Goal: Task Accomplishment & Management: Use online tool/utility

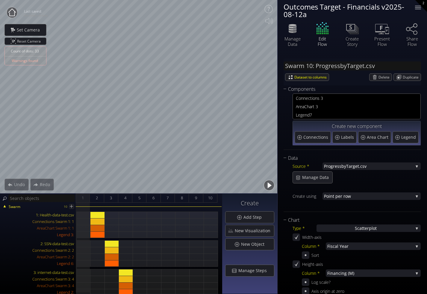
click at [377, 7] on div "Outcomes Target - Financials v2025-08-12a" at bounding box center [346, 10] width 124 height 15
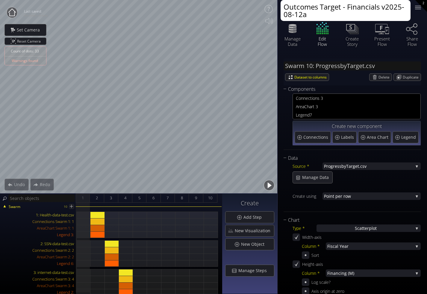
click at [345, 13] on textarea "Outcomes Target - Financials v2025-08-12a" at bounding box center [346, 10] width 130 height 21
drag, startPoint x: 318, startPoint y: 16, endPoint x: 384, endPoint y: 5, distance: 66.3
click at [384, 5] on textarea "Outcomes Target - Financials v2025-08-12a" at bounding box center [346, 10] width 130 height 21
type textarea "Outcomes Target - Financials COPY"
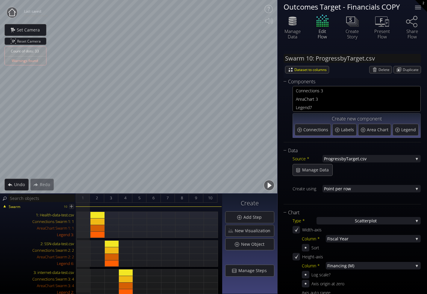
click at [13, 14] on circle at bounding box center [12, 12] width 11 height 11
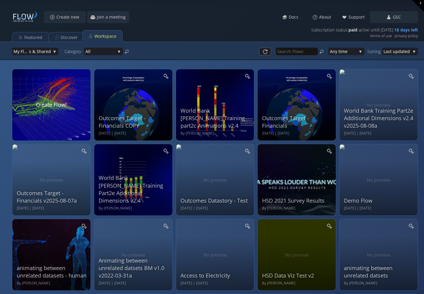
click at [114, 3] on div "Create new Join a meeting Meet Docs About Support GSC My Profile Subscription C…" at bounding box center [212, 30] width 424 height 60
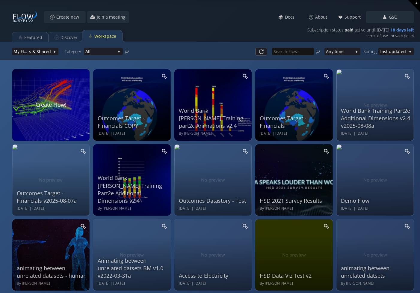
click at [96, 7] on div "Create new Join a meeting Meet Docs About Support GSC My Profile Subscription C…" at bounding box center [210, 30] width 420 height 60
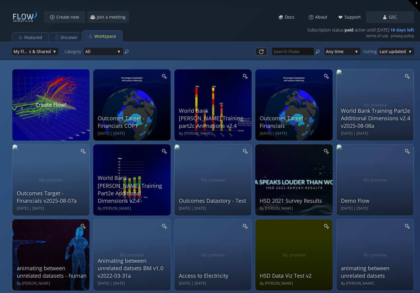
click at [136, 42] on div "Tell engaging data stories with immersive visualizations on laptops, phones, an…" at bounding box center [210, 51] width 420 height 18
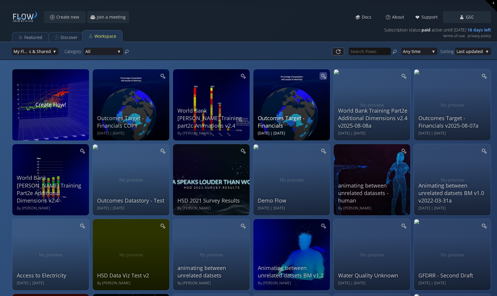
click at [322, 76] on icon at bounding box center [323, 75] width 4 height 4
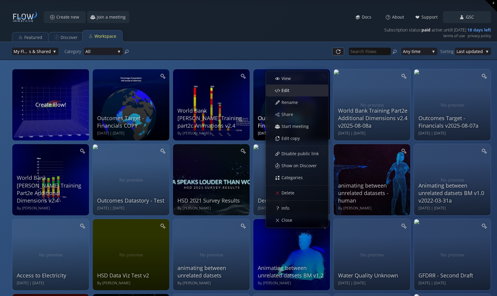
click at [292, 89] on span "Edit" at bounding box center [287, 91] width 12 height 6
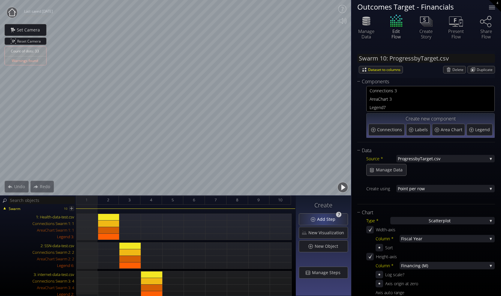
click at [324, 221] on span "Add Step" at bounding box center [328, 219] width 22 height 6
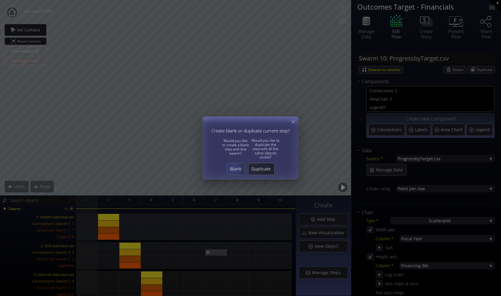
click at [234, 168] on span "Blank" at bounding box center [236, 169] width 18 height 6
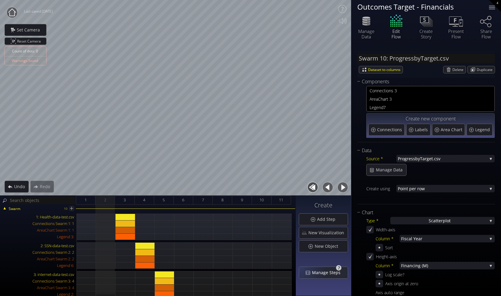
click at [314, 276] on div "Manage Steps" at bounding box center [323, 272] width 49 height 11
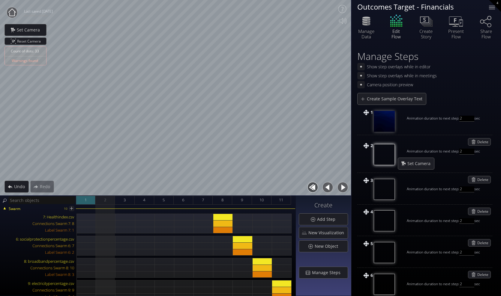
click at [83, 203] on div "1" at bounding box center [85, 200] width 19 height 9
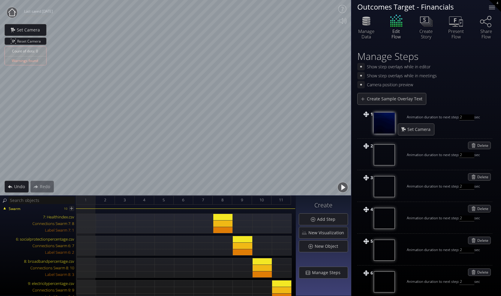
click at [399, 25] on div "Edit Flow" at bounding box center [396, 25] width 30 height 25
click at [400, 23] on div "Edit Flow" at bounding box center [396, 25] width 30 height 25
click at [104, 204] on div "2" at bounding box center [104, 200] width 19 height 9
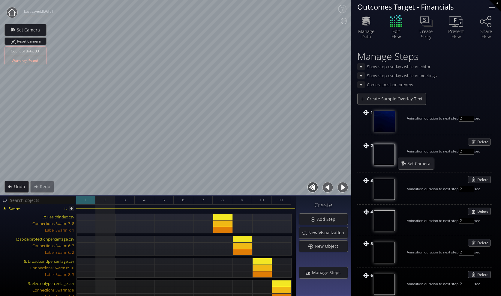
click at [89, 202] on div "1" at bounding box center [85, 200] width 19 height 9
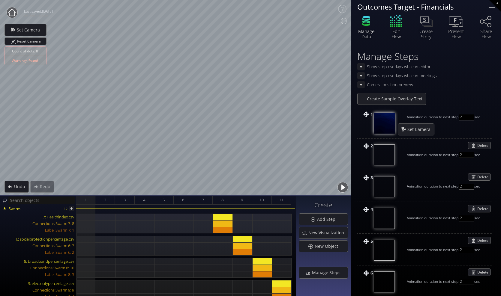
click at [367, 27] on icon at bounding box center [366, 20] width 18 height 15
click at [107, 202] on div "2" at bounding box center [104, 200] width 19 height 9
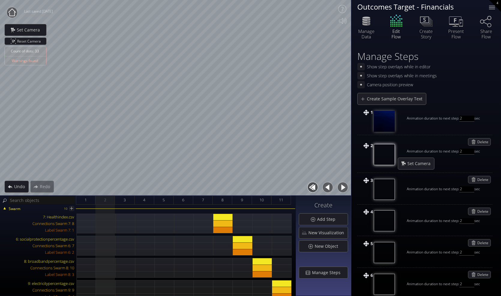
click at [402, 24] on div "Edit Flow" at bounding box center [396, 25] width 30 height 25
click at [130, 200] on div "3" at bounding box center [124, 200] width 19 height 9
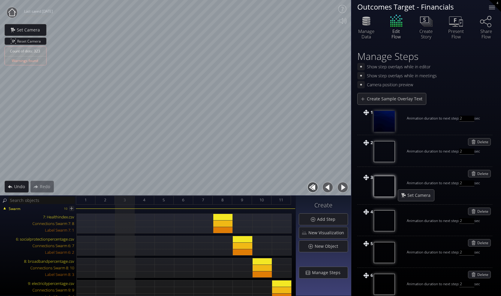
click at [393, 29] on div "Edit Flow" at bounding box center [396, 25] width 30 height 25
click at [394, 25] on div "Edit Flow" at bounding box center [396, 25] width 30 height 25
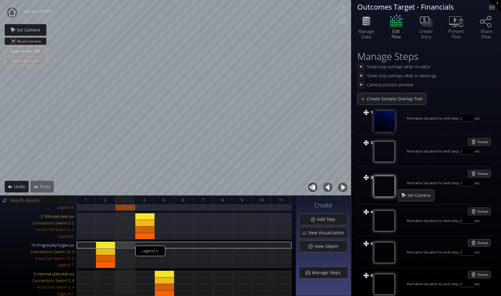
scroll to position [60, 0]
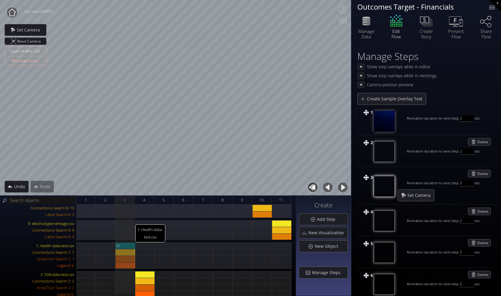
click at [130, 245] on div "1: Health-data-test.csv" at bounding box center [124, 245] width 19 height 7
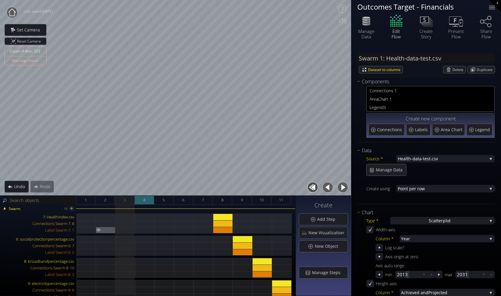
click at [144, 201] on span "4" at bounding box center [144, 199] width 2 height 7
type input "#474794"
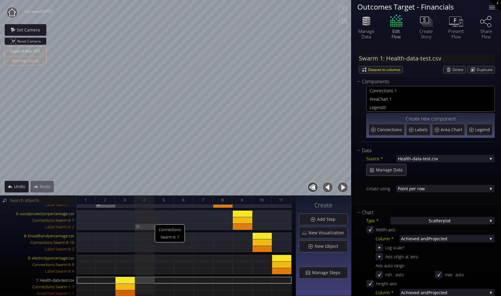
scroll to position [90, 0]
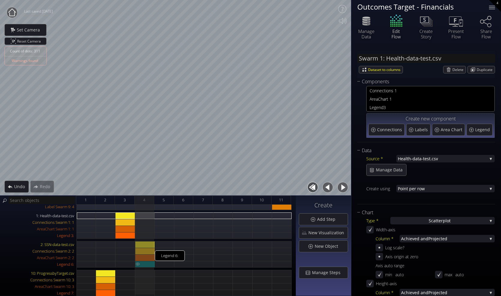
click at [149, 265] on div "Legend 6:" at bounding box center [144, 264] width 19 height 7
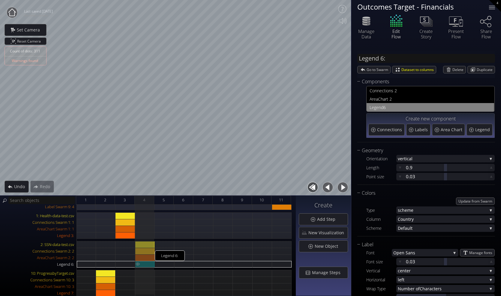
click at [148, 263] on div "Legend 6:" at bounding box center [144, 264] width 19 height 7
click at [427, 167] on icon at bounding box center [490, 167] width 5 height 5
click at [427, 167] on icon at bounding box center [491, 168] width 6 height 6
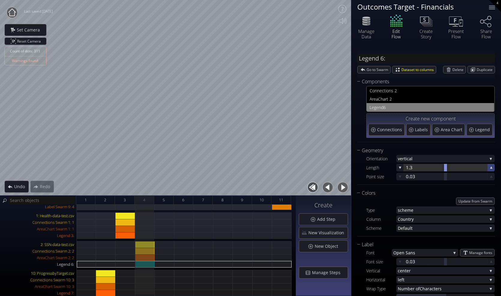
click at [427, 167] on icon at bounding box center [491, 168] width 6 height 6
click at [400, 168] on icon at bounding box center [400, 168] width 2 height 2
click at [401, 178] on icon at bounding box center [400, 177] width 6 height 6
click at [427, 176] on icon at bounding box center [491, 177] width 6 height 6
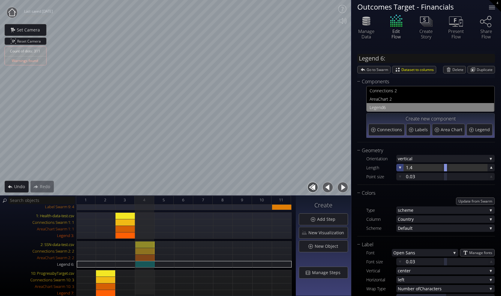
click at [398, 169] on icon at bounding box center [400, 168] width 6 height 6
click at [169, 200] on div "5" at bounding box center [163, 200] width 19 height 9
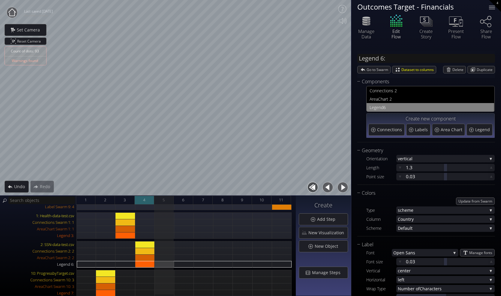
click at [142, 202] on div "4" at bounding box center [144, 200] width 19 height 9
click at [160, 201] on div "5" at bounding box center [163, 200] width 19 height 9
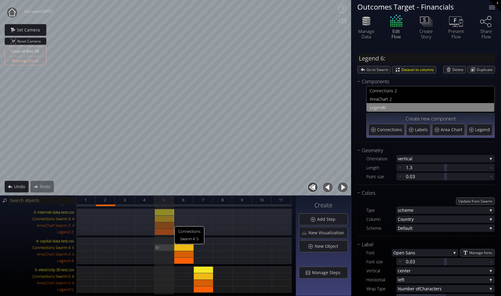
scroll to position [150, 0]
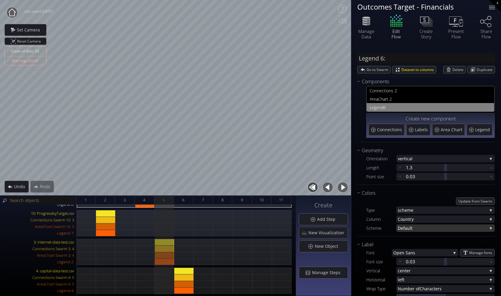
click at [427, 230] on span "ult" at bounding box center [447, 228] width 80 height 7
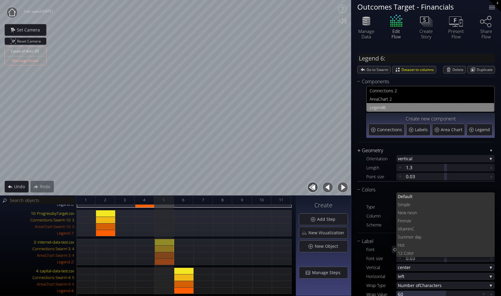
click at [416, 148] on div "Geometry" at bounding box center [422, 150] width 130 height 7
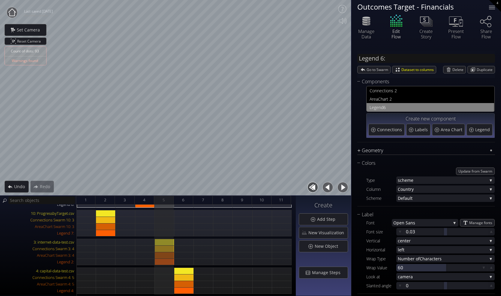
click at [358, 149] on div "Geometry" at bounding box center [422, 150] width 130 height 7
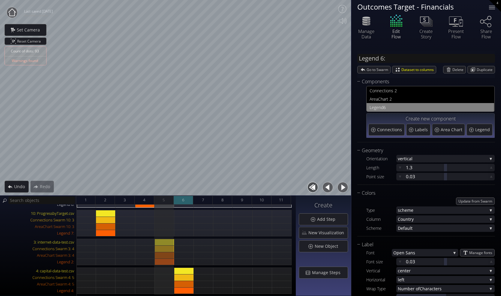
click at [185, 201] on div "6" at bounding box center [183, 200] width 19 height 9
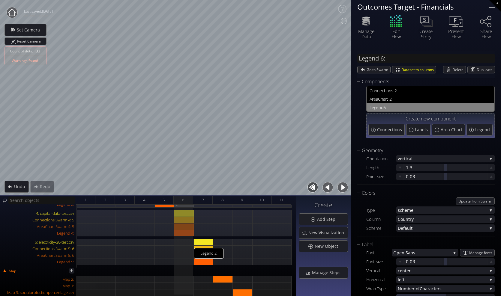
scroll to position [210, 0]
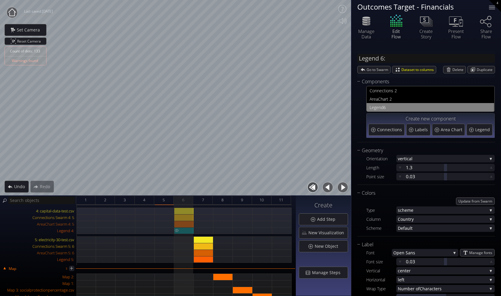
click at [184, 233] on div at bounding box center [183, 231] width 19 height 7
click at [427, 168] on icon at bounding box center [491, 168] width 6 height 6
click at [399, 169] on icon at bounding box center [400, 168] width 6 height 6
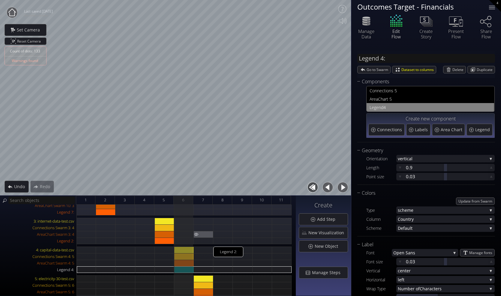
scroll to position [150, 0]
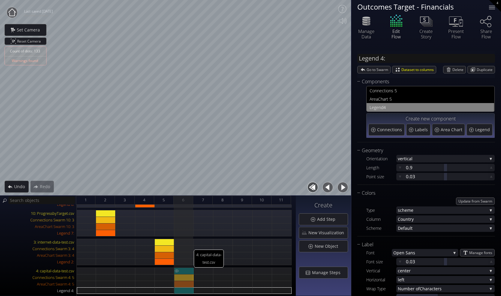
click at [186, 272] on div "4: capital-data-test.csv" at bounding box center [183, 271] width 19 height 7
type input "Swarm 4: capital-data-test.csv"
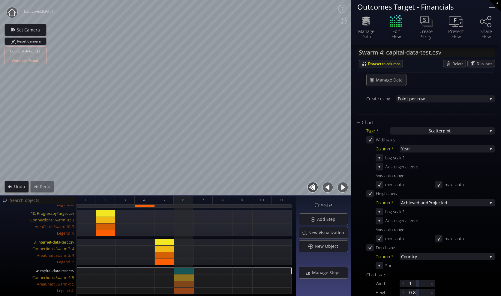
scroll to position [120, 0]
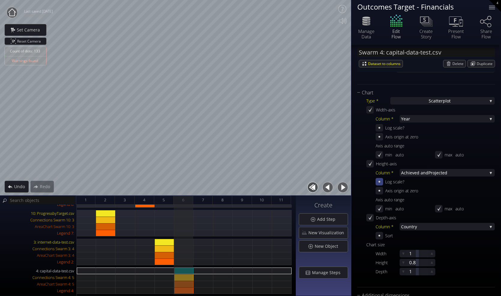
click at [380, 183] on icon at bounding box center [379, 182] width 6 height 6
click at [380, 182] on icon at bounding box center [378, 181] width 5 height 5
click at [379, 183] on icon at bounding box center [379, 182] width 6 height 6
click at [379, 183] on icon at bounding box center [379, 181] width 4 height 5
click at [188, 269] on div "4: capital-data-test.csv" at bounding box center [183, 271] width 19 height 7
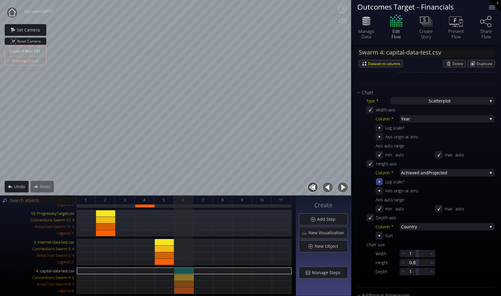
click at [378, 183] on icon at bounding box center [378, 181] width 5 height 5
click at [381, 183] on icon at bounding box center [379, 182] width 6 height 6
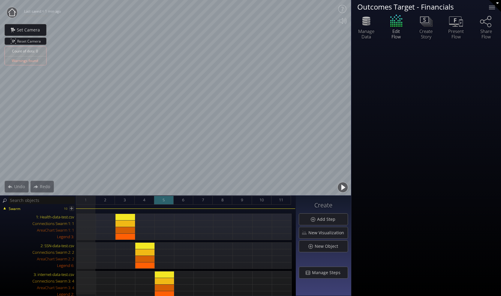
click at [164, 201] on span "5" at bounding box center [163, 199] width 2 height 7
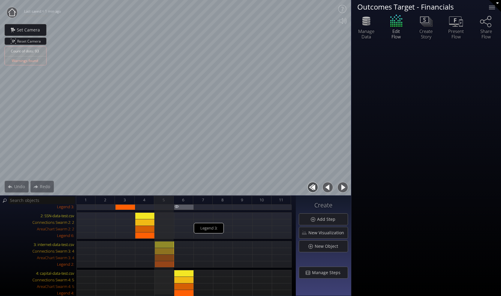
scroll to position [60, 0]
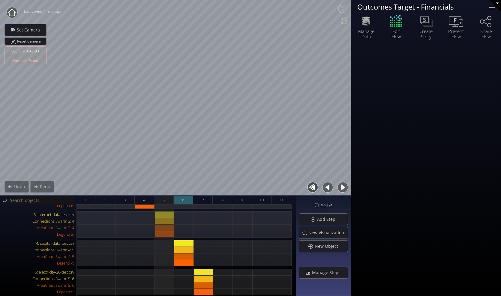
click at [188, 201] on div "6" at bounding box center [183, 200] width 19 height 9
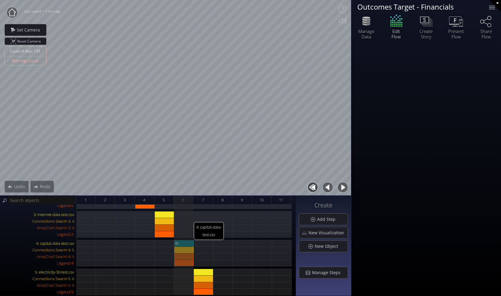
click at [190, 245] on div "4: capital-data-test.csv" at bounding box center [183, 243] width 19 height 7
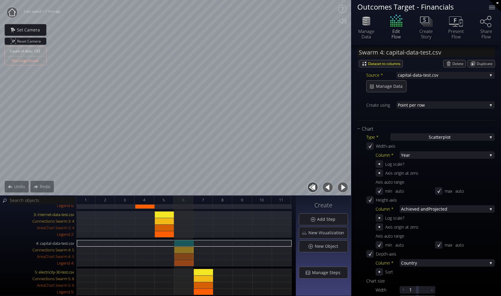
scroll to position [90, 0]
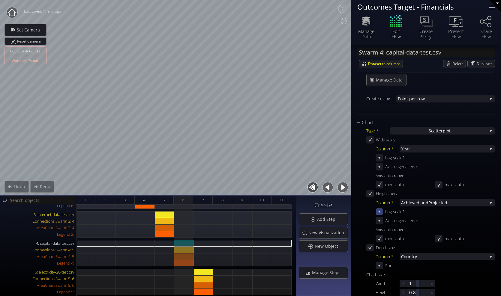
click at [381, 211] on icon at bounding box center [378, 211] width 5 height 5
click at [381, 212] on icon at bounding box center [379, 212] width 6 height 6
click at [209, 199] on div "7" at bounding box center [202, 200] width 19 height 9
type input "#474794"
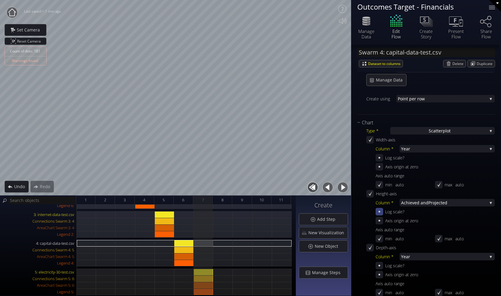
click at [380, 210] on icon at bounding box center [379, 212] width 6 height 6
click at [380, 213] on icon at bounding box center [379, 212] width 6 height 6
click at [204, 273] on div "5: electricity-30-test.csv" at bounding box center [203, 272] width 19 height 7
type input "Swarm 5: electricity-30-test.csv"
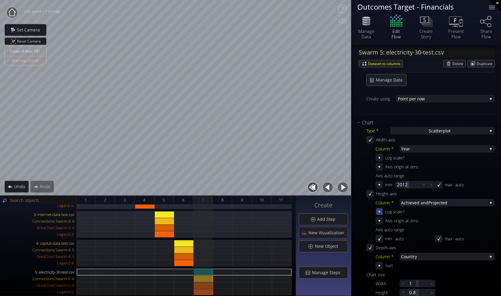
click at [380, 211] on icon at bounding box center [378, 211] width 5 height 5
click at [380, 211] on icon at bounding box center [379, 211] width 4 height 4
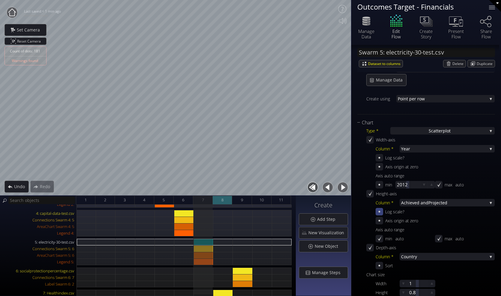
click at [225, 199] on div "8" at bounding box center [222, 200] width 19 height 9
type input "#474794"
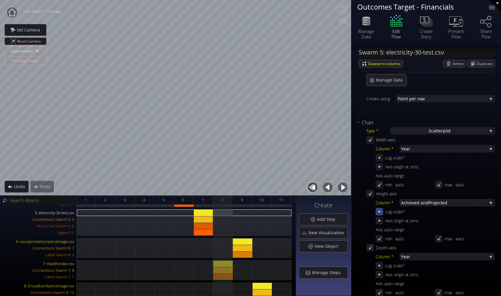
scroll to position [120, 0]
click at [225, 263] on div "7: Healthindex.csv" at bounding box center [222, 263] width 19 height 7
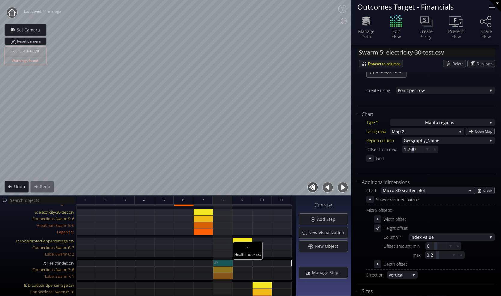
type input "Swarm 7: Healthindex.csv"
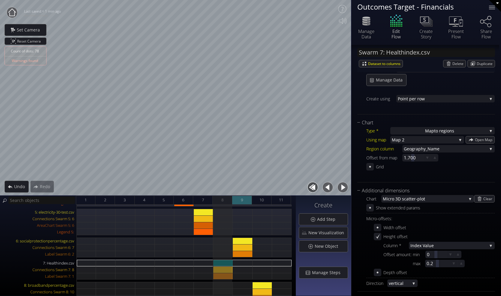
click at [244, 200] on div "9" at bounding box center [241, 200] width 19 height 9
type input "#002aff"
type input "#f5f915"
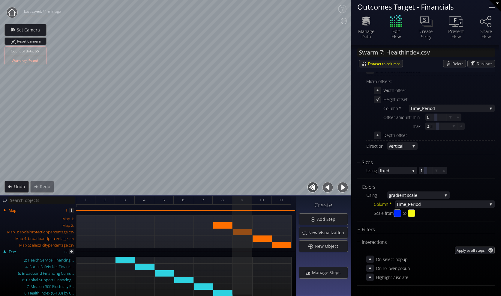
scroll to position [305, 0]
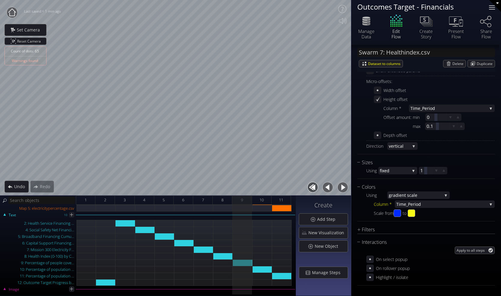
click at [492, 8] on div at bounding box center [492, 7] width 12 height 12
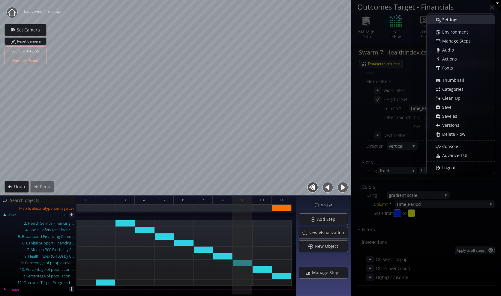
click at [451, 19] on span "Settings" at bounding box center [452, 20] width 20 height 6
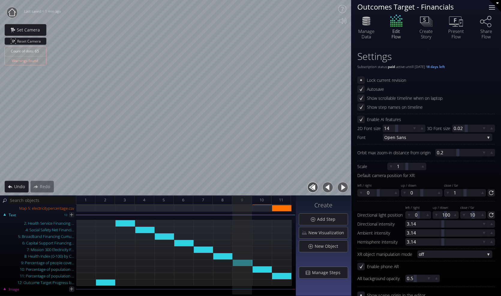
click at [490, 8] on div at bounding box center [492, 7] width 12 height 12
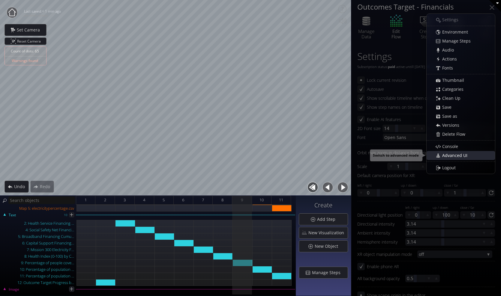
click at [455, 156] on span "Advanced UI" at bounding box center [456, 156] width 29 height 6
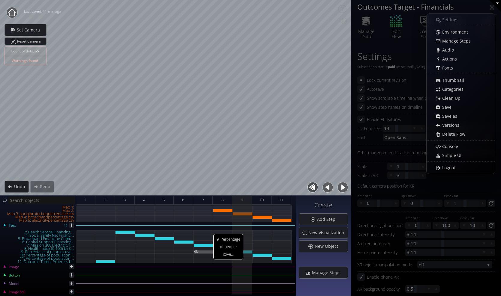
scroll to position [162, 0]
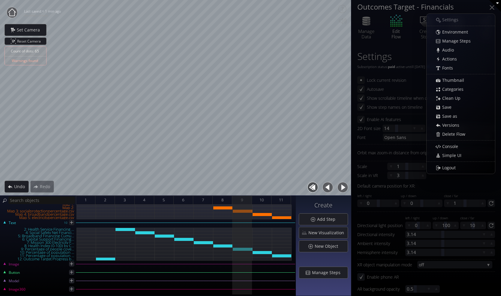
click at [490, 10] on div at bounding box center [492, 7] width 12 height 12
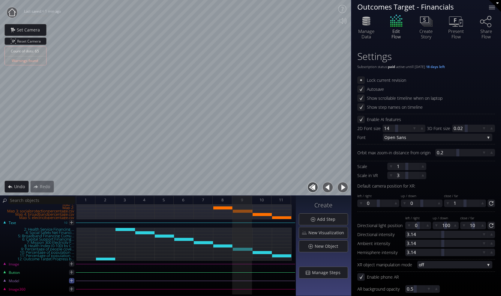
click at [70, 283] on icon at bounding box center [72, 281] width 6 height 6
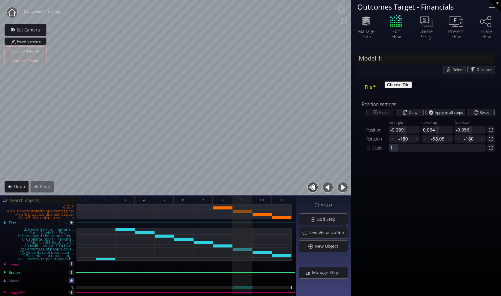
scroll to position [165, 0]
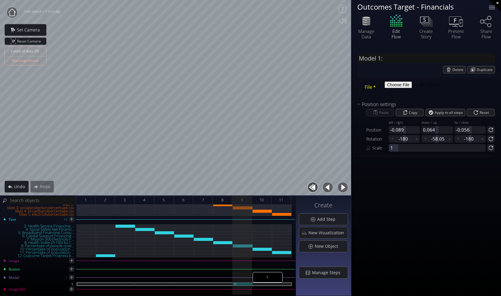
click at [251, 284] on div "1:" at bounding box center [242, 284] width 19 height 3
click at [450, 67] on div "Delete" at bounding box center [454, 69] width 22 height 7
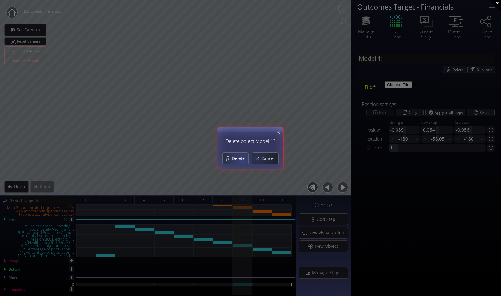
click at [236, 161] on span "Delete" at bounding box center [239, 159] width 17 height 6
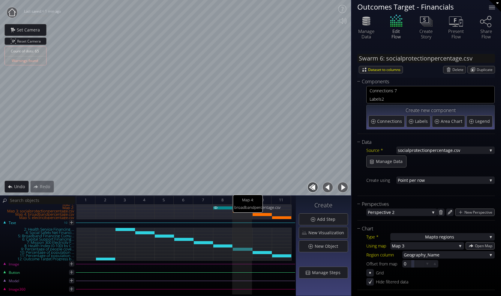
scroll to position [162, 0]
click at [324, 270] on span "Manage Steps" at bounding box center [327, 273] width 32 height 6
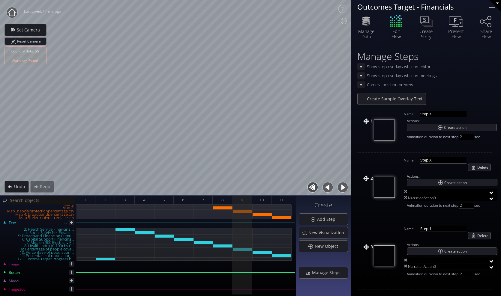
click at [427, 113] on input "Step X" at bounding box center [442, 114] width 47 height 6
click at [433, 114] on input "Step X" at bounding box center [442, 114] width 47 height 6
type input "Step 1"
click at [430, 160] on input "Step X" at bounding box center [442, 160] width 47 height 6
click at [434, 161] on input "Step X" at bounding box center [442, 160] width 47 height 6
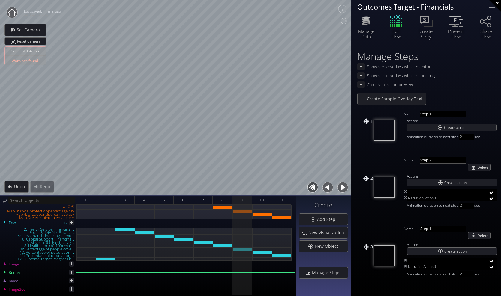
type input "Step 2"
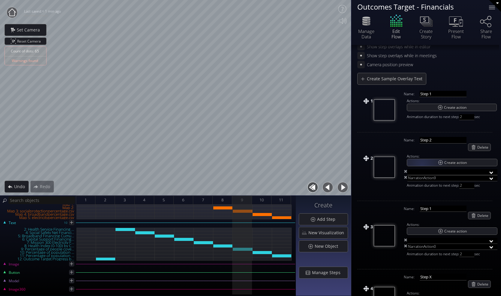
scroll to position [30, 0]
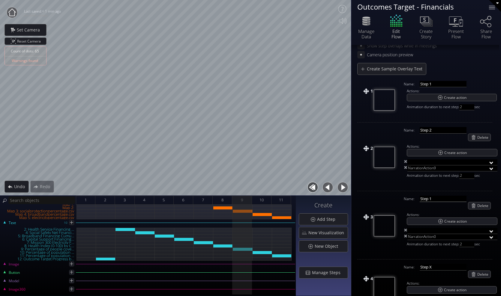
click at [431, 199] on input "Step 1" at bounding box center [442, 199] width 47 height 6
type input "Step 3"
click at [433, 267] on input "Step X" at bounding box center [442, 267] width 47 height 6
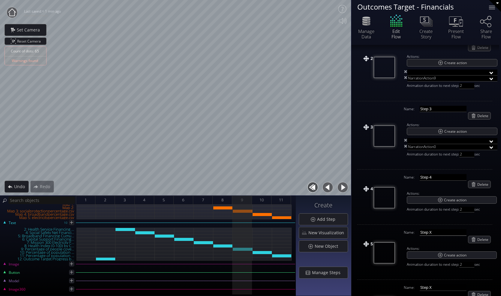
type input "Step 4"
drag, startPoint x: 433, startPoint y: 234, endPoint x: 429, endPoint y: 233, distance: 3.8
click at [429, 233] on input "Step X" at bounding box center [442, 232] width 47 height 6
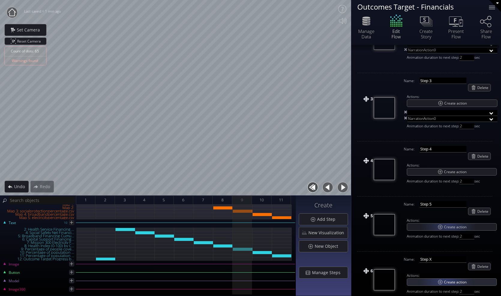
scroll to position [180, 0]
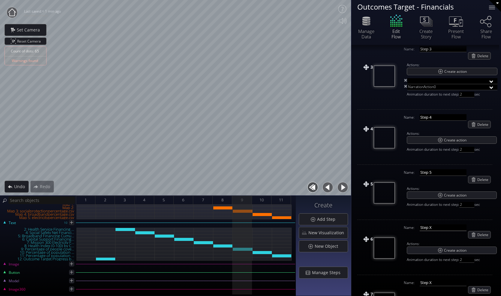
type input "Step 5"
click at [429, 227] on input "Step X" at bounding box center [442, 228] width 47 height 6
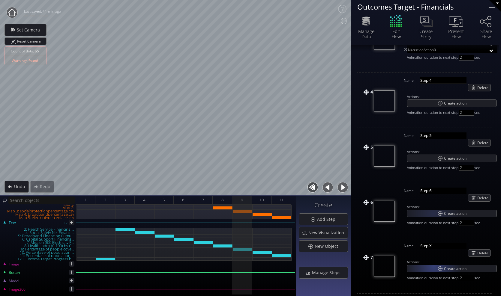
scroll to position [240, 0]
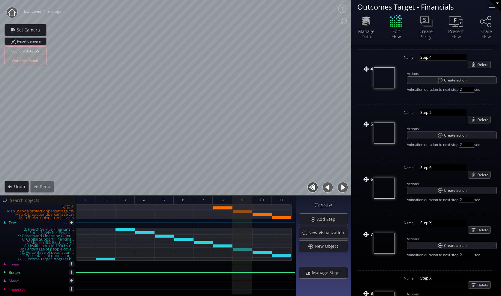
type input "Step 6"
click at [429, 223] on input "Step X" at bounding box center [442, 223] width 47 height 6
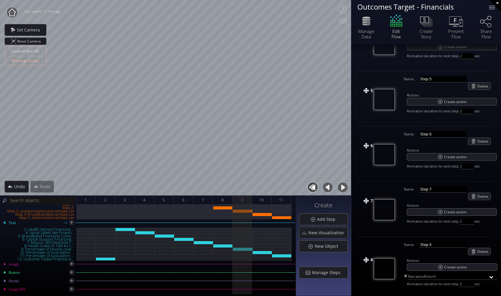
scroll to position [300, 0]
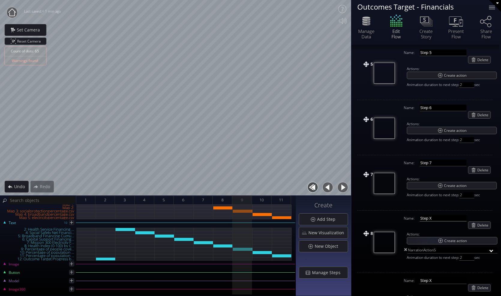
type input "Step 7"
click at [429, 217] on input "Step X" at bounding box center [442, 218] width 47 height 6
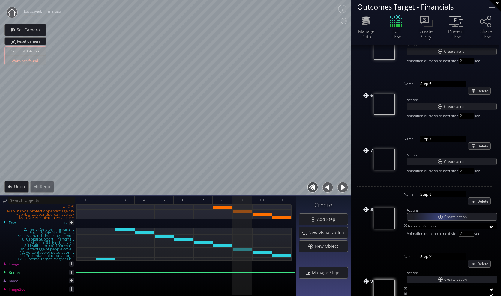
scroll to position [360, 0]
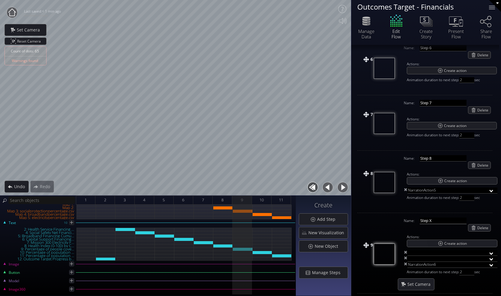
type input "Step 8"
click at [429, 221] on input "Step X" at bounding box center [442, 221] width 47 height 6
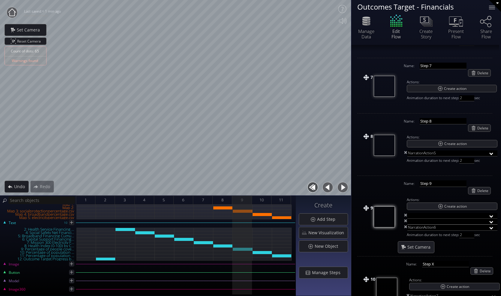
scroll to position [450, 0]
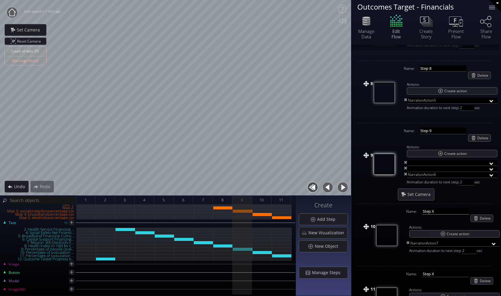
type input "Step 9"
click at [432, 211] on input "Step X" at bounding box center [445, 211] width 47 height 6
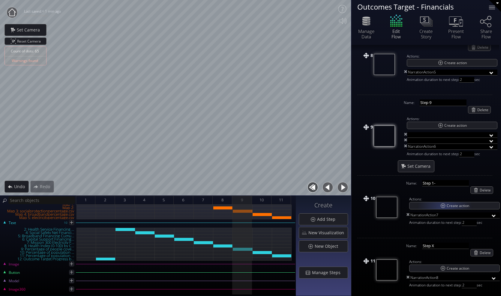
scroll to position [502, 0]
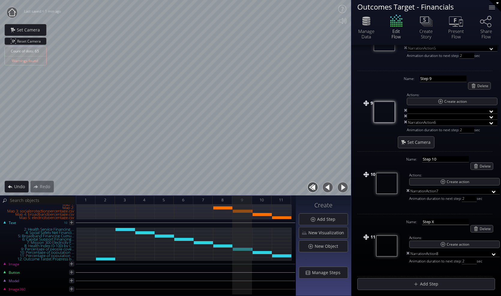
type input "Step 10"
click at [432, 220] on input "Step X" at bounding box center [445, 222] width 47 height 6
type input "Step 11"
click at [378, 275] on td "11" at bounding box center [377, 245] width 40 height 59
click at [285, 200] on div "11" at bounding box center [280, 200] width 19 height 9
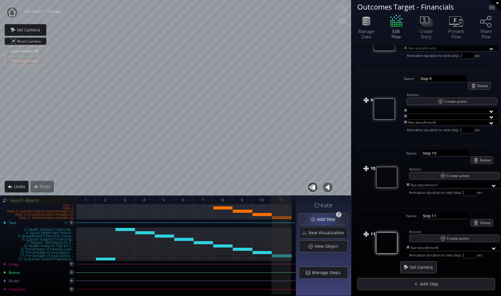
click at [323, 222] on span "Add Step" at bounding box center [328, 219] width 22 height 6
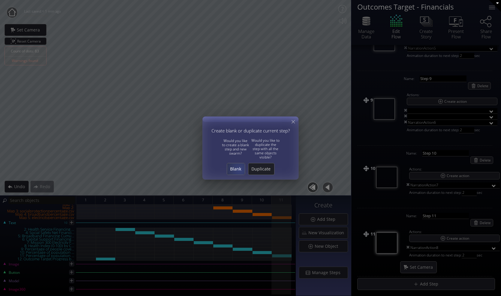
click at [239, 169] on span "Blank" at bounding box center [236, 169] width 18 height 6
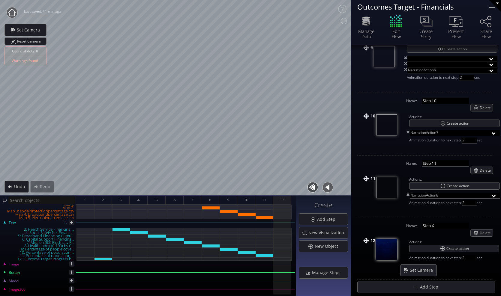
scroll to position [557, 0]
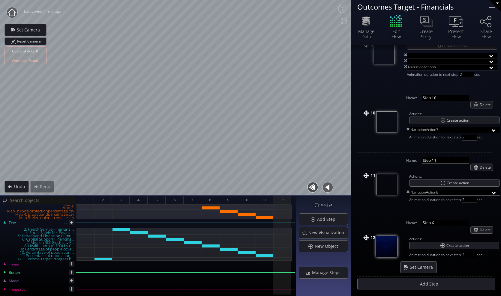
drag, startPoint x: 435, startPoint y: 222, endPoint x: 419, endPoint y: 224, distance: 15.9
click at [419, 224] on div "Name: Step X Delete" at bounding box center [448, 226] width 90 height 17
type input "End Page"
click at [456, 270] on div "Set Camera" at bounding box center [451, 267] width 102 height 12
click at [454, 247] on span "Create action" at bounding box center [458, 245] width 25 height 7
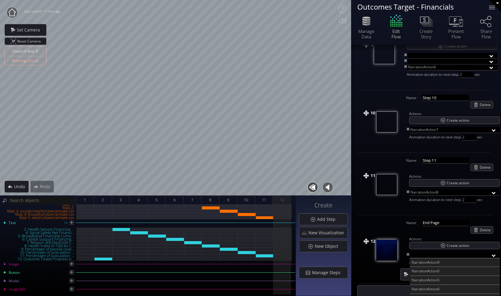
click at [493, 257] on input "text" at bounding box center [454, 255] width 90 height 6
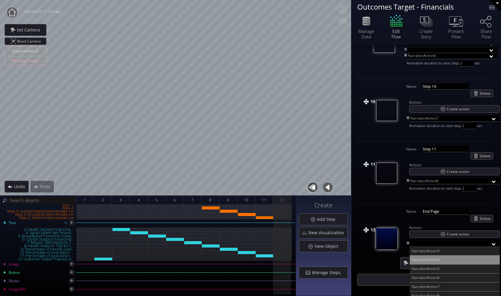
scroll to position [573, 0]
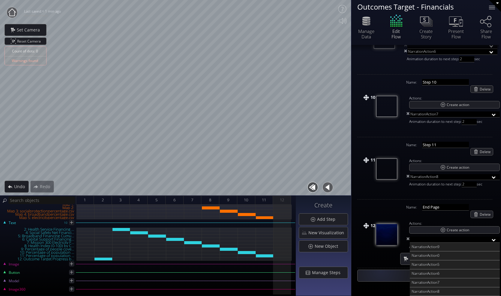
click at [376, 260] on td "12" at bounding box center [377, 233] width 40 height 65
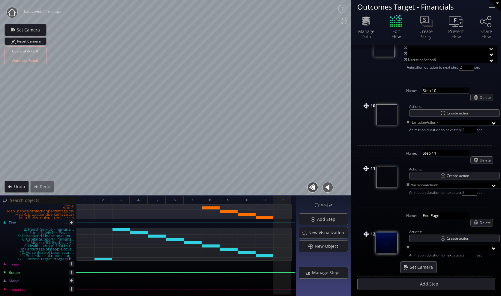
scroll to position [564, 0]
click at [493, 4] on div "❤" at bounding box center [495, 6] width 12 height 12
click at [494, 7] on div at bounding box center [492, 7] width 12 height 12
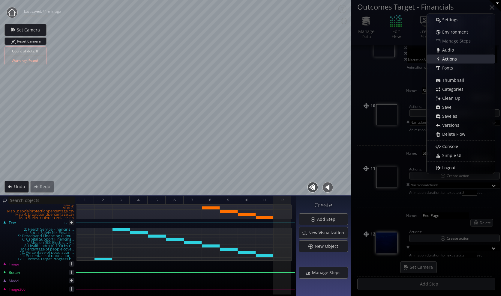
click at [454, 59] on span "Actions" at bounding box center [451, 59] width 19 height 6
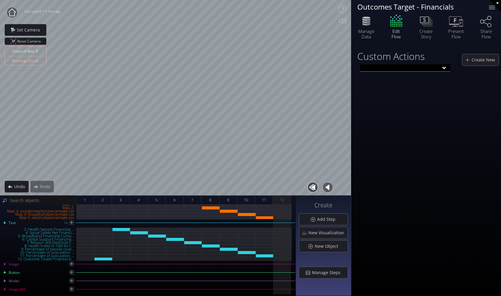
click at [443, 69] on input "text" at bounding box center [405, 67] width 90 height 7
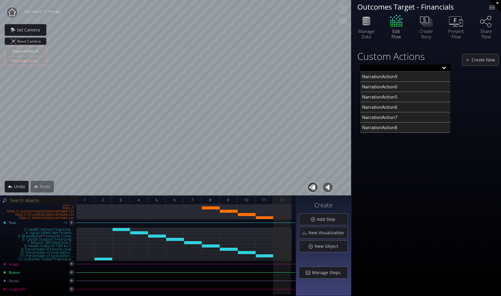
click at [409, 158] on div "Custom Actions Create New NarrationAction9 NarrationAction0 NarrationAction5 Na…" at bounding box center [426, 170] width 150 height 251
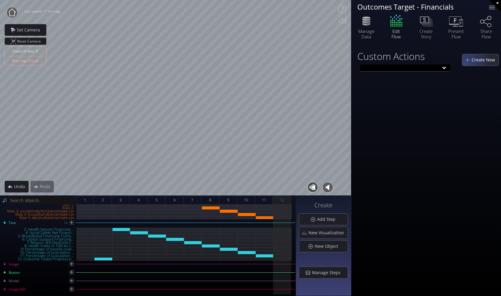
click at [468, 62] on div "Create New" at bounding box center [480, 59] width 36 height 11
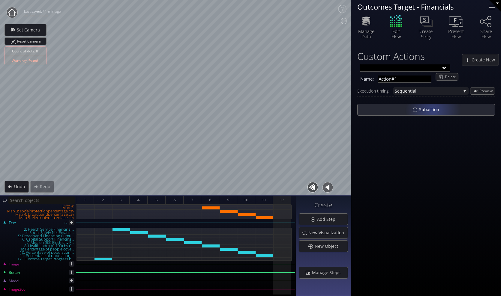
click at [421, 112] on span "Subaction" at bounding box center [430, 110] width 24 height 6
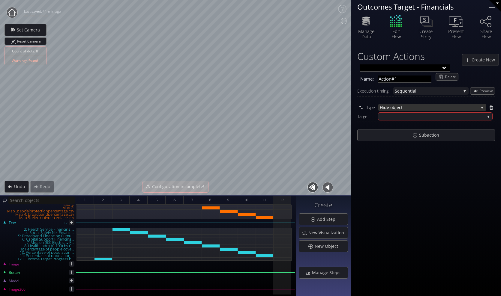
click at [424, 106] on span "ide object" at bounding box center [430, 107] width 96 height 7
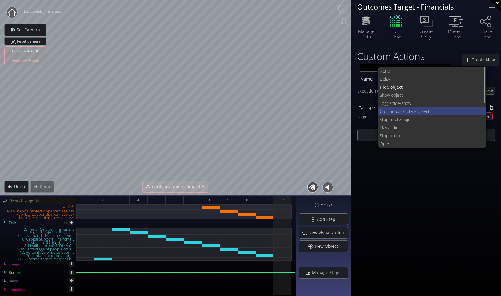
click at [430, 113] on span "ate object" at bounding box center [445, 111] width 71 height 8
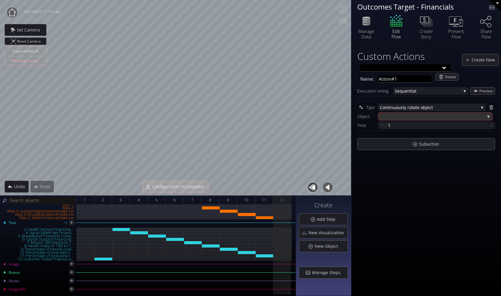
click at [463, 115] on div at bounding box center [431, 116] width 105 height 7
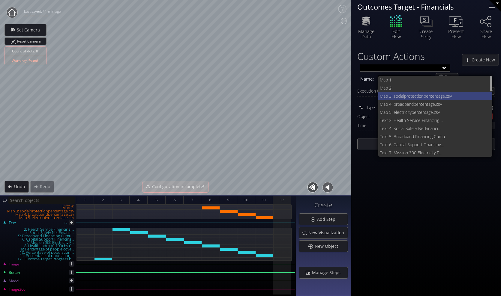
click at [424, 95] on span "Map 3: socialprotectionperc" at bounding box center [405, 96] width 52 height 8
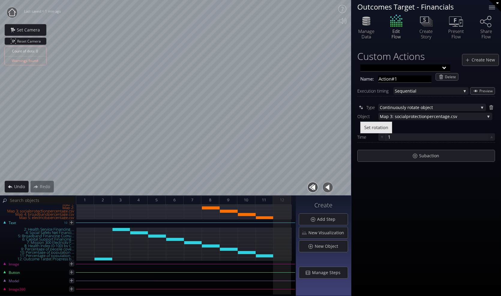
click at [397, 191] on div "Custom Actions Create New Name: Action#1 Delete Execution timing Sequential Seq…" at bounding box center [426, 170] width 150 height 251
click at [382, 128] on span "Set rotation" at bounding box center [376, 127] width 24 height 6
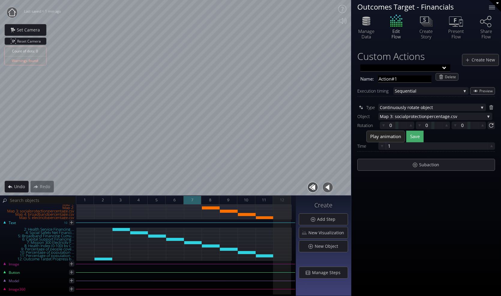
click at [198, 200] on div "7" at bounding box center [192, 200] width 18 height 9
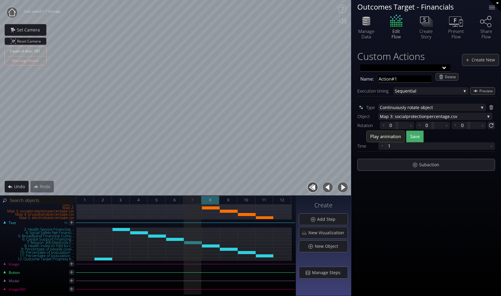
click at [212, 198] on div "8" at bounding box center [210, 200] width 18 height 9
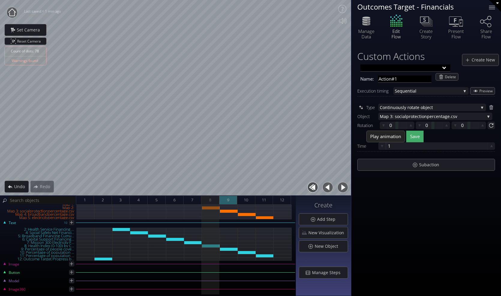
click at [230, 200] on div "9" at bounding box center [228, 200] width 18 height 9
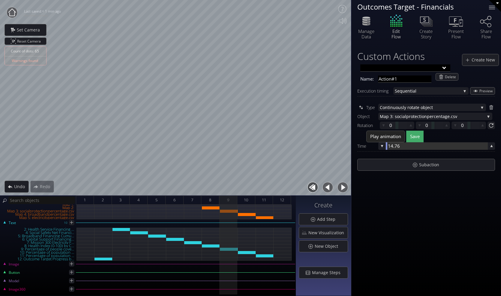
click at [387, 147] on div at bounding box center [436, 145] width 102 height 7
click at [395, 136] on span "Play animation" at bounding box center [385, 136] width 31 height 6
click at [412, 127] on icon at bounding box center [410, 125] width 5 height 5
click at [383, 128] on div at bounding box center [383, 125] width 7 height 7
click at [445, 126] on icon at bounding box center [446, 125] width 2 height 2
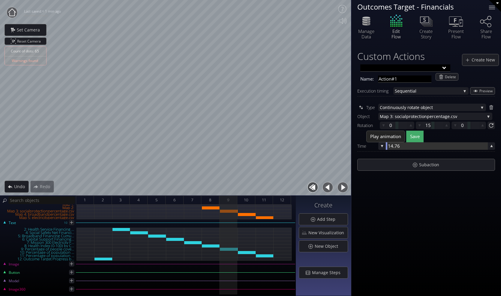
click at [396, 146] on div at bounding box center [436, 145] width 102 height 7
type input "15"
click at [454, 209] on div "Custom Actions Create New Name: Action#1 Delete Execution timing Sequential Seq…" at bounding box center [426, 170] width 150 height 251
click at [480, 64] on div "Create New" at bounding box center [480, 59] width 36 height 11
type input "Action#2"
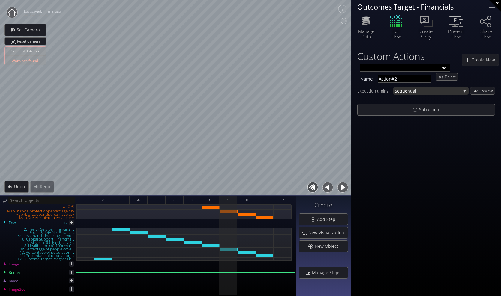
click at [426, 91] on span "Sequential" at bounding box center [427, 90] width 66 height 7
click at [419, 148] on div "Custom Actions Create New Name: Action#2 Delete Execution timing Sequential Seq…" at bounding box center [426, 170] width 150 height 251
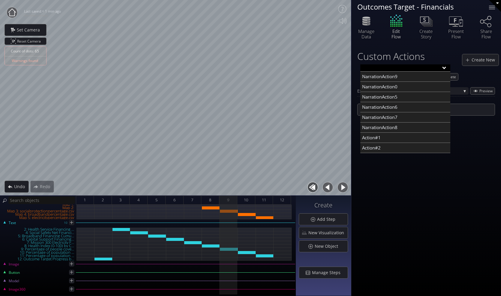
click at [434, 68] on input "text" at bounding box center [405, 67] width 90 height 7
click at [406, 188] on div "Custom Actions Create New NarrationAction9 NarrationAction0 NarrationAction5 Na…" at bounding box center [426, 170] width 150 height 251
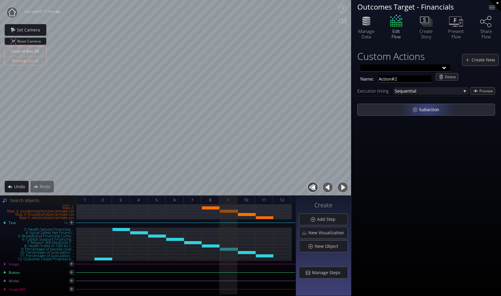
click at [425, 110] on span "Subaction" at bounding box center [430, 110] width 24 height 6
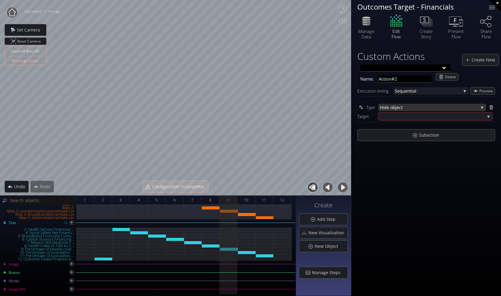
click at [425, 107] on span "ide object" at bounding box center [430, 107] width 96 height 7
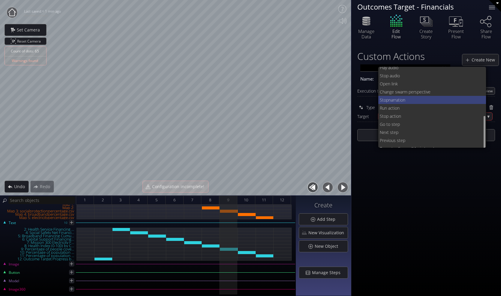
scroll to position [75, 0]
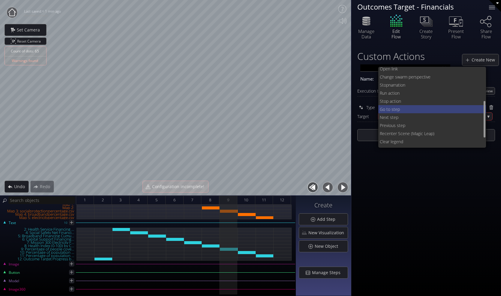
click at [397, 107] on span "Go to step" at bounding box center [430, 109] width 102 height 8
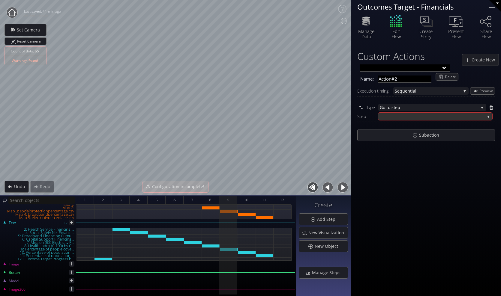
click at [405, 115] on div at bounding box center [431, 116] width 105 height 7
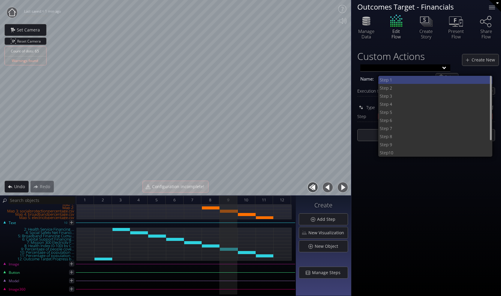
click at [395, 78] on span "ep 1" at bounding box center [435, 80] width 104 height 8
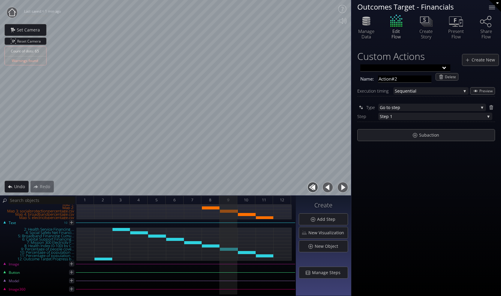
click at [407, 171] on div "Custom Actions Create New Name: Action#2 Delete Execution timing Sequential Seq…" at bounding box center [426, 170] width 150 height 251
click at [267, 198] on div "11" at bounding box center [264, 200] width 18 height 9
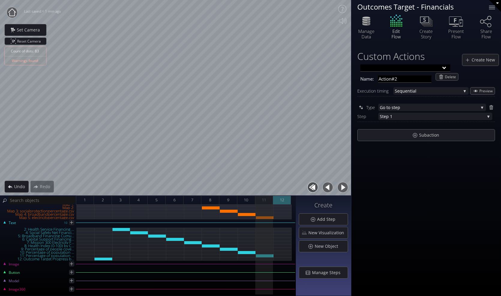
click at [282, 199] on span "12" at bounding box center [282, 199] width 4 height 7
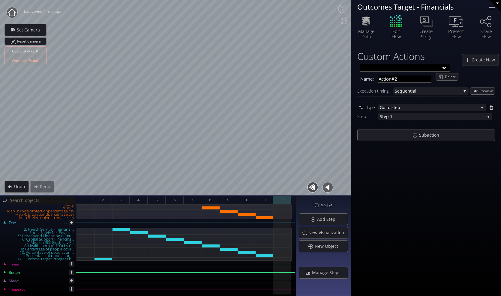
click at [286, 200] on div "12" at bounding box center [282, 200] width 18 height 9
click at [71, 272] on icon at bounding box center [71, 272] width 5 height 5
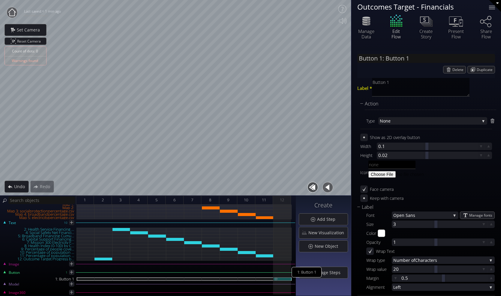
click at [281, 280] on div "1: Button 1" at bounding box center [282, 279] width 18 height 3
drag, startPoint x: 401, startPoint y: 82, endPoint x: 370, endPoint y: 81, distance: 31.2
click at [371, 80] on div "Label * Button 1" at bounding box center [426, 88] width 138 height 21
type textarea "G"
type input "Button 1: G"
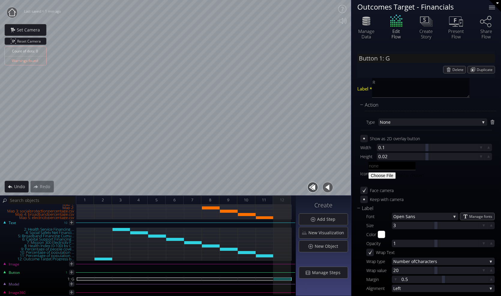
type textarea "RE"
type input "Button 1: RE"
type textarea "REstart"
type input "Button 1: REstart"
type textarea "REstar"
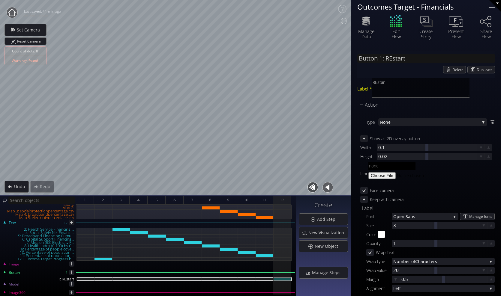
type input "Button 1: REstar"
type textarea "REst"
type input "Button 1: REst"
type textarea "RE"
type input "Button 1: RE"
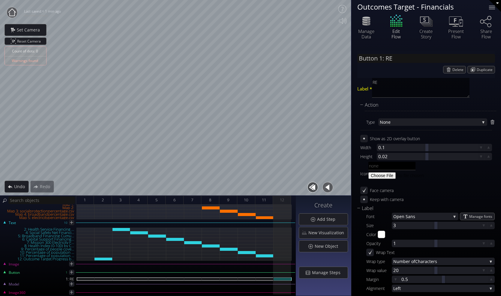
type textarea "R"
type input "Button 1: R"
type textarea "es"
type input "Button 1: es"
type textarea "esta"
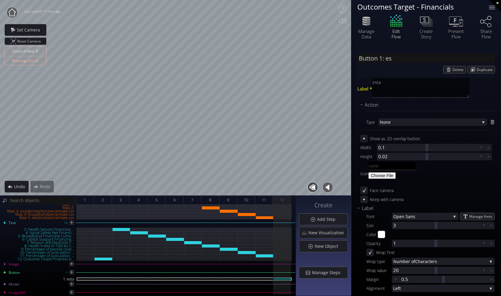
type input "Button 1: esta"
type textarea "est"
type input "Button 1: est"
type textarea "e"
type input "Button 1: e"
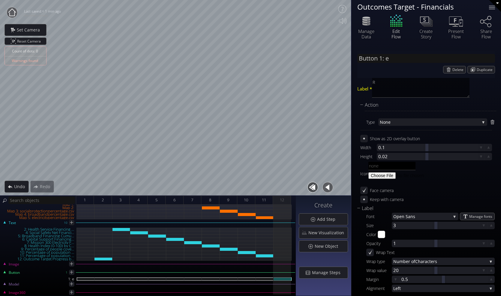
type textarea "Re"
type input "Button 1: Re"
type textarea "Res"
type input "Button 1: Res"
type textarea "Resta"
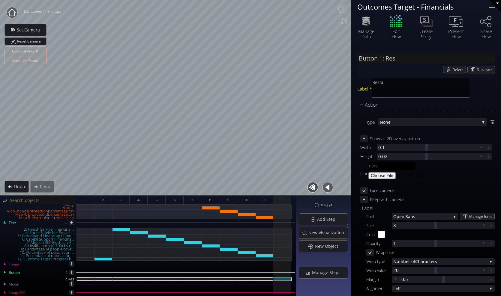
type input "Button 1: Restar"
type textarea "Restart"
type input "Button 1: Restart"
type textarea "Restart"
click at [483, 93] on div "Label * Restart" at bounding box center [426, 89] width 138 height 22
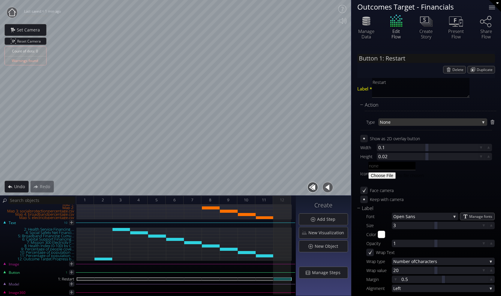
click at [404, 120] on span "None" at bounding box center [429, 121] width 100 height 7
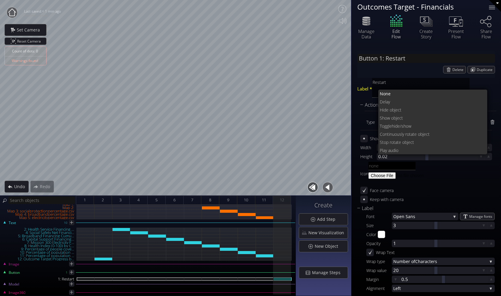
click at [413, 72] on div "Delete Duplicate" at bounding box center [426, 69] width 138 height 7
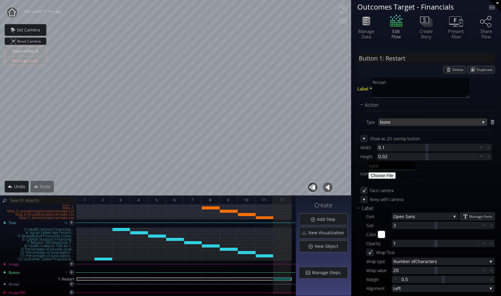
click at [454, 123] on span "None" at bounding box center [429, 121] width 100 height 7
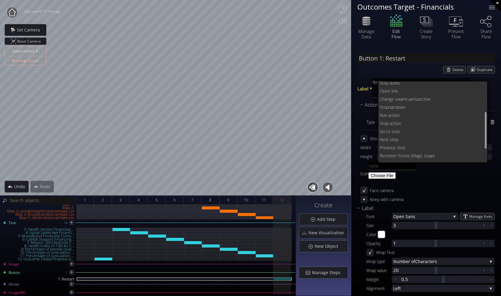
scroll to position [75, 0]
click at [402, 106] on span "Run action" at bounding box center [430, 108] width 103 height 8
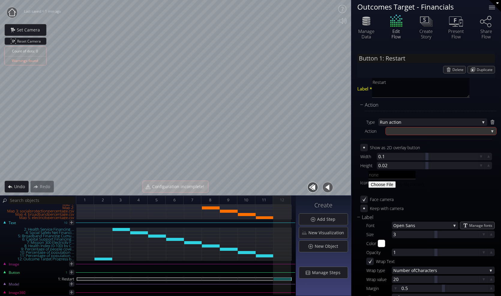
click at [415, 133] on div at bounding box center [437, 130] width 101 height 7
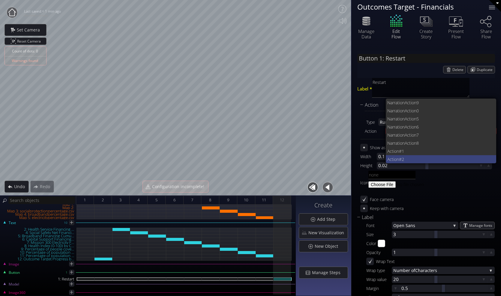
click at [415, 160] on span "#2" at bounding box center [445, 159] width 93 height 8
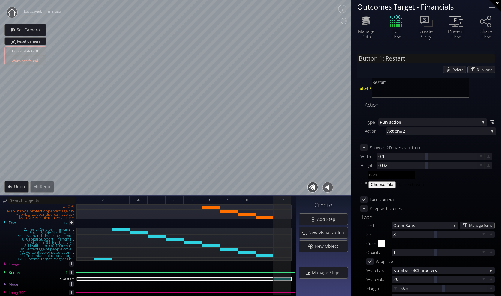
click at [450, 183] on div "Icon" at bounding box center [426, 182] width 132 height 23
click at [487, 157] on icon at bounding box center [488, 156] width 2 height 2
click at [487, 166] on icon at bounding box center [488, 165] width 2 height 2
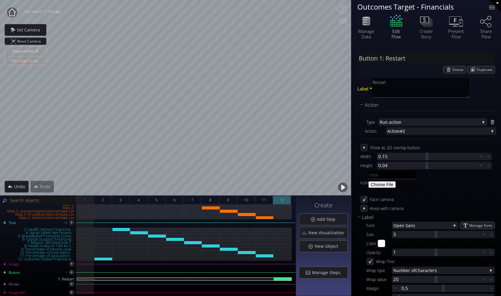
click at [284, 198] on div "12" at bounding box center [282, 200] width 18 height 9
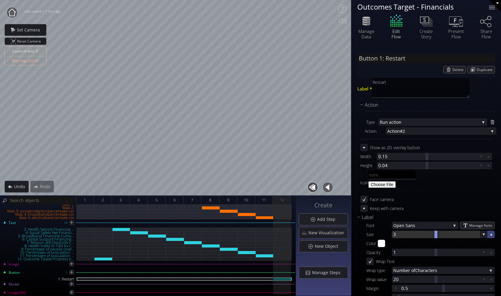
click at [488, 234] on icon at bounding box center [491, 235] width 6 height 6
click at [261, 202] on div "11" at bounding box center [264, 200] width 18 height 9
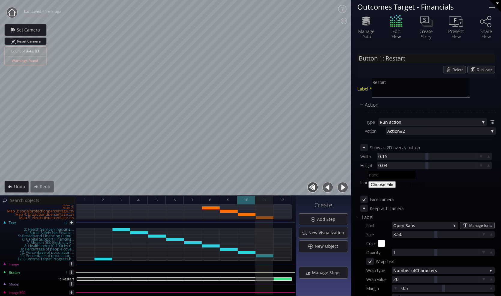
click at [244, 197] on span "10" at bounding box center [246, 199] width 4 height 7
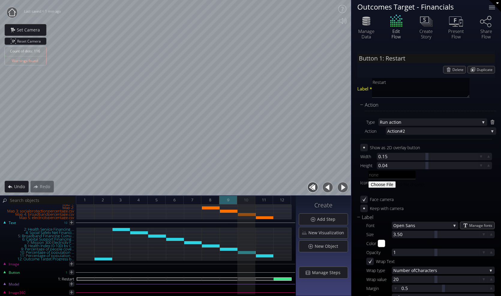
click at [229, 198] on div "9" at bounding box center [228, 200] width 18 height 9
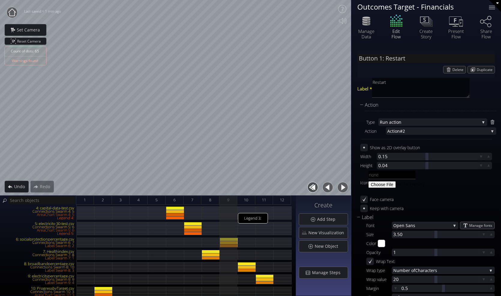
scroll to position [120, 0]
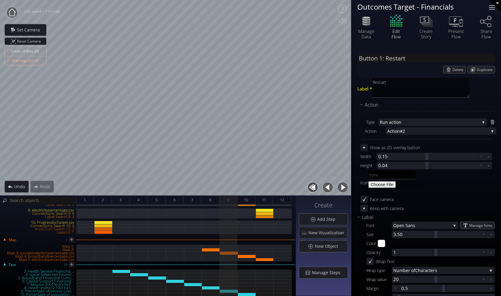
click at [490, 8] on div at bounding box center [492, 7] width 12 height 12
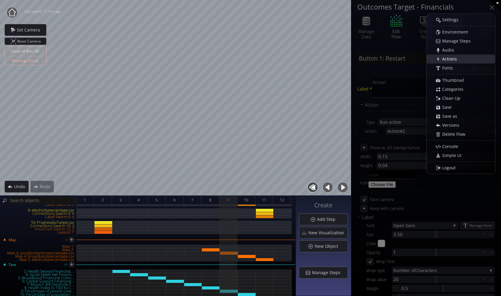
click at [455, 58] on span "Actions" at bounding box center [451, 59] width 19 height 6
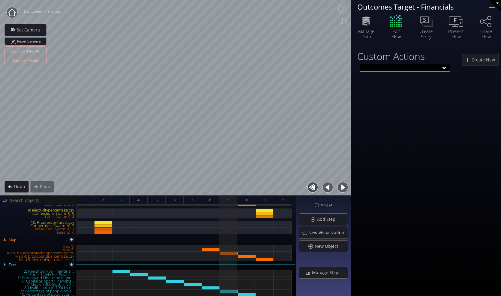
click at [443, 70] on input "text" at bounding box center [405, 67] width 90 height 7
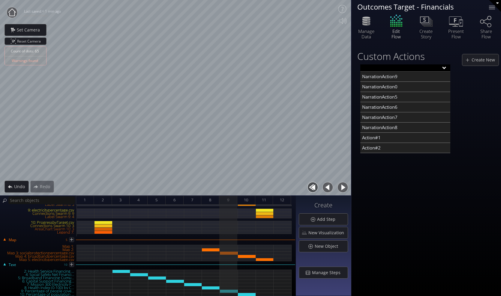
click at [395, 183] on div "Custom Actions Create New NarrationAction9 NarrationAction0 NarrationAction5 Na…" at bounding box center [426, 170] width 150 height 251
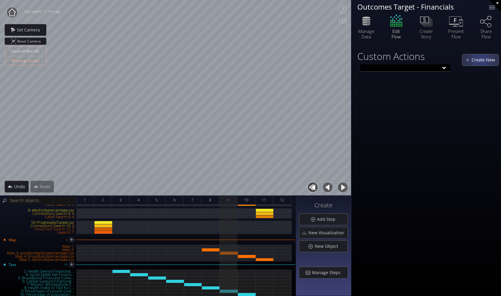
click at [478, 61] on span "Create New" at bounding box center [484, 60] width 27 height 6
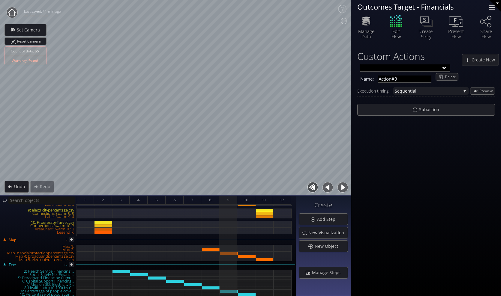
click at [492, 8] on div at bounding box center [492, 7] width 12 height 12
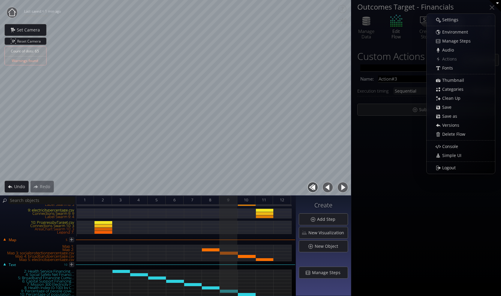
click at [398, 176] on div "Custom Actions Create New Name: Action#3 Delete Execution timing Sequential Seq…" at bounding box center [426, 170] width 150 height 251
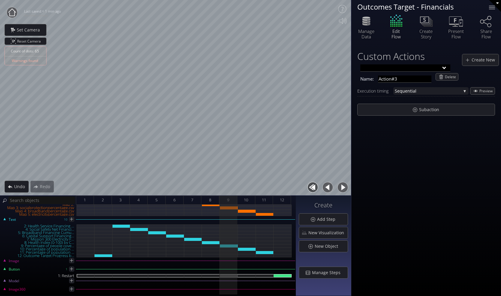
scroll to position [75, 0]
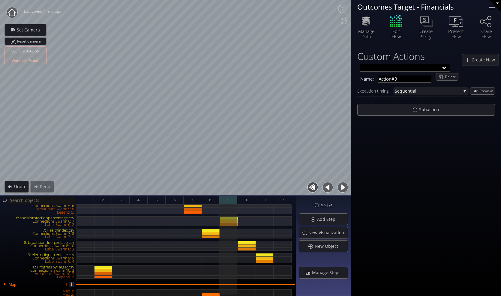
click at [230, 201] on div "9" at bounding box center [228, 200] width 18 height 9
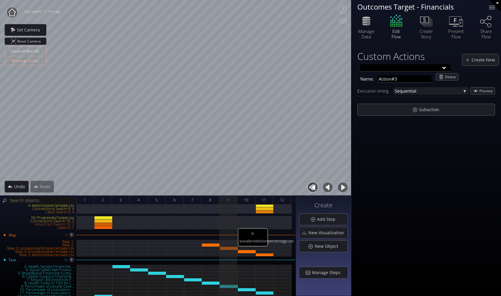
scroll to position [135, 0]
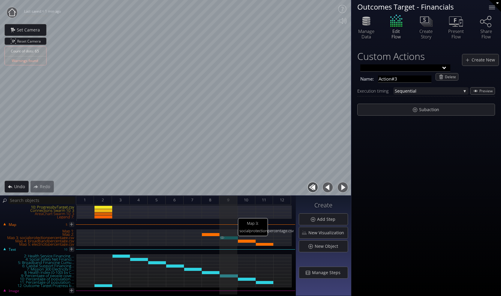
click at [230, 238] on div "Map 3: socialprotectionpercentage.csv" at bounding box center [229, 237] width 18 height 3
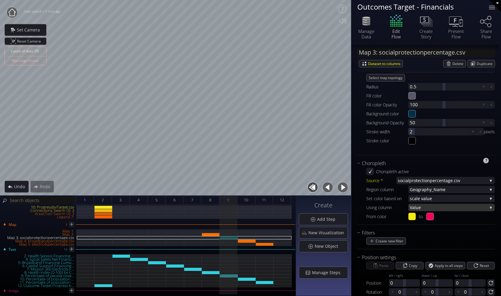
scroll to position [54, 0]
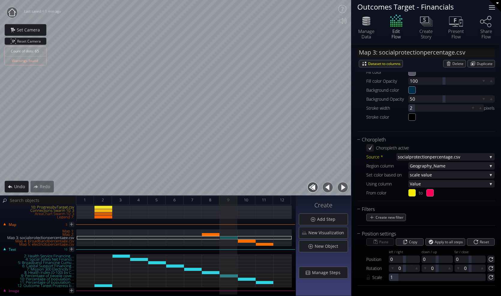
click at [490, 8] on div at bounding box center [492, 7] width 12 height 12
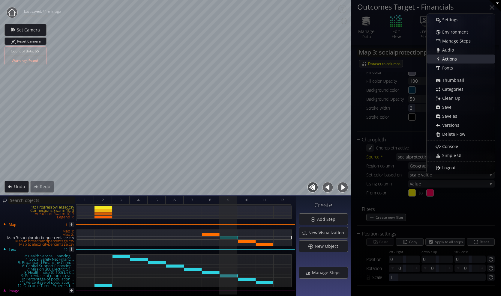
click at [457, 61] on span "Actions" at bounding box center [451, 59] width 19 height 6
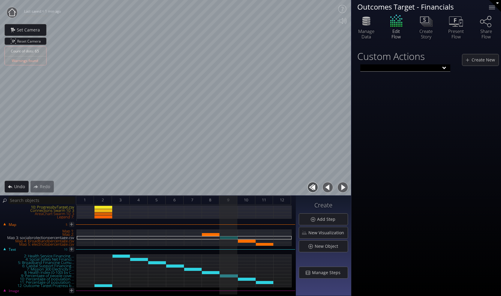
click at [444, 68] on input "text" at bounding box center [405, 67] width 90 height 7
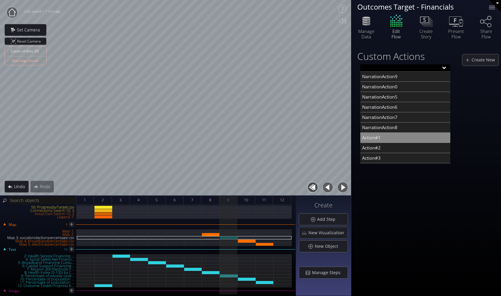
click at [390, 136] on div "Action#1" at bounding box center [405, 138] width 90 height 10
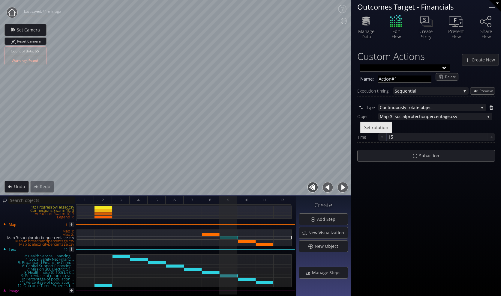
click at [403, 126] on div "Set rotation" at bounding box center [427, 128] width 135 height 12
click at [381, 128] on span "Set rotation" at bounding box center [376, 127] width 24 height 6
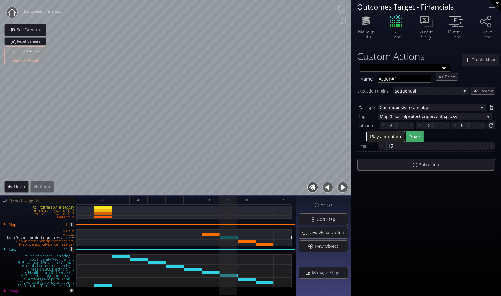
click at [387, 139] on span "Play animation" at bounding box center [385, 136] width 31 height 6
drag, startPoint x: 389, startPoint y: 147, endPoint x: 394, endPoint y: 147, distance: 4.2
click at [394, 147] on div at bounding box center [436, 145] width 102 height 7
drag, startPoint x: 394, startPoint y: 147, endPoint x: 390, endPoint y: 147, distance: 4.0
click at [390, 147] on div at bounding box center [436, 145] width 102 height 7
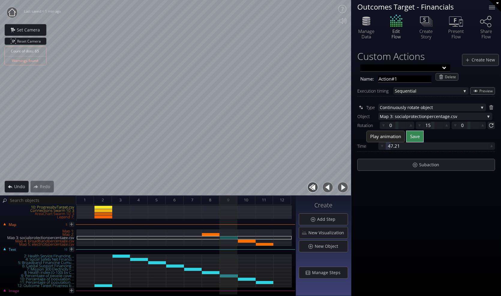
click at [412, 136] on span "Save" at bounding box center [415, 136] width 10 height 6
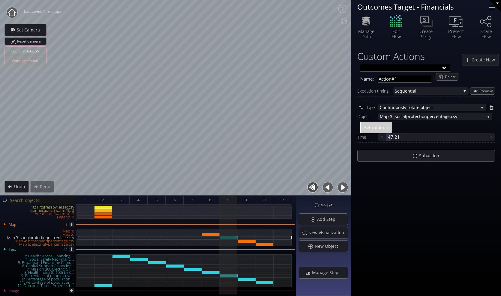
click at [386, 128] on span "Set rotation" at bounding box center [376, 127] width 24 height 6
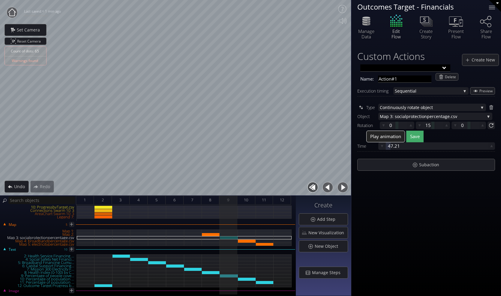
click at [387, 136] on span "Play animation" at bounding box center [385, 136] width 31 height 6
click at [390, 148] on div at bounding box center [436, 145] width 102 height 7
click at [392, 142] on button "Play animation" at bounding box center [385, 137] width 39 height 12
click at [390, 147] on div at bounding box center [436, 145] width 102 height 7
type input "20"
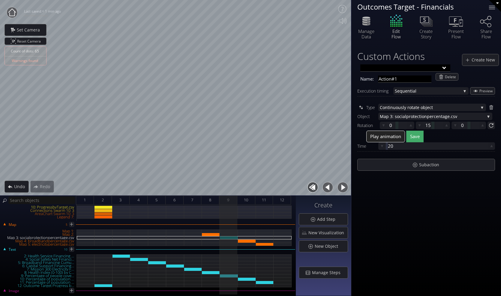
click at [392, 136] on span "Play animation" at bounding box center [385, 136] width 31 height 6
click at [418, 135] on span "Save" at bounding box center [415, 136] width 10 height 6
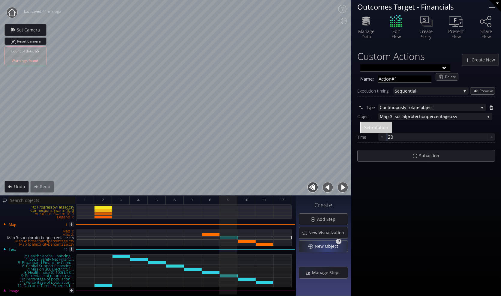
click at [329, 249] on span "New Object" at bounding box center [327, 246] width 27 height 6
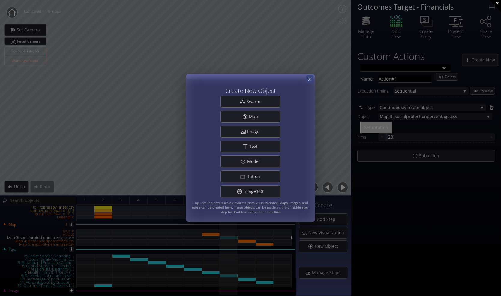
click at [309, 82] on div at bounding box center [309, 79] width 7 height 7
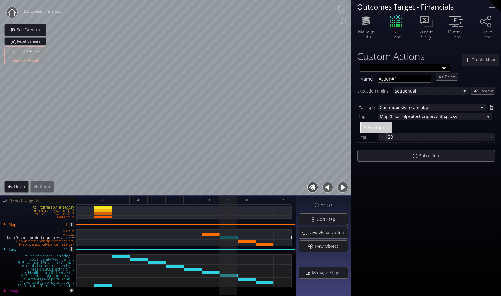
click at [15, 11] on circle at bounding box center [12, 12] width 11 height 11
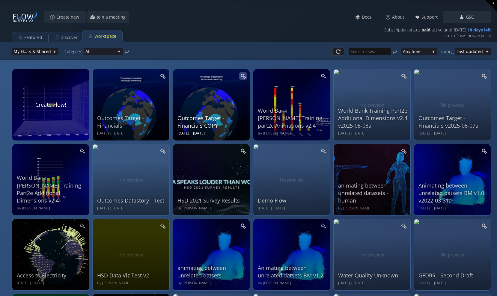
click at [242, 77] on icon at bounding box center [243, 76] width 4 height 4
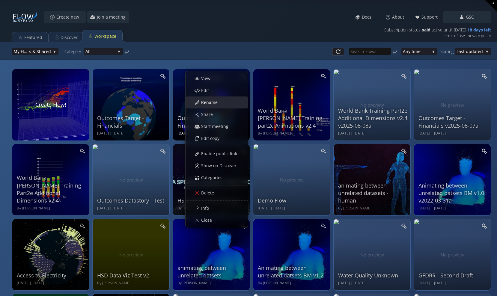
click at [208, 105] on span "Rename" at bounding box center [211, 103] width 20 height 6
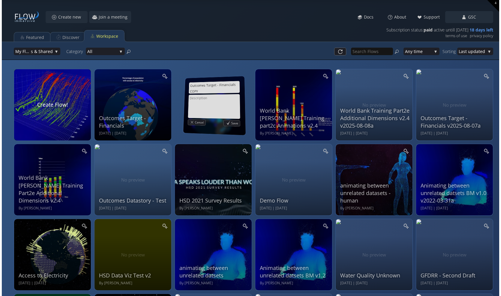
scroll to position [1, 0]
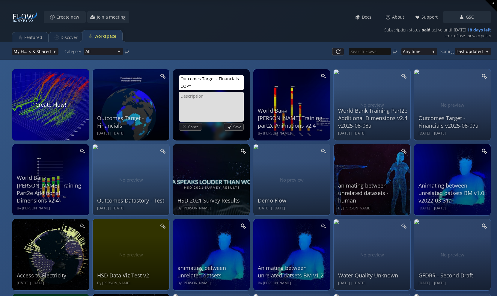
click at [189, 88] on textarea "Outcomes Target - Financials COPY" at bounding box center [211, 82] width 65 height 16
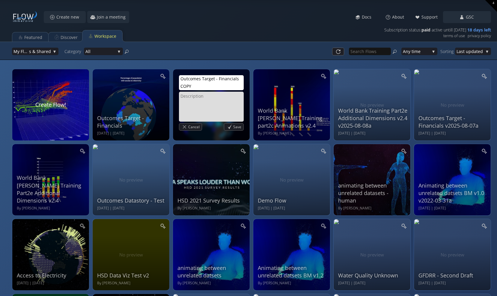
click at [181, 86] on textarea "Outcomes Target - Financials COPY" at bounding box center [211, 82] width 65 height 16
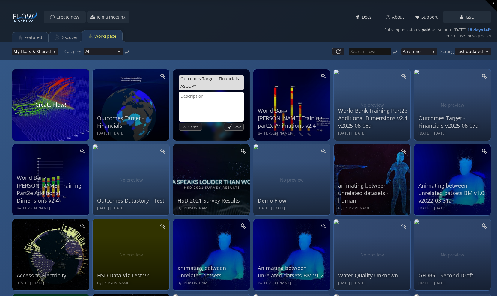
type textarea "Outcomes Target - Financials AS COPY"
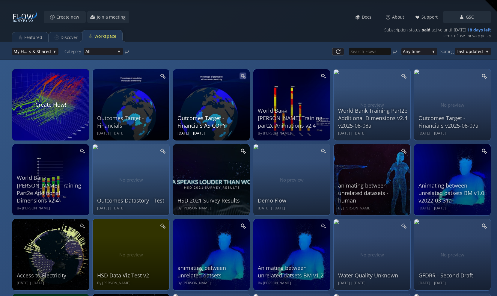
click at [243, 78] on icon at bounding box center [242, 75] width 5 height 5
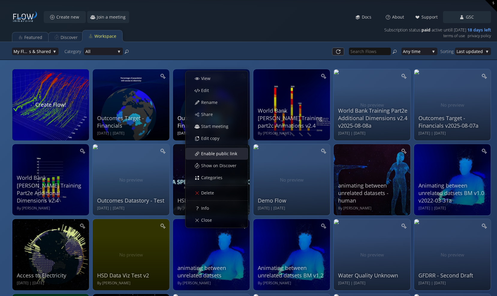
click at [229, 155] on span "Enable public link" at bounding box center [221, 154] width 40 height 6
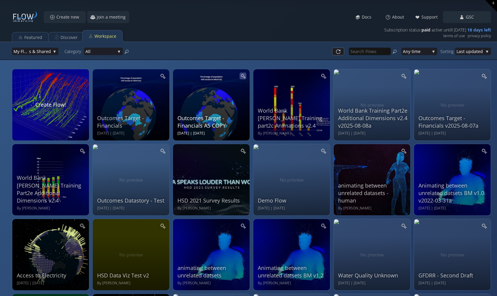
click at [243, 77] on icon at bounding box center [242, 75] width 5 height 5
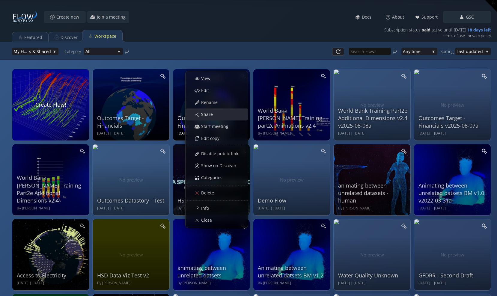
click at [213, 113] on span "Share" at bounding box center [209, 115] width 16 height 6
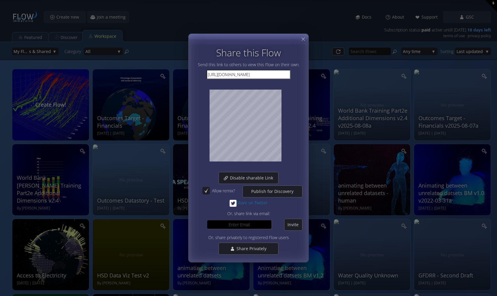
click at [238, 222] on input at bounding box center [239, 224] width 65 height 9
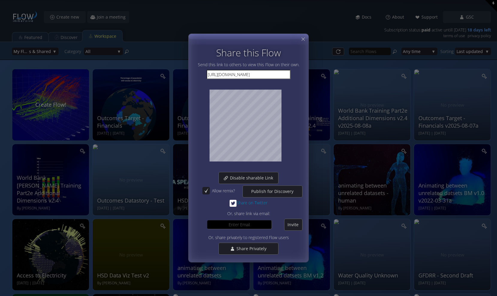
paste input "bill@flow.gl"
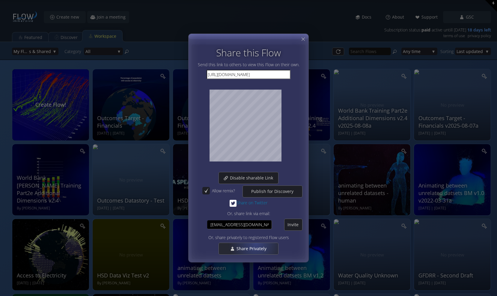
type input "bill@flow.gl"
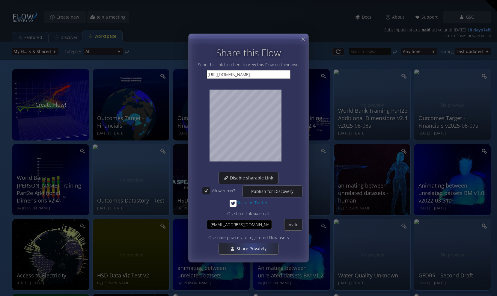
click at [252, 247] on span "Share Privately" at bounding box center [253, 249] width 34 height 6
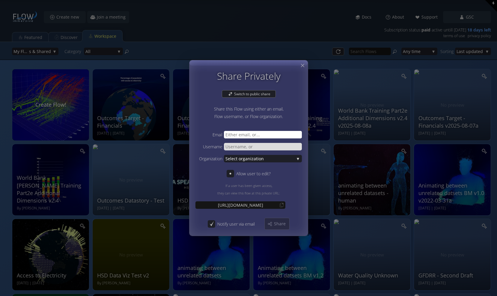
click at [243, 135] on input "text" at bounding box center [263, 134] width 78 height 7
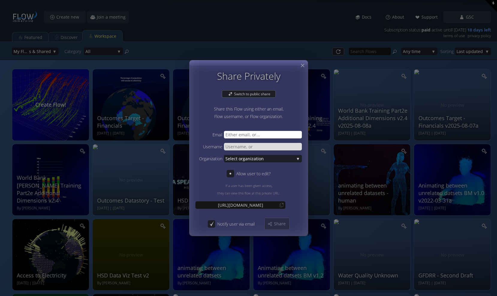
paste input "bill@flow.gl"
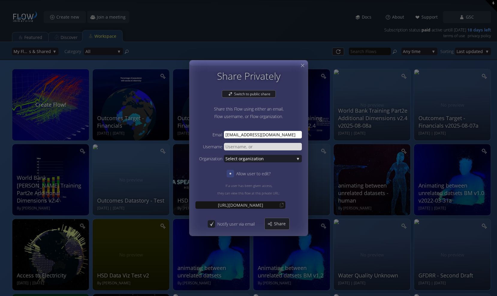
type input "bill@flow.gl"
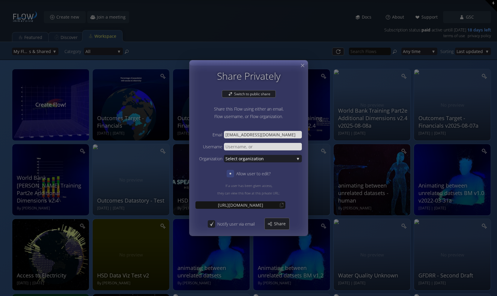
click at [233, 176] on icon at bounding box center [231, 174] width 6 height 6
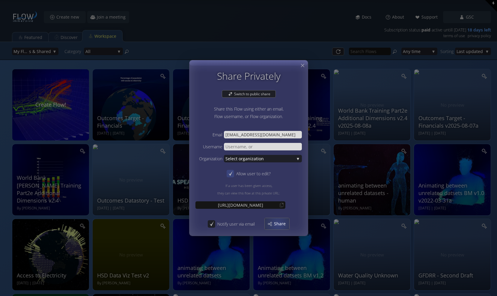
click at [278, 224] on span "Share" at bounding box center [282, 224] width 16 height 6
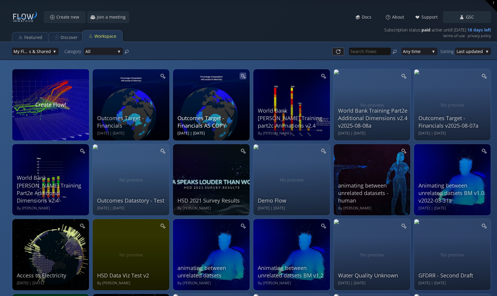
click at [240, 78] on icon at bounding box center [242, 75] width 5 height 5
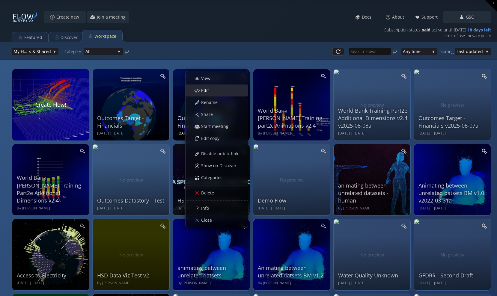
click at [214, 90] on div "Edit" at bounding box center [220, 90] width 56 height 11
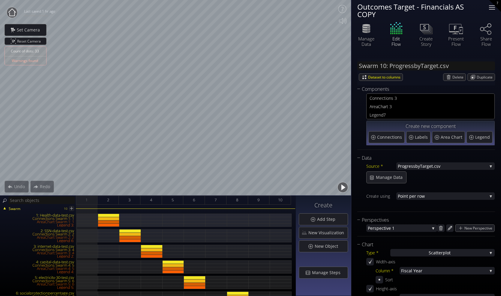
click at [492, 8] on div at bounding box center [492, 7] width 12 height 12
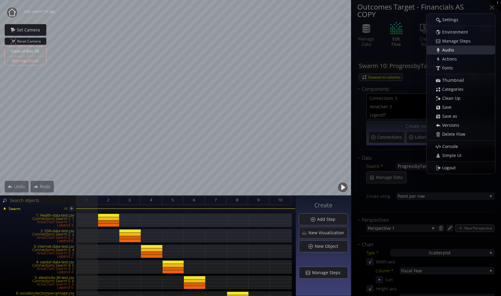
click at [452, 51] on span "Audio" at bounding box center [450, 50] width 16 height 6
select select "narration"
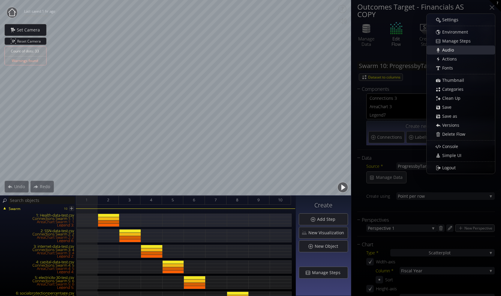
select select "narration"
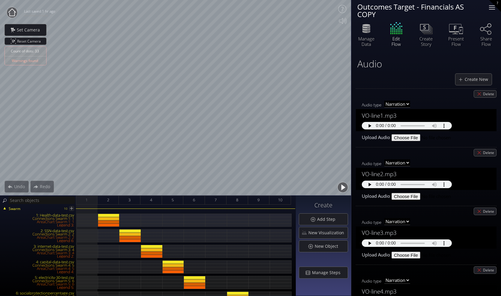
click at [490, 8] on div at bounding box center [492, 7] width 12 height 12
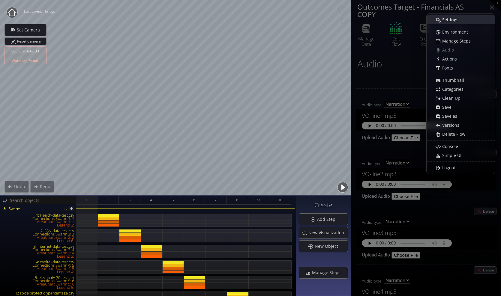
click at [466, 19] on div "Settings" at bounding box center [464, 20] width 62 height 8
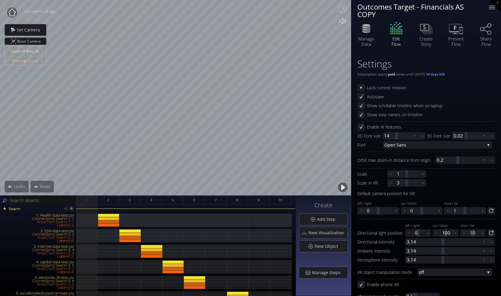
click at [344, 22] on icon at bounding box center [342, 21] width 7 height 6
click at [341, 19] on icon at bounding box center [342, 21] width 12 height 12
click at [343, 21] on icon at bounding box center [342, 21] width 12 height 12
click at [493, 9] on div at bounding box center [492, 7] width 12 height 12
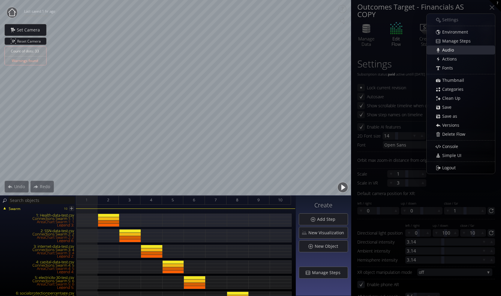
click at [453, 49] on span "Audio" at bounding box center [450, 50] width 16 height 6
select select "narration"
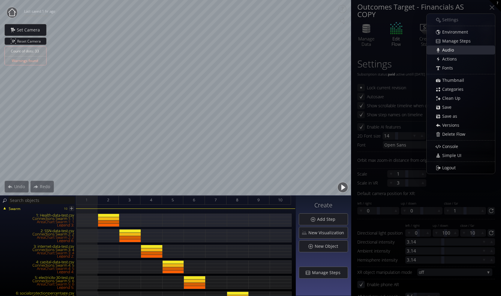
select select "narration"
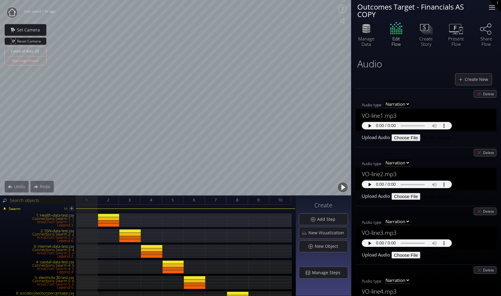
click at [493, 8] on div at bounding box center [492, 7] width 12 height 12
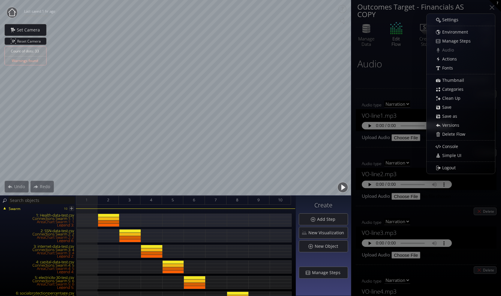
click at [15, 13] on icon at bounding box center [11, 11] width 7 height 7
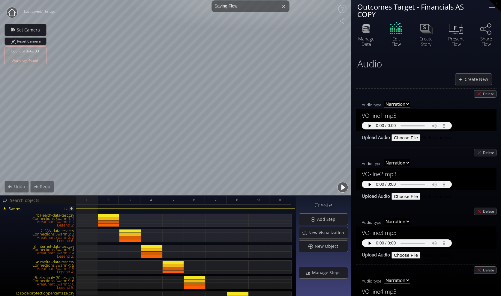
click at [12, 16] on icon at bounding box center [11, 11] width 7 height 7
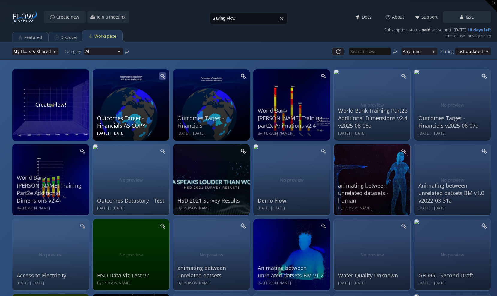
click at [162, 76] on icon at bounding box center [163, 76] width 6 height 6
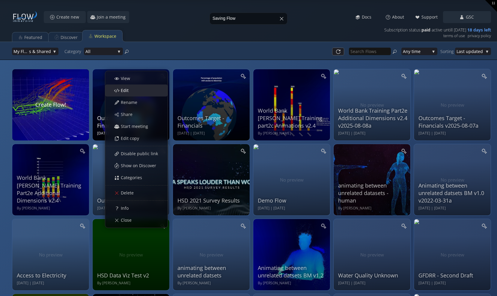
click at [138, 90] on div "Edit" at bounding box center [140, 90] width 56 height 11
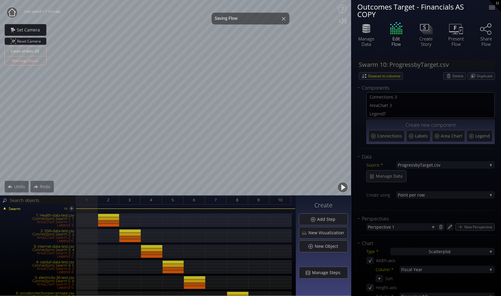
click at [491, 9] on div "Loading may take a while. Please wait Give us a bit more time. Maybe this Flow …" at bounding box center [250, 148] width 501 height 296
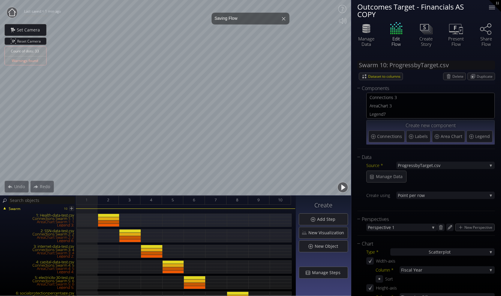
click at [491, 6] on div "Loading may take a while. Please wait Give us a bit more time. Maybe this Flow …" at bounding box center [250, 148] width 501 height 296
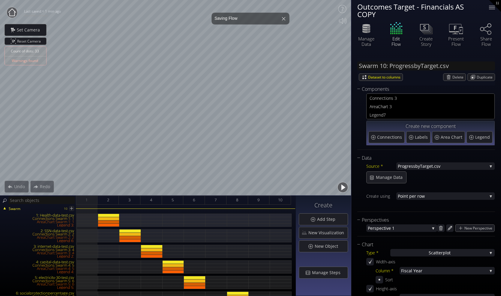
click at [492, 8] on div at bounding box center [492, 7] width 12 height 12
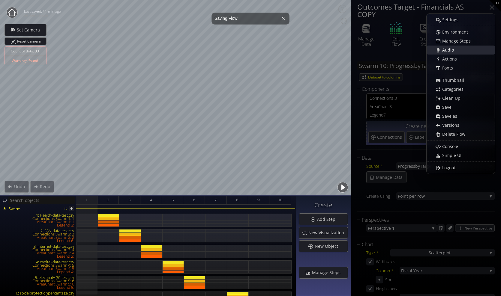
click at [451, 50] on span "Audio" at bounding box center [450, 50] width 16 height 6
select select "narration"
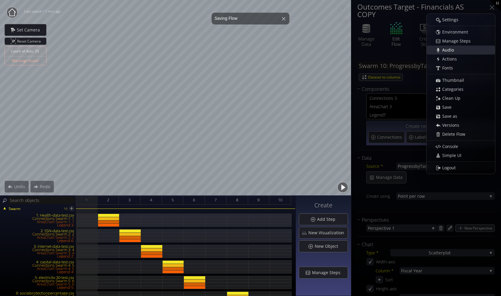
select select "narration"
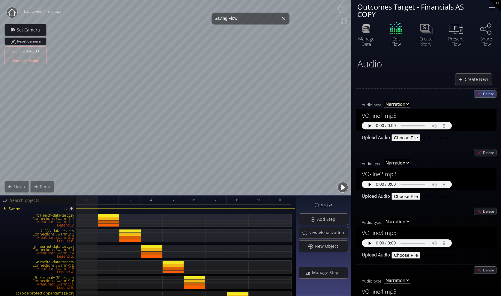
click at [485, 95] on span "Delete" at bounding box center [489, 94] width 13 height 7
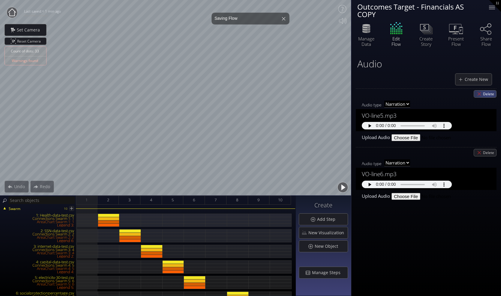
click at [485, 95] on span "Delete" at bounding box center [489, 94] width 13 height 7
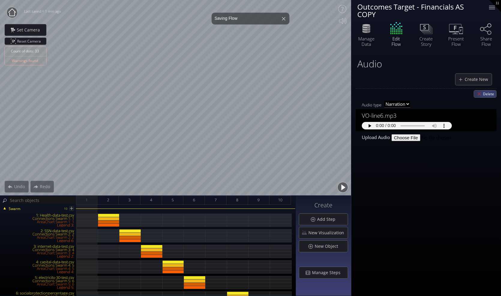
click at [485, 95] on span "Delete" at bounding box center [489, 94] width 13 height 7
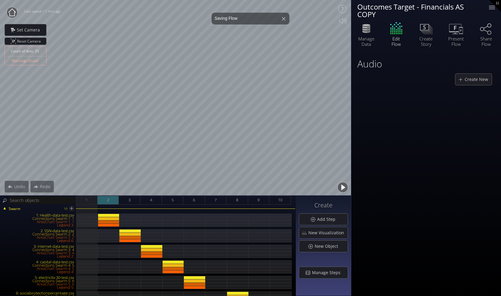
click at [108, 201] on span "2" at bounding box center [108, 199] width 2 height 7
click at [91, 198] on div "1" at bounding box center [87, 200] width 22 height 9
click at [109, 204] on span "2" at bounding box center [108, 199] width 2 height 7
click at [134, 201] on div "3" at bounding box center [130, 200] width 22 height 9
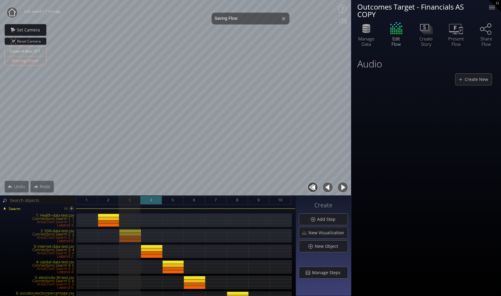
click at [160, 200] on div "4" at bounding box center [151, 200] width 22 height 9
click at [10, 13] on circle at bounding box center [12, 12] width 11 height 11
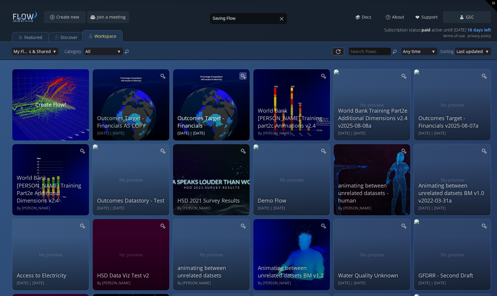
click at [244, 77] on icon at bounding box center [243, 76] width 6 height 6
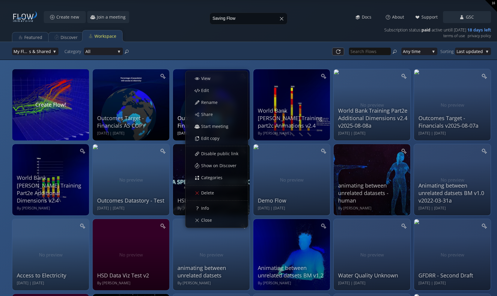
click at [224, 90] on div "Edit" at bounding box center [220, 90] width 56 height 11
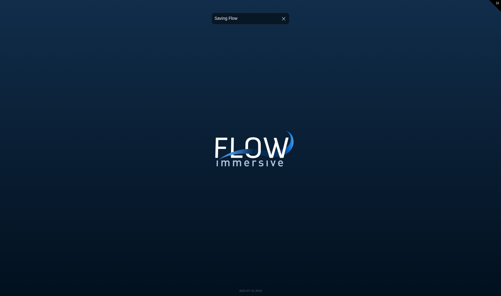
select select "narration"
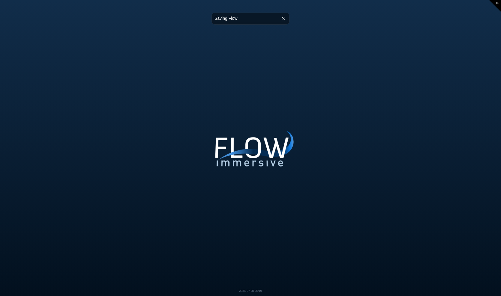
select select "narration"
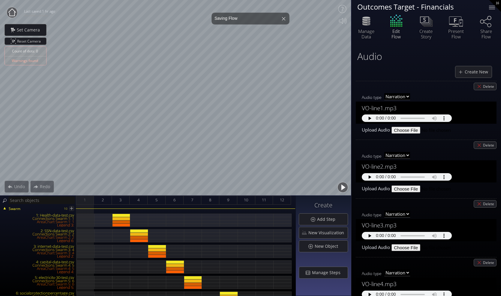
select select "narration"
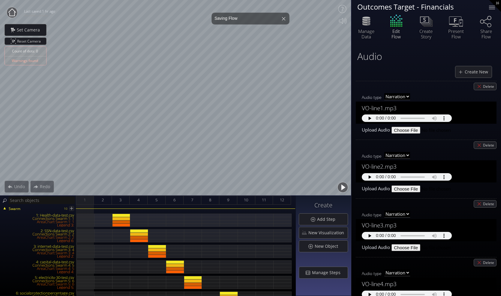
select select "narration"
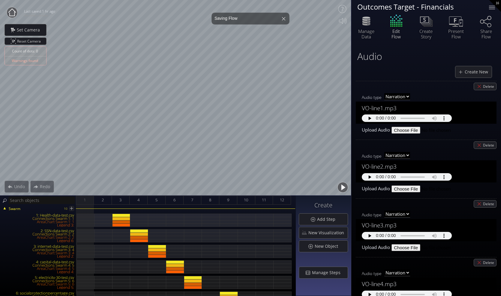
select select "narration"
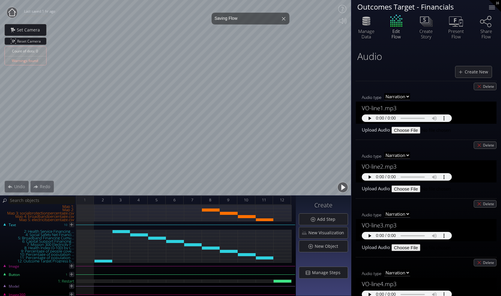
scroll to position [165, 0]
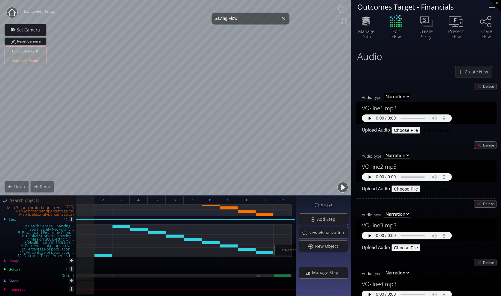
drag, startPoint x: 283, startPoint y: 276, endPoint x: 272, endPoint y: 275, distance: 11.1
click at [272, 275] on div "1: Restart 1: Restart" at bounding box center [148, 275] width 294 height 3
click at [265, 276] on div "1: Restart" at bounding box center [265, 275] width 18 height 3
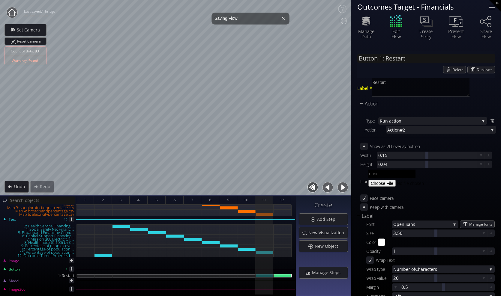
drag, startPoint x: 390, startPoint y: 83, endPoint x: 370, endPoint y: 83, distance: 20.1
click at [370, 83] on div "Label * Restart" at bounding box center [426, 88] width 138 height 21
type textarea "B"
type input "Button 1: Ba"
type textarea "Ba"
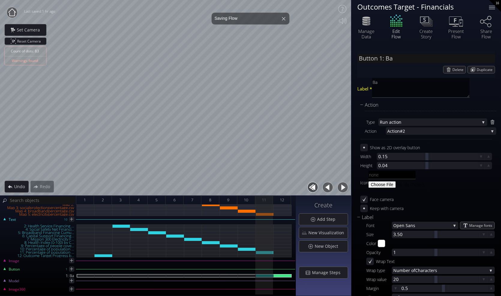
type input "Button 1: Bac"
type textarea "Bac"
type input "Button 1: Bacc"
type textarea "Bacck"
type input "Button 1: Bacck"
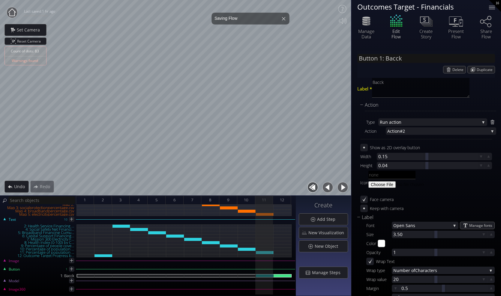
type textarea "Bacck t"
type input "Button 1: Bacck t"
type textarea "Bacck to"
type input "Button 1: Bacck to"
type textarea "Bacck to"
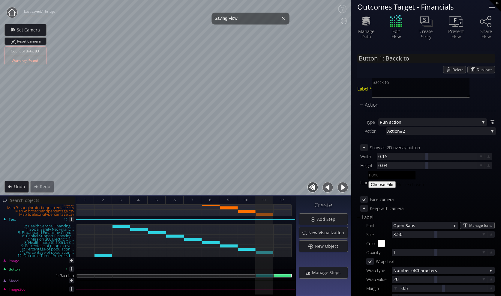
type input "Button 1: Bacck t"
type textarea "Bacck t"
type input "Button 1: Bacck"
type textarea "Bacck"
type input "Button 1: Bacck"
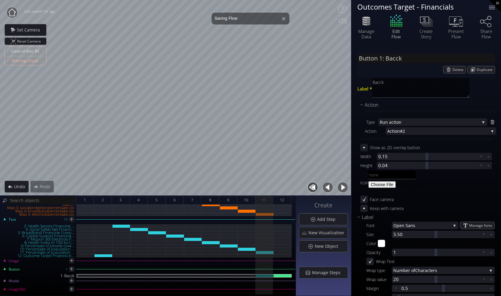
type textarea "Bacc"
type input "Button 1: Bacc"
type textarea "Bac"
type input "Button 1: Back"
type textarea "Back"
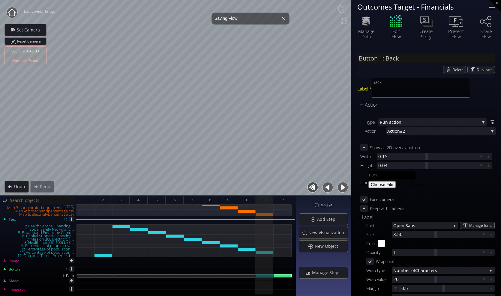
type input "Button 1: Back"
type textarea "Back t"
type input "Button 1: Back t"
type textarea "Back to"
type input "Button 1: Back to"
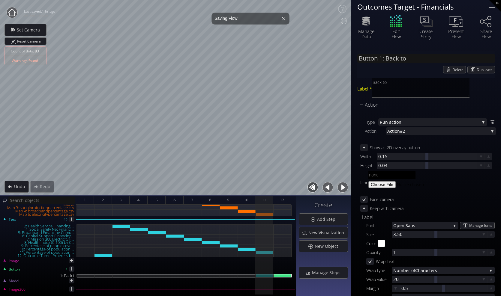
type textarea "Back to"
type input "Button 1: Back to"
type textarea "Back to th"
type input "Button 1: Back to the"
type textarea "Back to the"
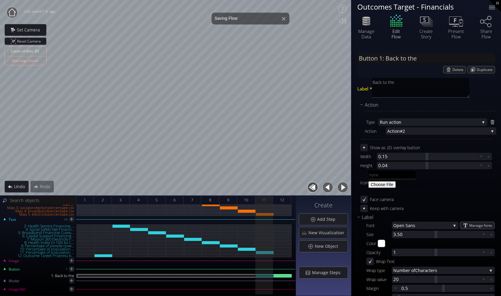
type input "Button 1: Back to the"
type textarea "Back to the B"
type input "Button 1: Back to the"
type textarea "Back to the"
type input "Button 1: Back to the"
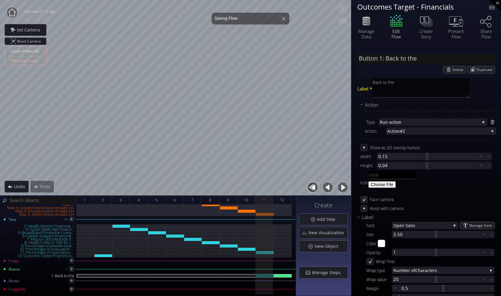
type textarea "Back to the"
type input "Button 1: Back to th"
type textarea "Back to th"
type input "Button 1: Back to t"
type textarea "Back to t"
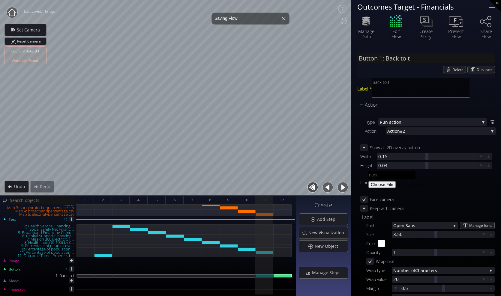
type input "Button 1: Back to"
type textarea "Back to"
type input "Button 1: Back to"
type textarea "Back to"
type input "Button 1: Back t"
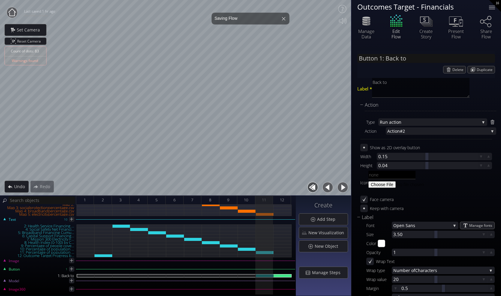
type textarea "Back t"
type input "Button 1: Back"
type textarea "Back"
type input "Button 1: Back"
type textarea "Back"
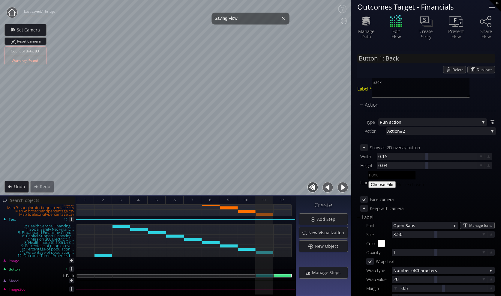
type input "Button 1: Bac"
type textarea "Bac"
type input "Button 1: Ba"
type textarea "Ba"
type input "Button 1: B"
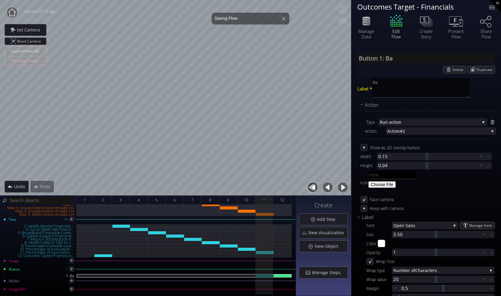
type textarea "B"
type input "Button 1: R"
type textarea "RE"
type input "Button 1: REs"
type textarea "REst"
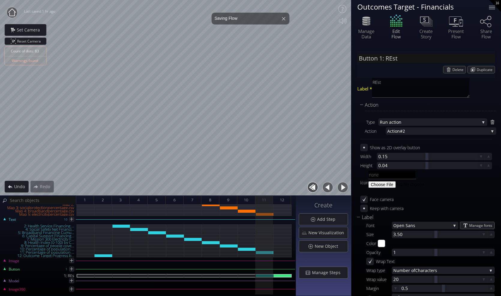
type input "Button 1: REsta"
type textarea "REsta"
type input "Button 1: REstar"
type textarea "REstar"
type input "Button 1: REsta"
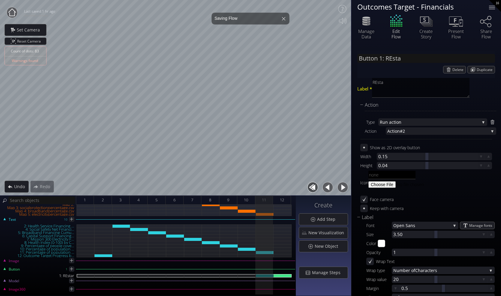
type textarea "REst"
type input "Button 1: REst"
type textarea "REs"
type input "Button 1: REs"
type textarea "RE"
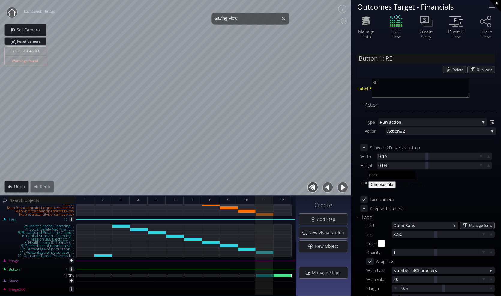
type input "Button 1: R"
type textarea "R"
type input "Button 1: Re"
type textarea "Re"
type input "Button 1: Res"
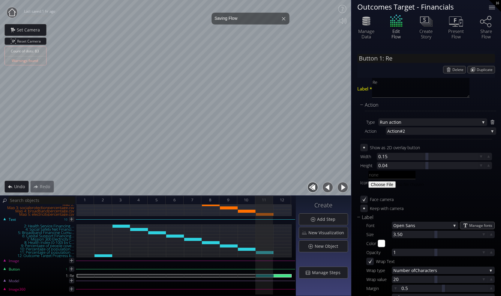
type textarea "Res"
type input "Button 1: Rest"
type textarea "Rest"
type input "Button 1: Resta"
type textarea "Resta"
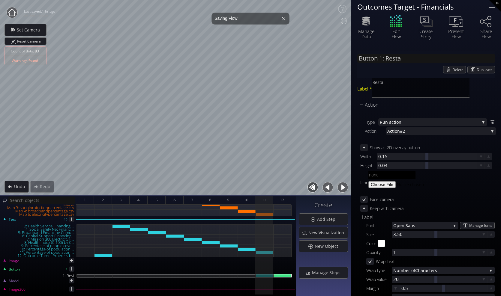
type input "Button 1: Restar"
type textarea "Restar"
type input "Button 1: Restart"
type textarea "Restart"
type input "Button 1: Restart"
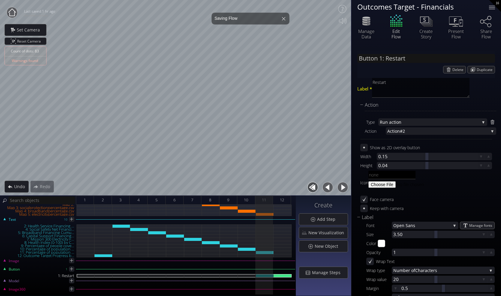
type textarea "Restart P"
type input "Button 1: Restart P"
type textarea "Restart Pre"
type input "Button 1: Restart Pre"
type textarea "Restart Prese"
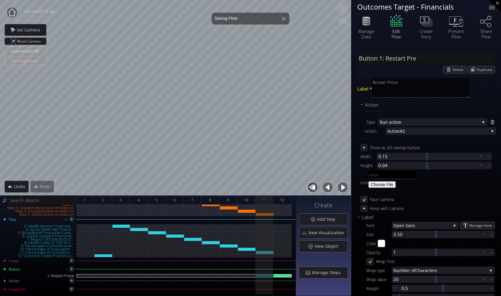
type input "Button 1: Restart Prese"
type textarea "Restart Presen"
type input "Button 1: Restart Present"
type textarea "Restart Presentati"
type input "Button 1: Restart Presentati"
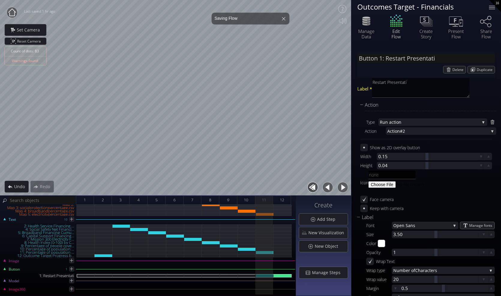
type textarea "Restart Presentatio"
type input "Button 1: Restart Presentatio"
type textarea "Restart Presentation"
type input "Button 1: Restart Presentation"
type textarea "Restart Presentation"
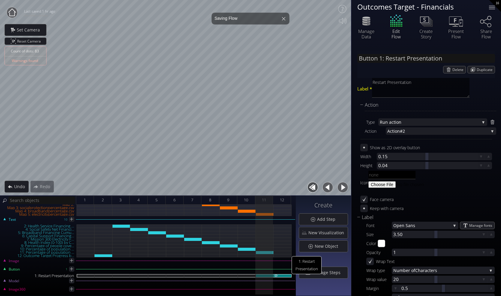
click at [276, 276] on img at bounding box center [275, 275] width 5 height 3
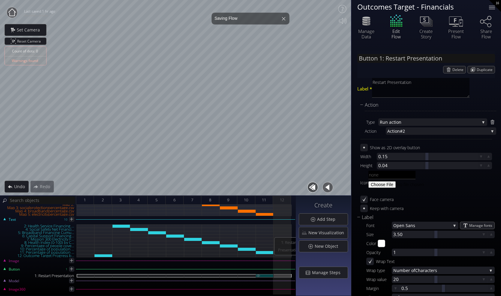
click at [265, 276] on div "1: Restart Presentation" at bounding box center [265, 275] width 18 height 3
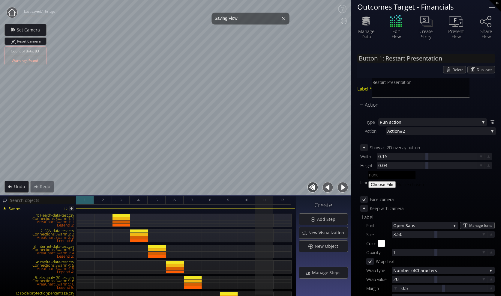
click at [85, 201] on span "1" at bounding box center [85, 199] width 2 height 7
click at [281, 200] on span "12" at bounding box center [282, 199] width 4 height 7
click at [324, 275] on span "Manage Steps" at bounding box center [327, 273] width 32 height 6
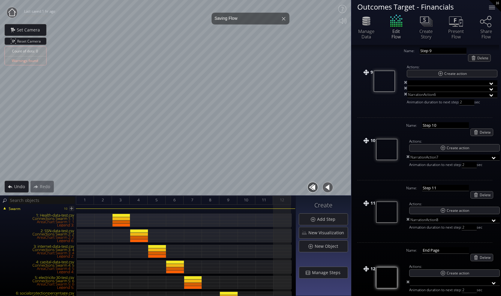
scroll to position [564, 0]
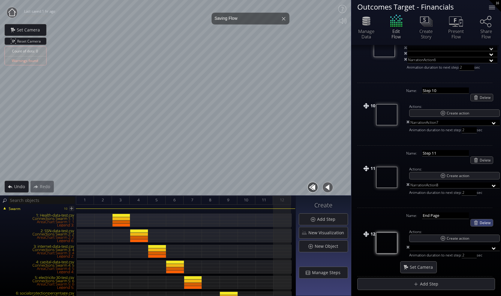
click at [484, 222] on span "Delete" at bounding box center [485, 222] width 13 height 7
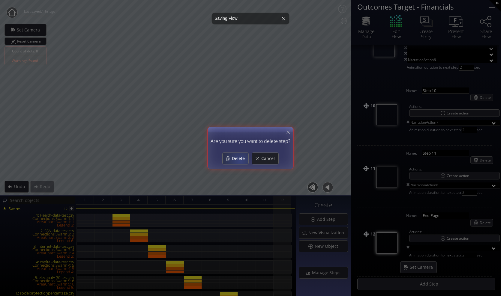
click at [239, 160] on span "Delete" at bounding box center [239, 159] width 17 height 6
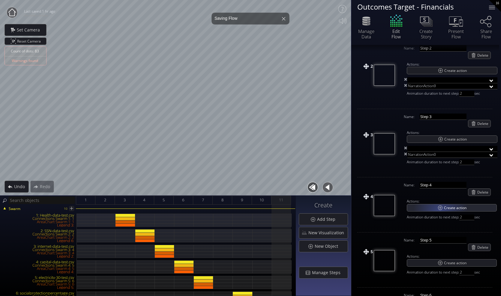
scroll to position [0, 0]
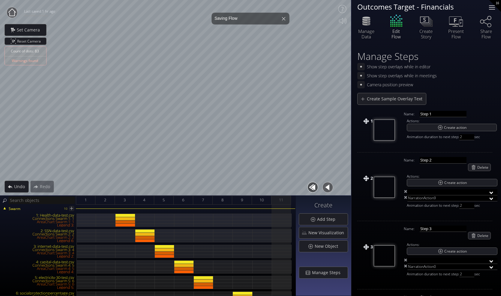
click at [493, 8] on div at bounding box center [492, 7] width 12 height 12
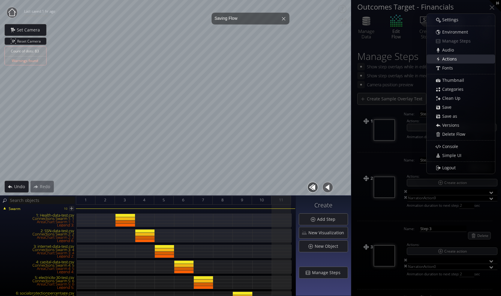
click at [468, 58] on div "Actions" at bounding box center [464, 59] width 62 height 8
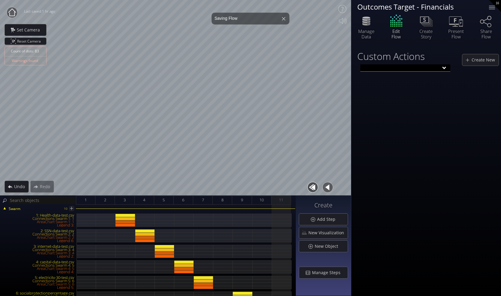
click at [434, 68] on input "text" at bounding box center [405, 67] width 90 height 7
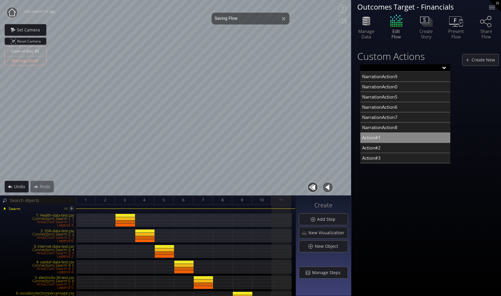
click at [389, 140] on div "Action#1" at bounding box center [405, 138] width 90 height 10
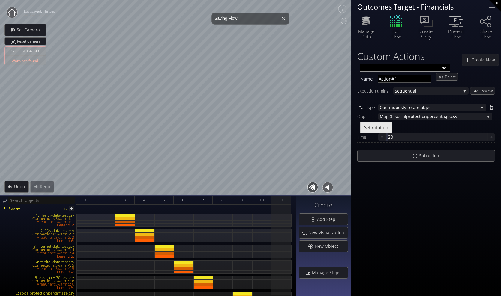
click at [443, 68] on input "text" at bounding box center [405, 67] width 90 height 7
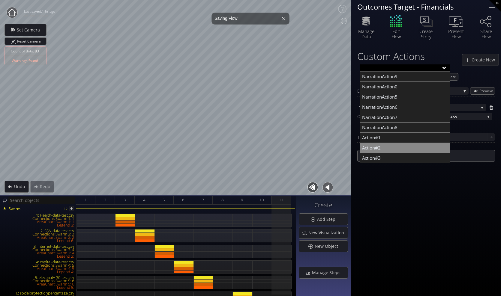
click at [394, 145] on div "Action#2" at bounding box center [405, 148] width 90 height 10
type input "Action#2"
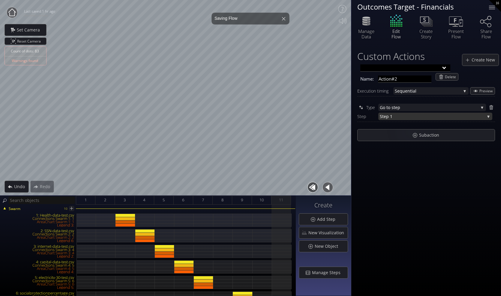
click at [409, 116] on span "ep 1" at bounding box center [433, 116] width 101 height 7
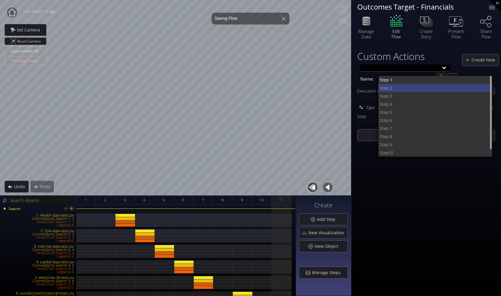
click at [399, 88] on span "ep 2" at bounding box center [435, 88] width 104 height 8
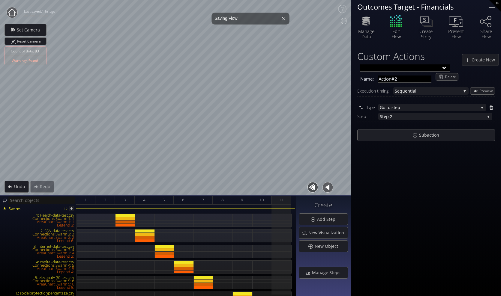
click at [395, 170] on div "Custom Actions Create New Name: Action#2 Delete Execution timing Sequential Seq…" at bounding box center [426, 170] width 150 height 251
click at [320, 273] on span "Manage Steps" at bounding box center [327, 273] width 32 height 6
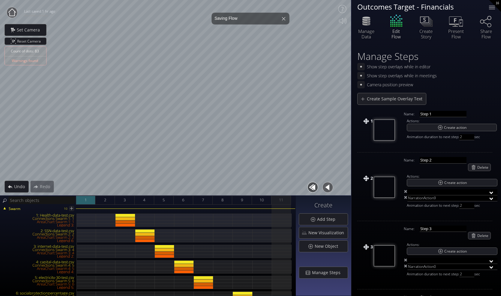
click at [88, 199] on div "1" at bounding box center [85, 200] width 19 height 9
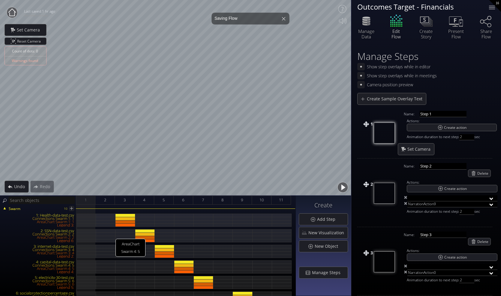
scroll to position [150, 0]
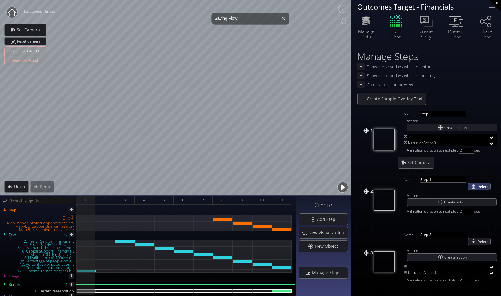
click at [475, 189] on div "Delete" at bounding box center [479, 186] width 22 height 7
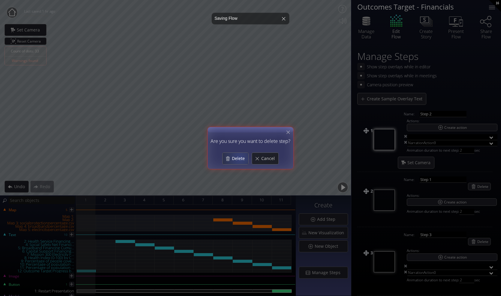
click at [240, 157] on span "Delete" at bounding box center [239, 159] width 17 height 6
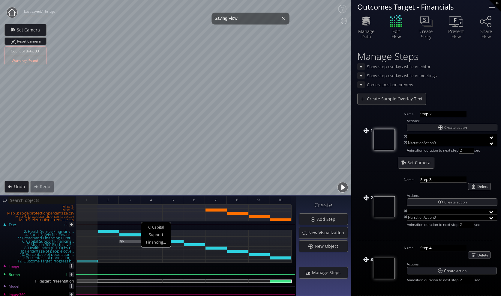
scroll to position [165, 0]
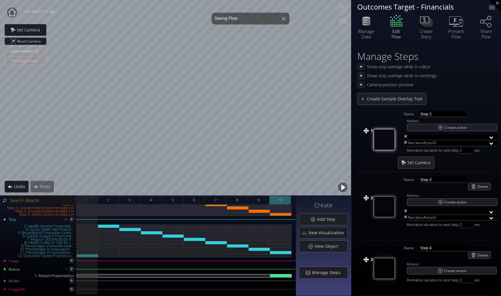
click at [285, 198] on div "10" at bounding box center [280, 200] width 22 height 9
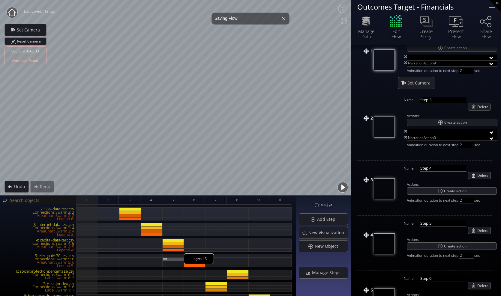
scroll to position [0, 0]
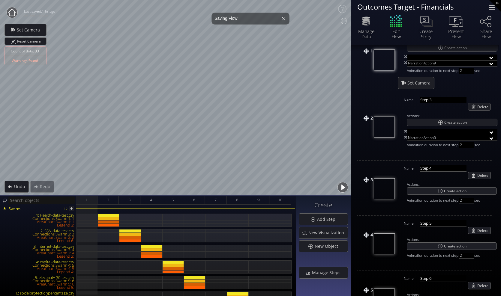
click at [493, 7] on div at bounding box center [492, 7] width 12 height 12
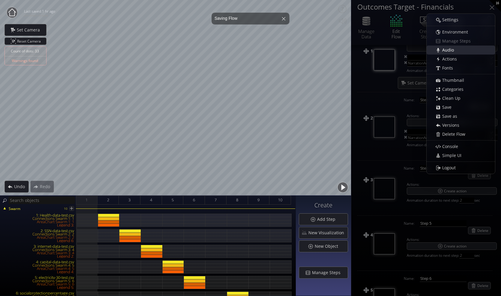
click at [465, 49] on div "Audio" at bounding box center [464, 50] width 62 height 8
select select "narration"
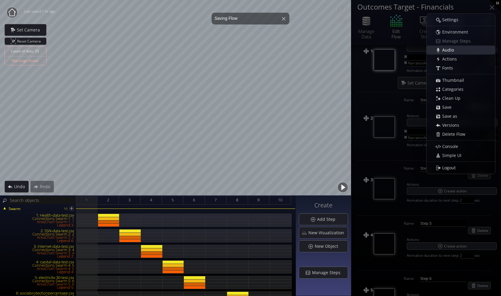
select select "narration"
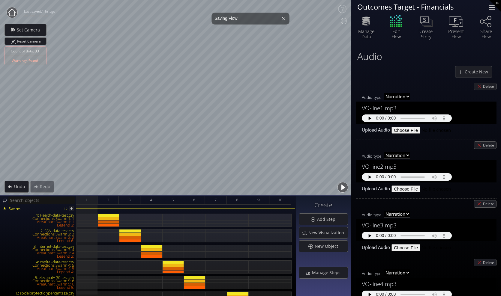
click at [493, 7] on div at bounding box center [492, 7] width 6 height 1
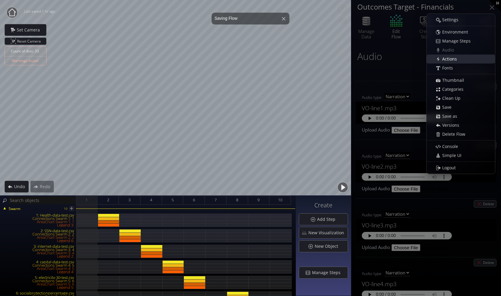
click at [456, 59] on span "Actions" at bounding box center [451, 59] width 19 height 6
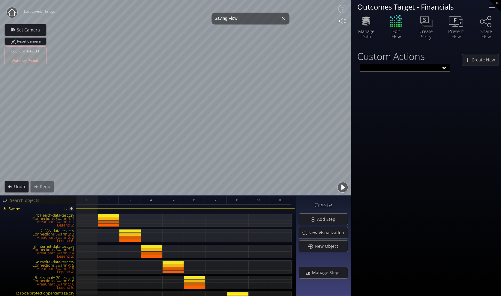
click at [343, 22] on icon at bounding box center [342, 21] width 7 height 6
click at [341, 19] on icon at bounding box center [342, 21] width 7 height 6
click at [439, 67] on input "text" at bounding box center [405, 67] width 90 height 7
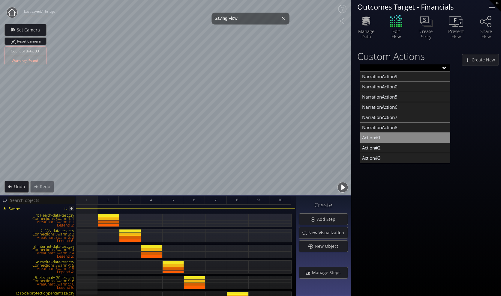
click at [387, 137] on div "Action#1" at bounding box center [405, 138] width 90 height 10
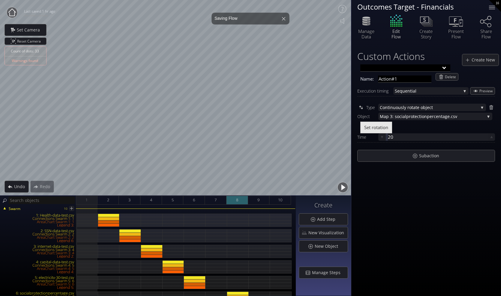
click at [243, 202] on div "8" at bounding box center [237, 200] width 22 height 9
click at [219, 198] on div "7" at bounding box center [216, 200] width 22 height 9
click at [236, 198] on span "8" at bounding box center [237, 199] width 2 height 7
click at [329, 188] on button "button" at bounding box center [327, 187] width 13 height 13
click at [343, 187] on button "button" at bounding box center [342, 187] width 13 height 13
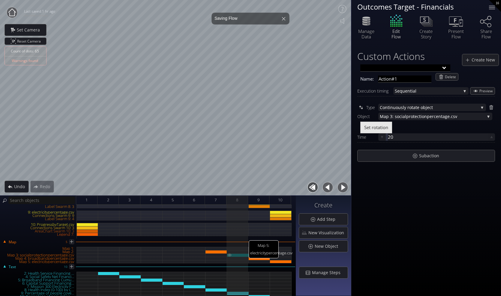
scroll to position [120, 0]
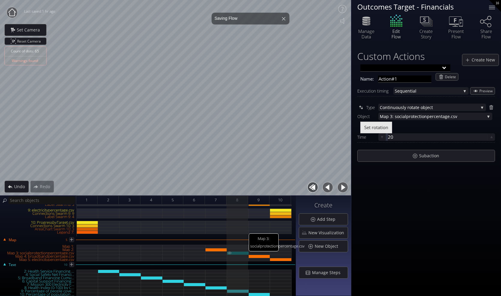
click at [240, 253] on div "Map 3: socialprotectionpercentage.csv" at bounding box center [238, 252] width 22 height 3
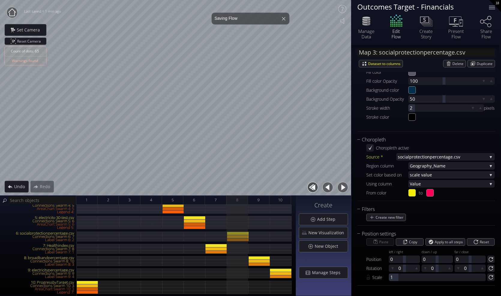
scroll to position [120, 0]
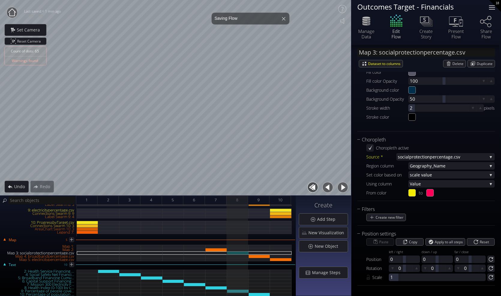
click at [492, 10] on div at bounding box center [492, 7] width 12 height 12
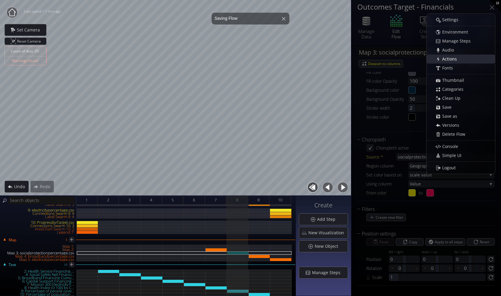
click at [461, 56] on div "Actions" at bounding box center [464, 59] width 62 height 8
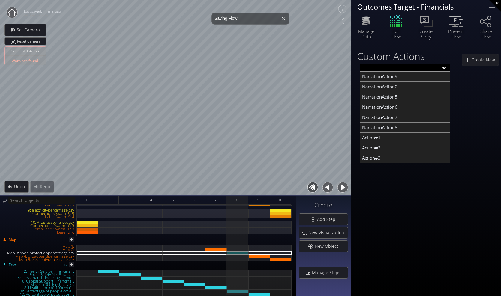
click at [440, 68] on input "text" at bounding box center [405, 67] width 90 height 7
click at [395, 139] on div "Action#1" at bounding box center [405, 138] width 90 height 10
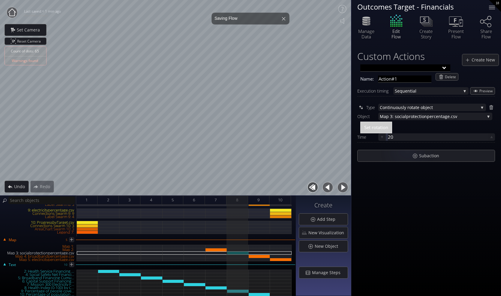
click at [386, 130] on span "Set rotation" at bounding box center [376, 127] width 24 height 6
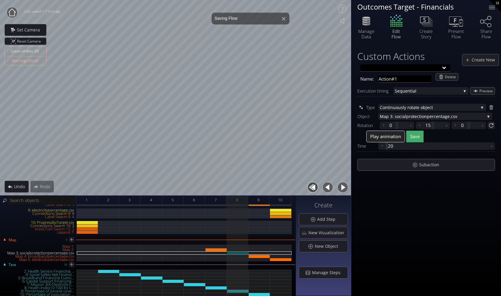
click at [398, 134] on span "Play animation" at bounding box center [385, 136] width 31 height 6
click at [421, 137] on button "Save" at bounding box center [414, 137] width 17 height 12
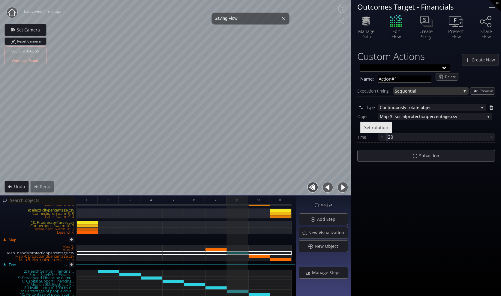
click at [446, 90] on span "Sequential" at bounding box center [427, 90] width 66 height 7
click at [419, 198] on div "Custom Actions Create New Name: Action#1 Delete Execution timing Sequential Seq…" at bounding box center [426, 170] width 150 height 251
click at [485, 88] on span "Preview" at bounding box center [486, 91] width 15 height 7
drag, startPoint x: 394, startPoint y: 138, endPoint x: 390, endPoint y: 137, distance: 3.4
click at [395, 138] on div at bounding box center [436, 136] width 102 height 7
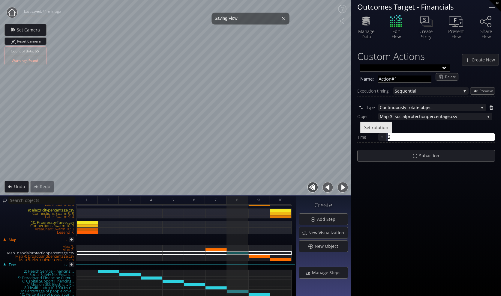
type input "25"
click at [382, 127] on span "Set rotation" at bounding box center [376, 127] width 24 height 6
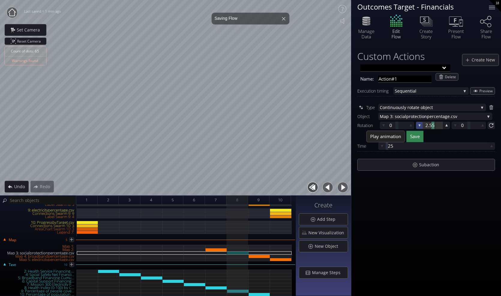
click at [418, 127] on icon at bounding box center [419, 125] width 5 height 5
click at [445, 126] on icon at bounding box center [446, 126] width 6 height 6
click at [428, 126] on div at bounding box center [432, 125] width 19 height 7
click at [446, 124] on input "15" at bounding box center [442, 125] width 34 height 7
drag, startPoint x: 437, startPoint y: 125, endPoint x: 417, endPoint y: 126, distance: 19.8
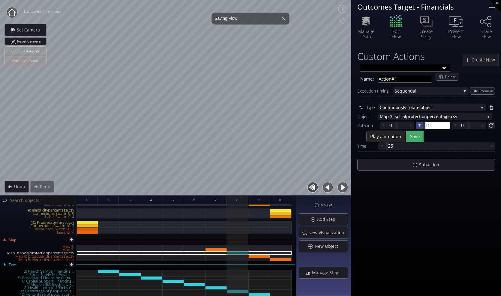
click at [417, 126] on div "15 15" at bounding box center [432, 125] width 34 height 7
click at [394, 135] on span "Play animation" at bounding box center [385, 136] width 31 height 6
click at [418, 126] on icon at bounding box center [419, 125] width 5 height 5
click at [418, 126] on icon at bounding box center [419, 126] width 6 height 6
click at [427, 128] on div at bounding box center [432, 125] width 19 height 7
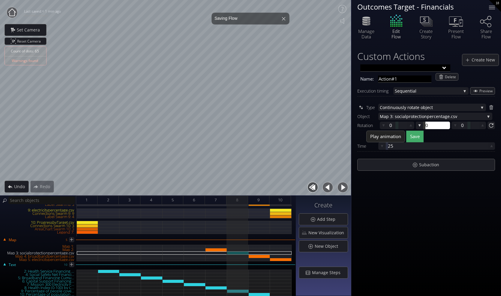
click at [448, 126] on input "0" at bounding box center [442, 125] width 34 height 7
drag, startPoint x: 433, startPoint y: 127, endPoint x: 425, endPoint y: 128, distance: 8.1
click at [425, 128] on input "0" at bounding box center [442, 125] width 34 height 7
click at [429, 124] on div at bounding box center [432, 125] width 19 height 7
click at [427, 127] on div at bounding box center [432, 125] width 19 height 7
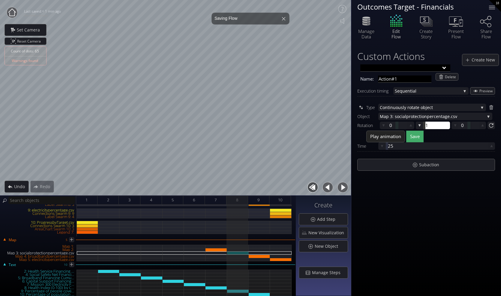
type input "15"
click at [392, 146] on div at bounding box center [436, 145] width 102 height 7
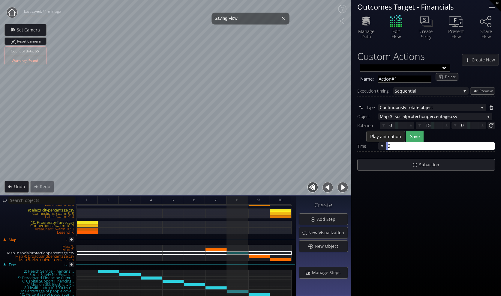
type input "30"
click at [412, 135] on span "Save" at bounding box center [415, 136] width 10 height 6
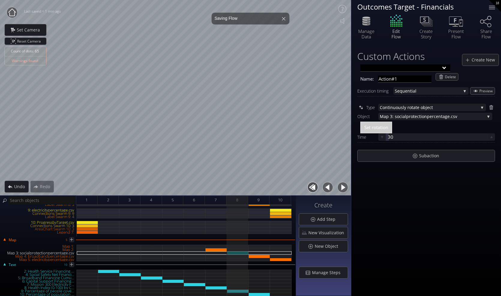
click at [381, 128] on span "Set rotation" at bounding box center [376, 127] width 24 height 6
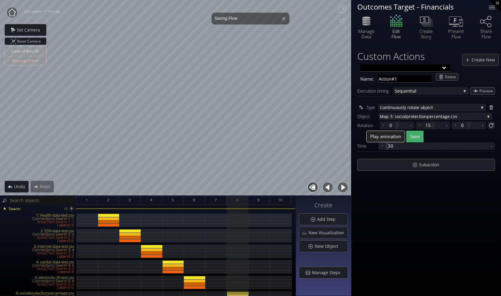
click at [386, 135] on span "Play animation" at bounding box center [385, 136] width 31 height 6
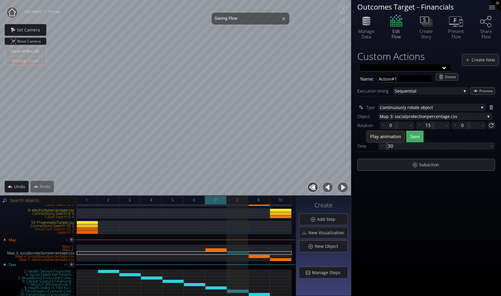
click at [219, 202] on div "7" at bounding box center [216, 200] width 22 height 9
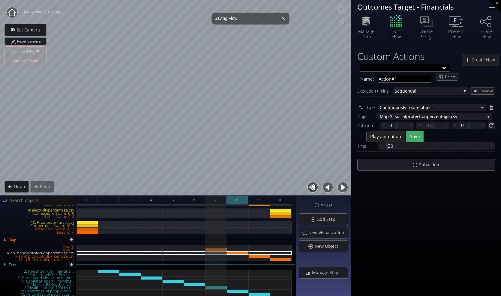
click at [236, 201] on span "8" at bounding box center [237, 199] width 2 height 7
click at [325, 189] on button "button" at bounding box center [327, 187] width 13 height 13
click at [342, 189] on button "button" at bounding box center [342, 187] width 13 height 13
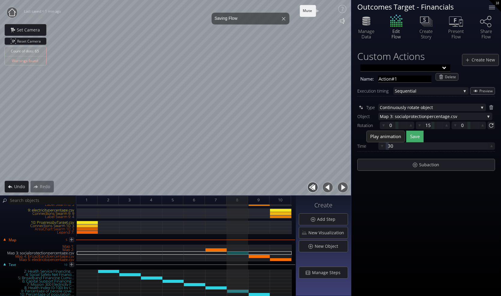
click at [344, 23] on icon at bounding box center [342, 21] width 5 height 6
click at [344, 23] on icon at bounding box center [342, 21] width 12 height 12
click at [436, 116] on span "entage.csv" at bounding box center [460, 116] width 49 height 7
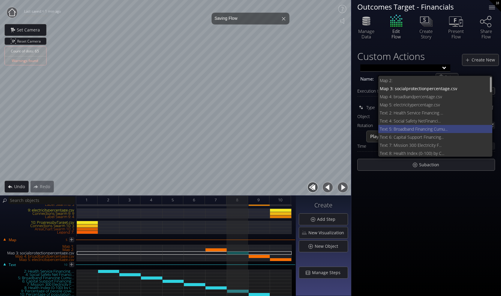
scroll to position [0, 0]
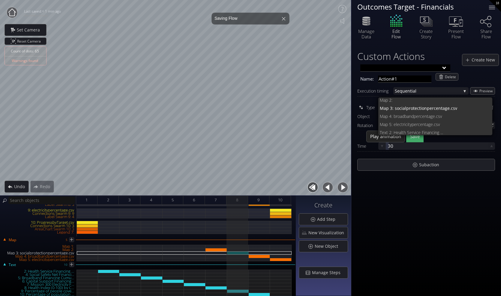
click at [409, 224] on div "Custom Actions Create New Name: Action#1 Delete Execution timing Sequential Seq…" at bounding box center [426, 170] width 150 height 251
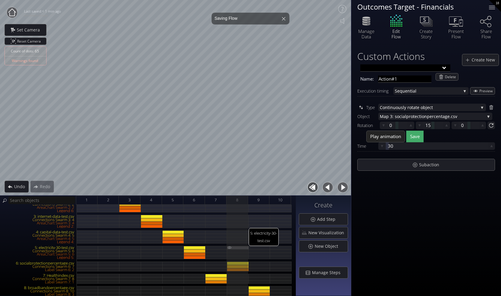
scroll to position [120, 0]
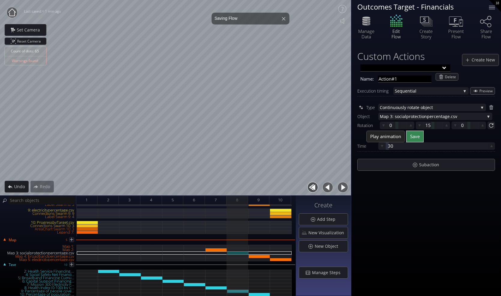
click at [411, 138] on span "Save" at bounding box center [415, 136] width 10 height 6
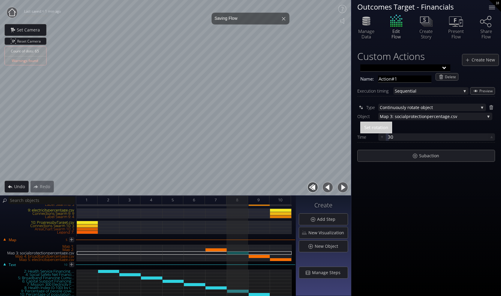
click at [326, 187] on button "button" at bounding box center [327, 187] width 13 height 13
click at [343, 188] on button "button" at bounding box center [342, 187] width 13 height 13
click at [237, 254] on div "Map 3: socialprotectionpercentage.csv" at bounding box center [238, 252] width 22 height 3
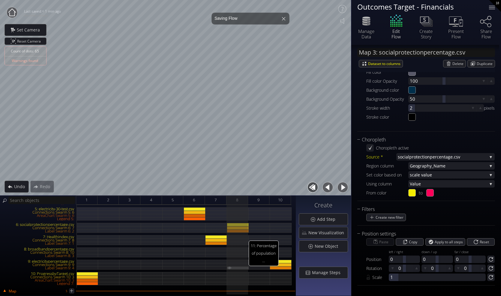
scroll to position [60, 0]
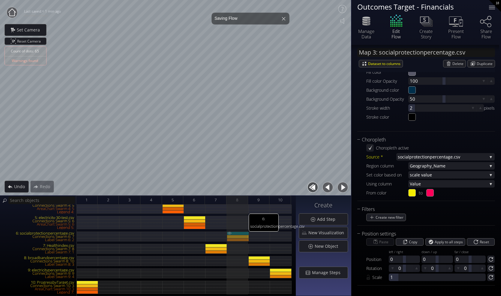
click at [243, 233] on div "6: socialprotectionpercentage.csv" at bounding box center [238, 233] width 22 height 3
type input "Swarm 6: socialprotectionpercentage.csv"
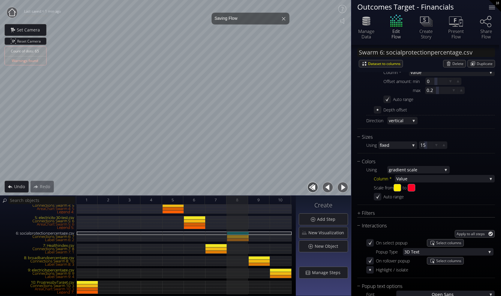
scroll to position [376, 0]
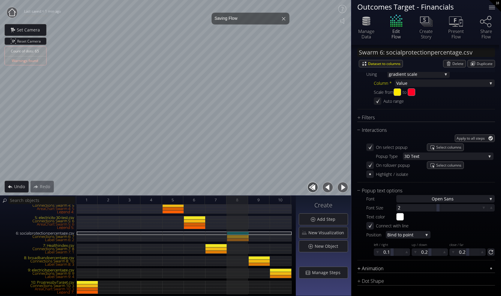
click at [363, 270] on div "Animation" at bounding box center [422, 268] width 130 height 7
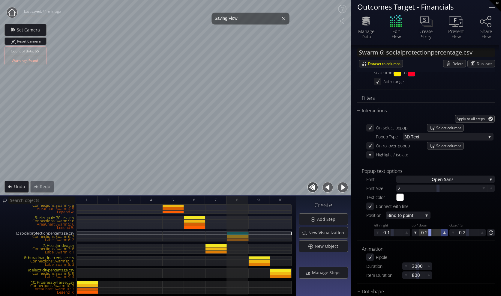
scroll to position [406, 0]
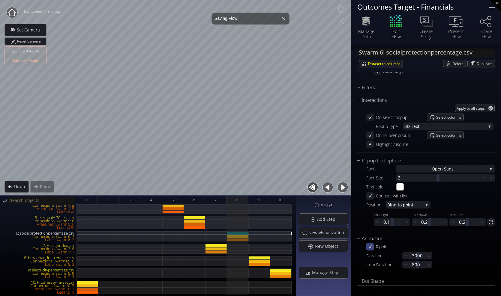
click at [371, 247] on icon at bounding box center [370, 247] width 6 height 6
click at [328, 188] on button "button" at bounding box center [327, 187] width 13 height 13
click at [342, 186] on button "button" at bounding box center [342, 187] width 13 height 13
type input "#ffea00"
type input "#ff0026"
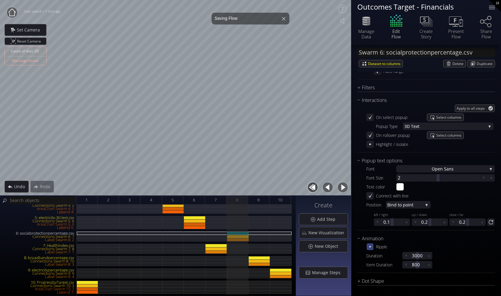
click at [370, 246] on icon at bounding box center [369, 246] width 1 height 1
click at [327, 184] on button "button" at bounding box center [327, 187] width 13 height 13
click at [345, 189] on button "button" at bounding box center [342, 187] width 13 height 13
type input "#ffea00"
type input "#ff0026"
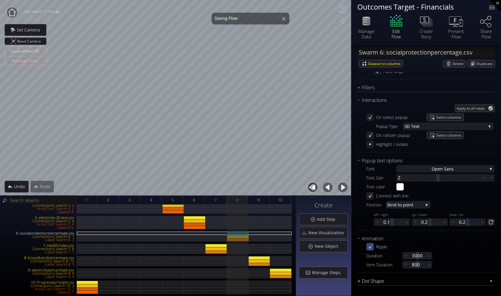
click at [412, 282] on div "Dot Shape" at bounding box center [422, 281] width 130 height 7
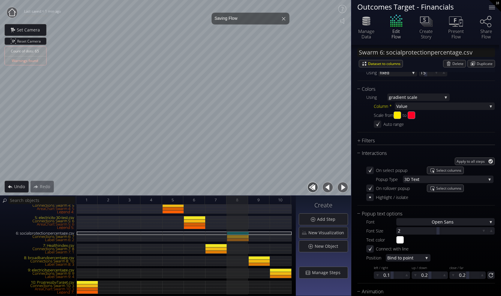
scroll to position [263, 0]
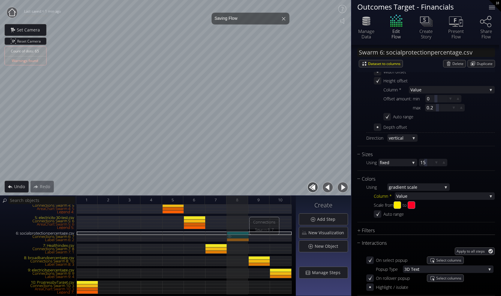
click at [245, 236] on div "Connections Swarm 6: 7" at bounding box center [238, 236] width 22 height 3
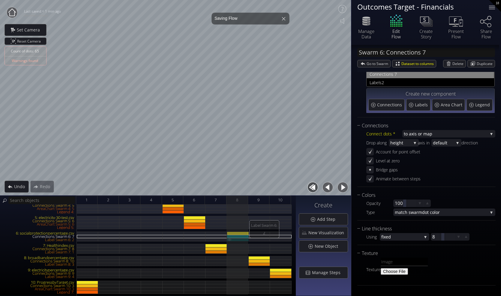
click at [240, 239] on div "Label Swarm 6: 2" at bounding box center [238, 239] width 22 height 3
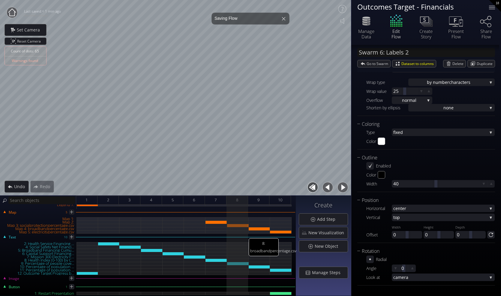
scroll to position [150, 0]
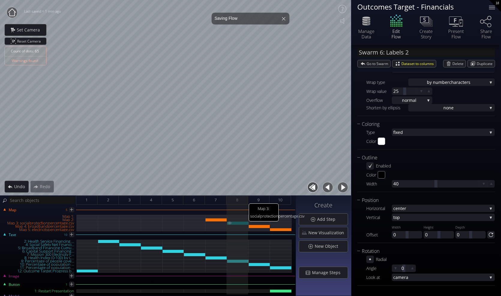
click at [236, 223] on div "Map 3: socialprotectionpercentage.csv" at bounding box center [238, 223] width 22 height 3
type input "Map 3: socialprotectionpercentage.csv"
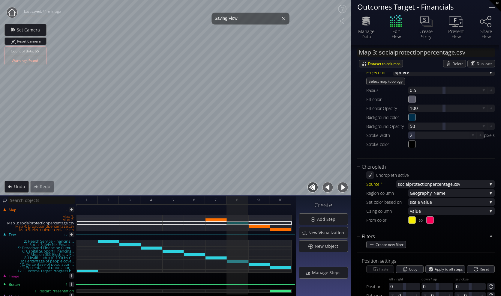
scroll to position [0, 0]
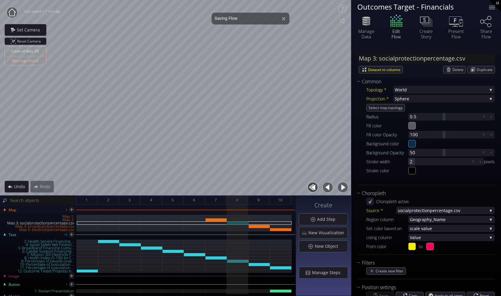
click at [495, 5] on div "18" at bounding box center [495, 6] width 12 height 12
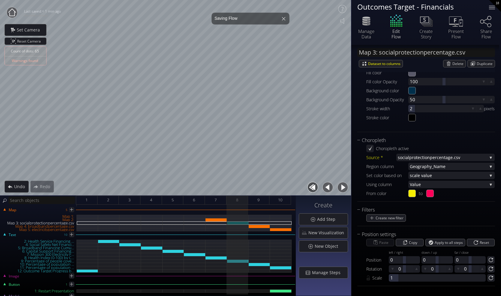
scroll to position [54, 0]
click at [493, 7] on div at bounding box center [492, 7] width 6 height 1
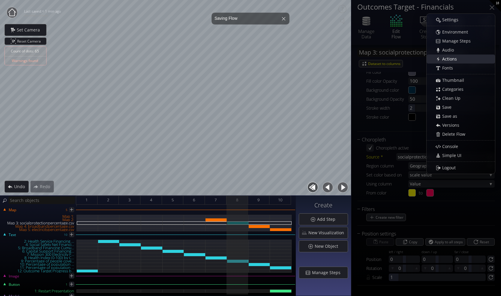
click at [462, 59] on div "Actions" at bounding box center [464, 59] width 62 height 8
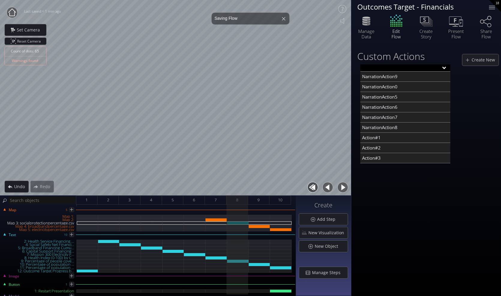
click at [414, 68] on input "text" at bounding box center [405, 67] width 90 height 7
click at [370, 135] on div "Action#1" at bounding box center [405, 138] width 90 height 10
click at [443, 68] on input "text" at bounding box center [405, 67] width 90 height 7
click at [419, 192] on div "Custom Actions Create New NarrationAction9 NarrationAction0 NarrationAction5 Na…" at bounding box center [426, 170] width 150 height 251
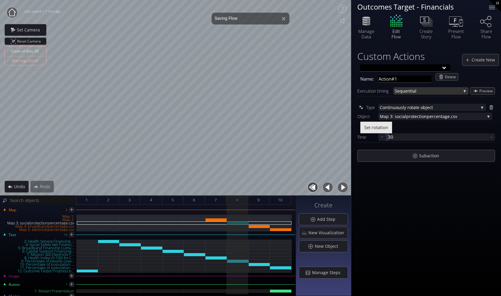
click at [437, 91] on span "Sequential" at bounding box center [427, 90] width 66 height 7
click at [436, 86] on span "Sequential" at bounding box center [428, 87] width 69 height 8
click at [414, 192] on div "Custom Actions Create New Name: Action#1 Delete Execution timing Sequential Seq…" at bounding box center [426, 170] width 150 height 251
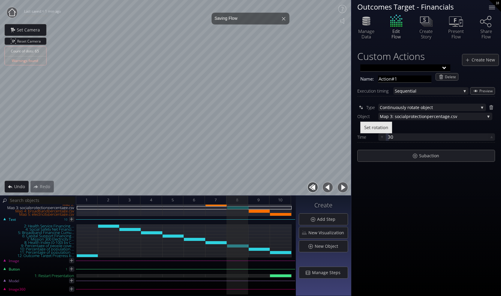
scroll to position [135, 0]
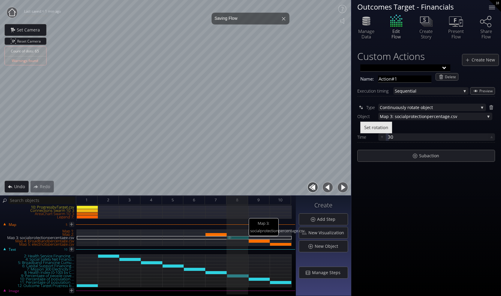
click at [240, 237] on div "Map 3: socialprotectionpercentage.csv" at bounding box center [238, 237] width 22 height 3
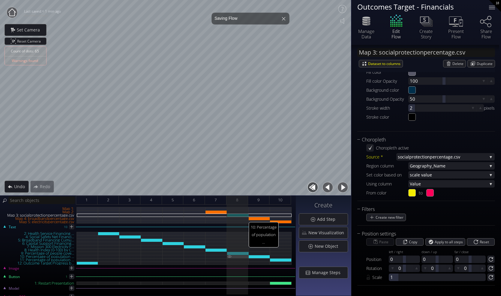
scroll to position [165, 0]
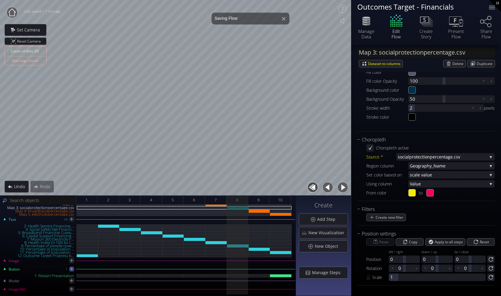
click at [71, 270] on icon at bounding box center [71, 269] width 3 height 3
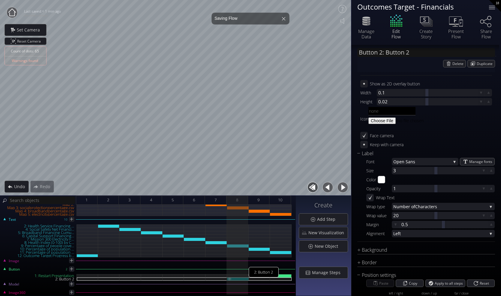
click at [240, 280] on div "2: Button 2" at bounding box center [238, 279] width 22 height 3
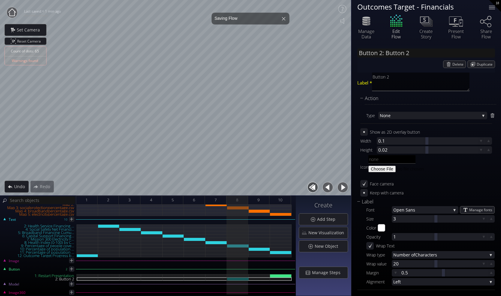
scroll to position [0, 0]
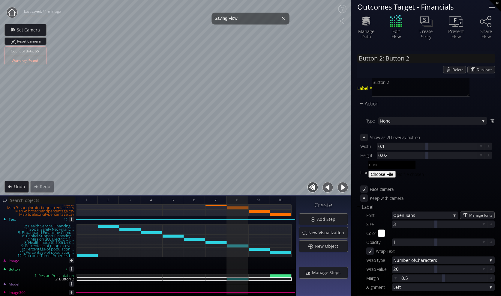
drag, startPoint x: 385, startPoint y: 83, endPoint x: 361, endPoint y: 83, distance: 24.3
click at [361, 83] on div "Label * Button 2" at bounding box center [426, 88] width 138 height 21
type input "Button 2: R"
type textarea "Ro"
type input "Button 2: Rot"
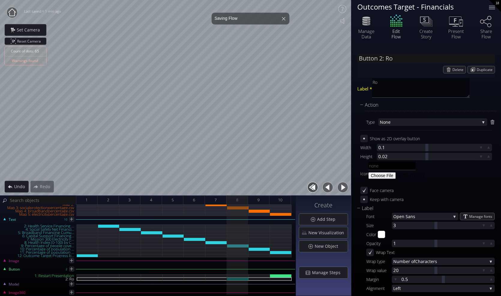
type textarea "Rot"
type input "Button 2: Rota"
type textarea "Rota"
type input "Button 2: Rotat"
type textarea "Rotate"
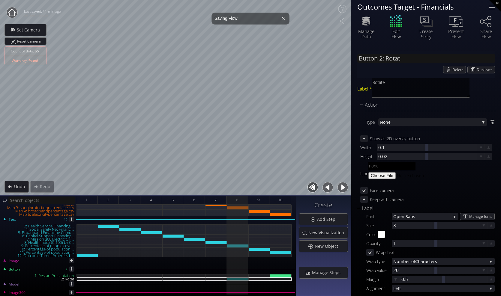
type input "Button 2: Rotate"
click at [487, 148] on icon at bounding box center [488, 147] width 2 height 2
type textarea "Rotate"
click at [485, 156] on icon at bounding box center [488, 157] width 6 height 6
click at [488, 226] on icon at bounding box center [491, 226] width 6 height 6
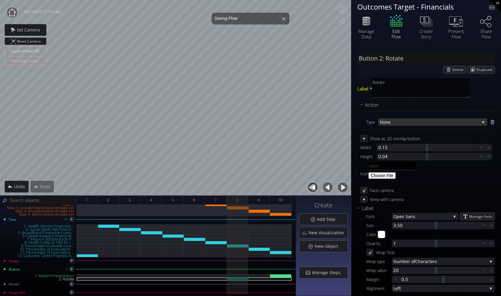
click at [436, 121] on span "None" at bounding box center [429, 121] width 100 height 7
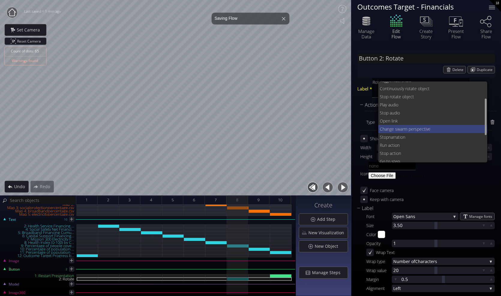
scroll to position [30, 0]
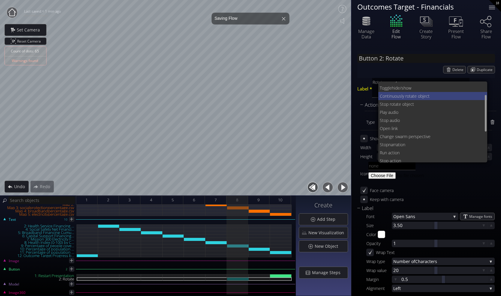
click at [424, 95] on span "ate object" at bounding box center [446, 96] width 72 height 8
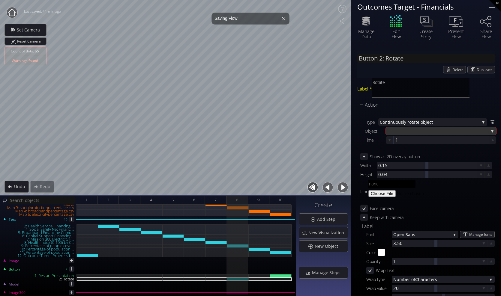
click at [412, 131] on div at bounding box center [437, 130] width 101 height 7
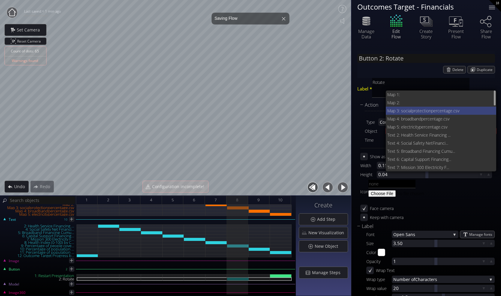
click at [424, 111] on span "Map 3: socialprotectionperc" at bounding box center [413, 111] width 52 height 8
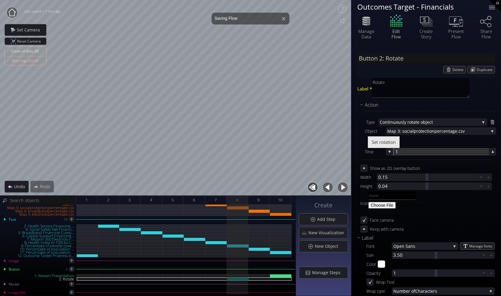
click at [397, 153] on div at bounding box center [440, 151] width 95 height 7
type input "20"
click at [392, 143] on span "Set rotation" at bounding box center [383, 142] width 24 height 6
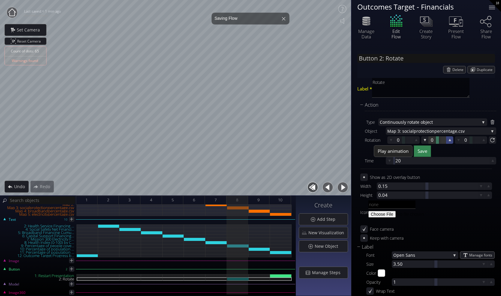
click at [447, 140] on icon at bounding box center [450, 140] width 6 height 6
click at [394, 151] on span "Play animation" at bounding box center [392, 151] width 31 height 6
click at [422, 152] on span "Save" at bounding box center [422, 151] width 10 height 6
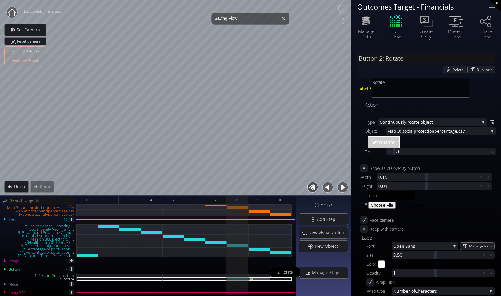
click at [258, 278] on div "2: Rotate" at bounding box center [259, 279] width 22 height 3
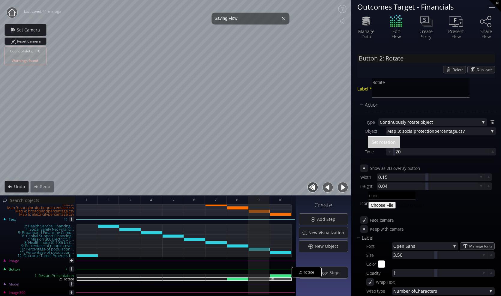
click at [282, 279] on div "2: Rotate" at bounding box center [281, 279] width 22 height 3
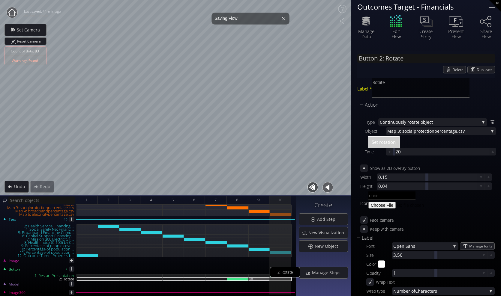
click at [250, 280] on div "2: Rotate" at bounding box center [259, 279] width 22 height 3
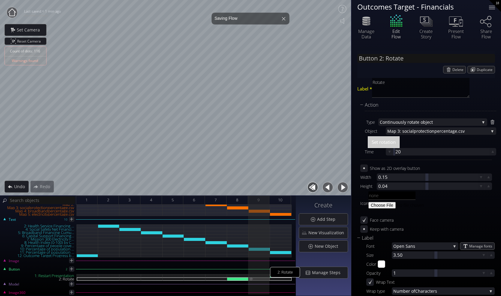
click at [251, 278] on img at bounding box center [250, 279] width 5 height 3
click at [242, 198] on div "8" at bounding box center [237, 200] width 22 height 9
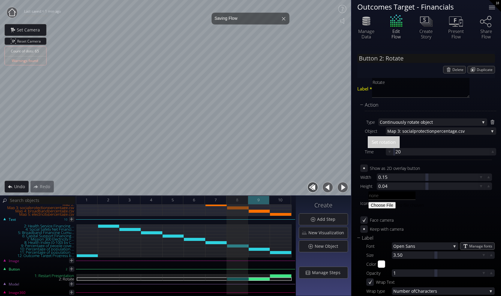
click at [263, 200] on div "9" at bounding box center [259, 200] width 22 height 9
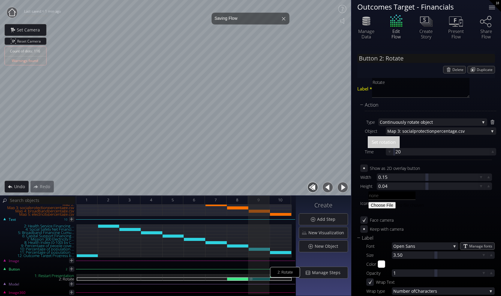
click at [260, 280] on div "2: Rotate" at bounding box center [259, 279] width 22 height 3
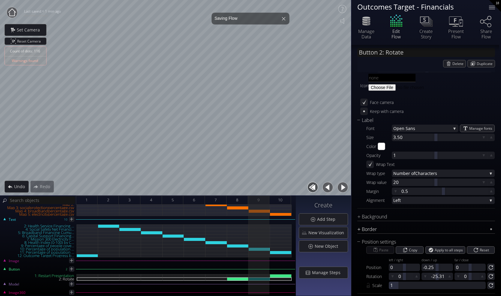
scroll to position [126, 0]
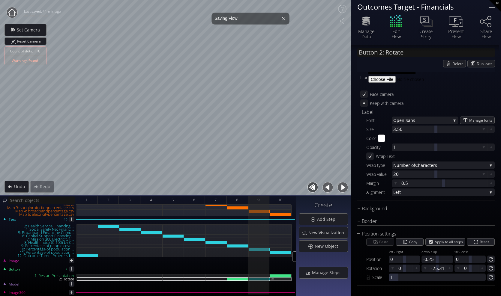
click at [272, 278] on img at bounding box center [272, 279] width 5 height 3
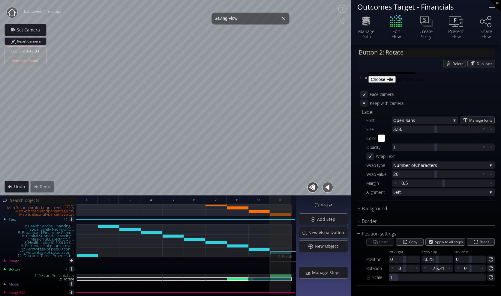
click at [260, 279] on div "2: Rotate" at bounding box center [259, 279] width 22 height 3
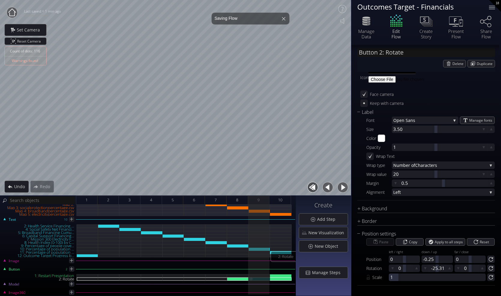
click at [259, 278] on div "2: Rotate" at bounding box center [259, 279] width 22 height 3
click at [240, 280] on div "2: Rotate" at bounding box center [238, 279] width 22 height 3
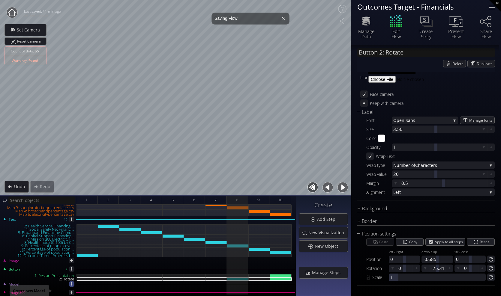
click at [72, 285] on icon at bounding box center [71, 283] width 3 height 3
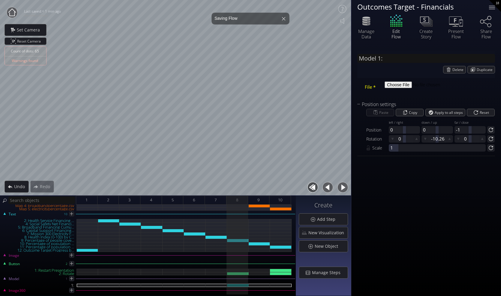
scroll to position [172, 0]
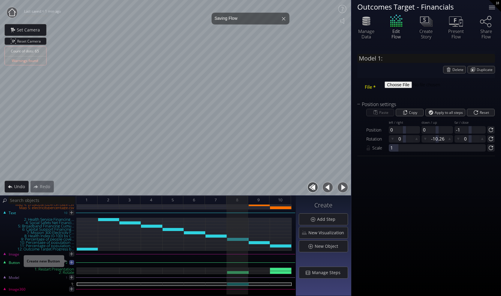
click at [72, 263] on icon at bounding box center [71, 262] width 3 height 3
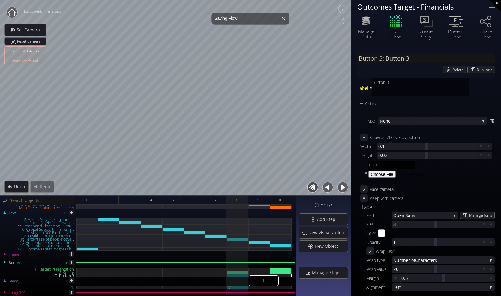
click at [242, 287] on div "1:" at bounding box center [238, 287] width 22 height 3
type input "Model 1:"
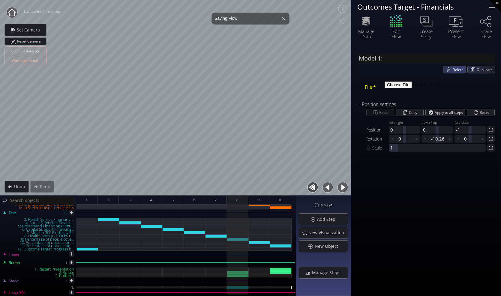
click at [457, 67] on span "Delete" at bounding box center [458, 69] width 13 height 7
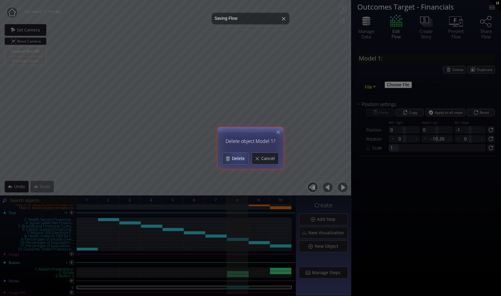
click at [238, 156] on span "Delete" at bounding box center [239, 159] width 17 height 6
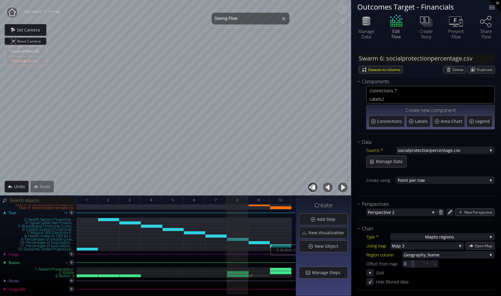
click at [251, 276] on img at bounding box center [250, 275] width 5 height 3
type input "Button 3: Button 3"
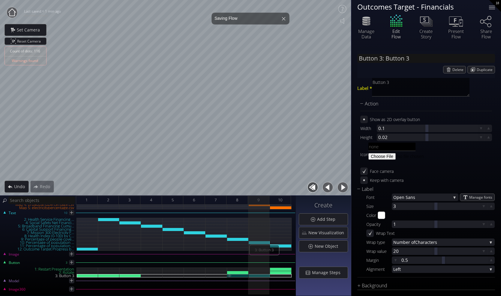
click at [230, 276] on img at bounding box center [229, 275] width 5 height 3
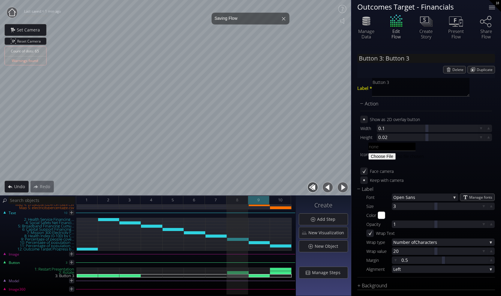
click at [262, 199] on div "9" at bounding box center [259, 200] width 22 height 9
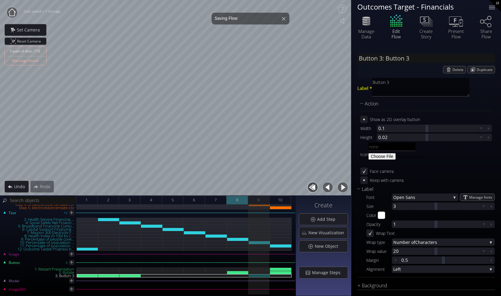
click at [241, 199] on div "8" at bounding box center [237, 200] width 22 height 9
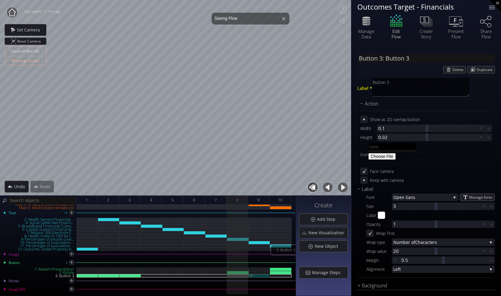
click at [262, 276] on div "3: Button 3" at bounding box center [259, 275] width 22 height 3
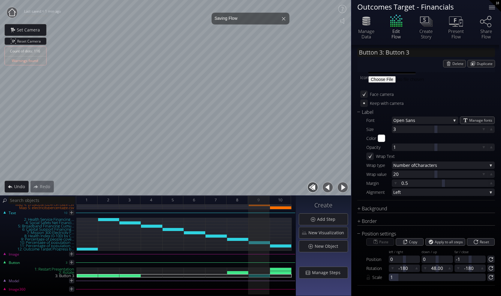
click at [68, 275] on div "3: Button 3" at bounding box center [39, 275] width 76 height 3
click at [455, 63] on span "Delete" at bounding box center [458, 63] width 13 height 7
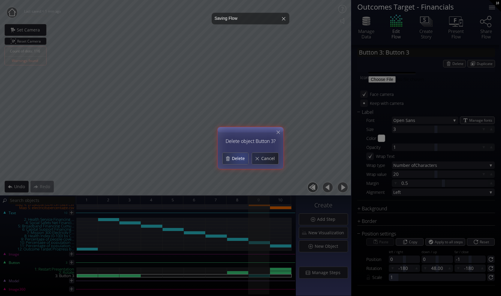
click at [240, 158] on span "Delete" at bounding box center [239, 159] width 17 height 6
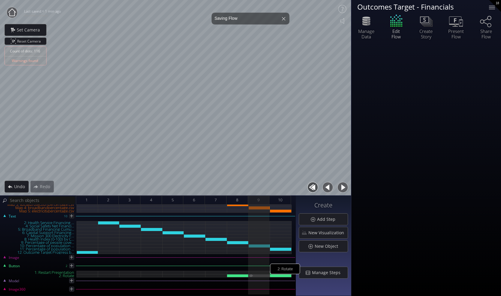
click at [251, 275] on img at bounding box center [250, 275] width 5 height 3
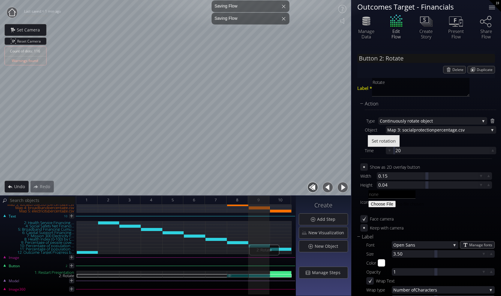
click at [239, 276] on div "2: Rotate" at bounding box center [238, 275] width 22 height 3
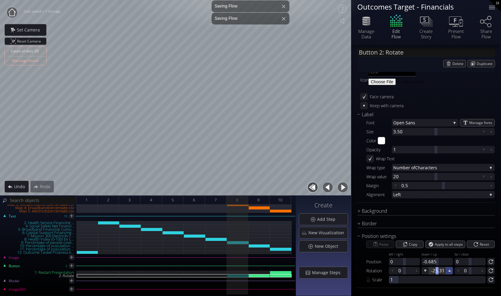
scroll to position [125, 0]
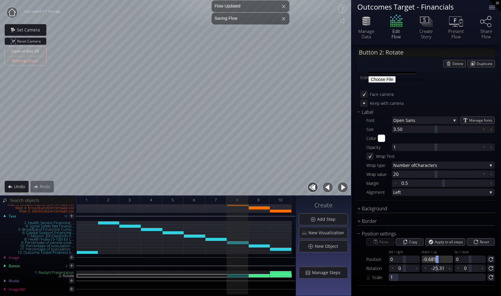
click at [428, 259] on div at bounding box center [436, 259] width 31 height 7
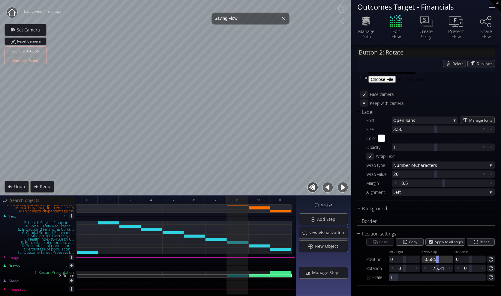
click at [427, 259] on div at bounding box center [436, 259] width 31 height 7
type input "-0.7"
click at [436, 269] on div at bounding box center [436, 268] width 3 height 7
type input "-25.31"
click at [258, 276] on div "2: Rotate" at bounding box center [259, 275] width 22 height 3
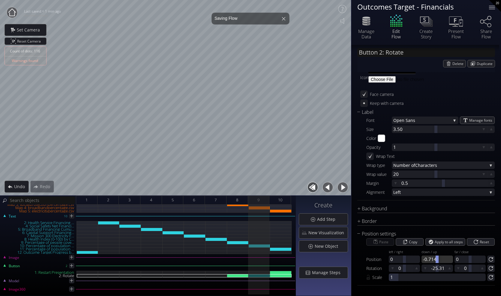
click at [431, 257] on div at bounding box center [436, 259] width 31 height 7
type input "-0"
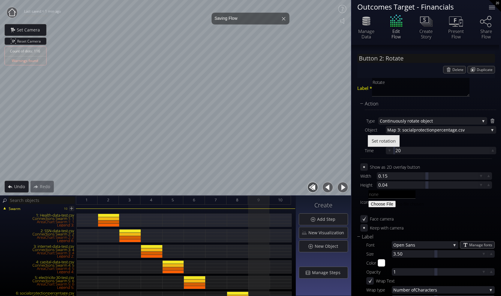
scroll to position [168, 0]
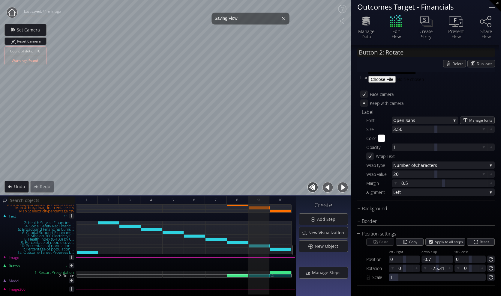
click at [280, 276] on div "2: Rotate" at bounding box center [281, 275] width 22 height 3
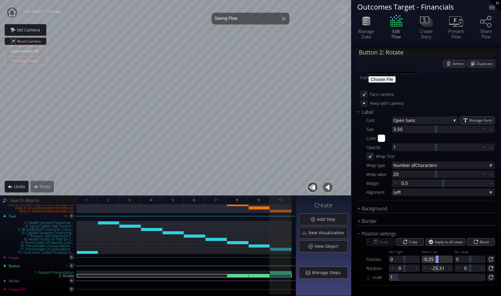
click at [425, 262] on div at bounding box center [436, 259] width 31 height 7
type input "-0.7"
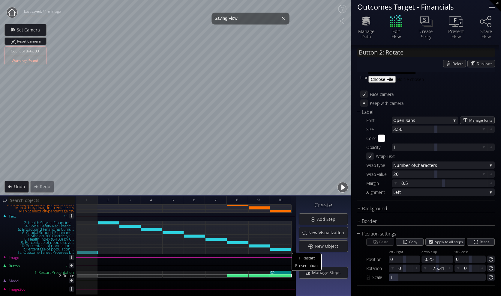
click at [286, 272] on div "1: Restart Presentation" at bounding box center [281, 272] width 22 height 3
type input "Button 1: Restart Presentation"
type textarea "Restart Presentation"
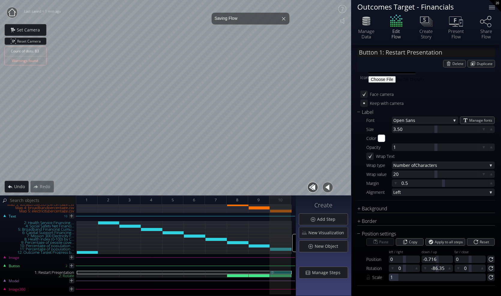
scroll to position [104, 0]
click at [278, 276] on div "2: Rotate" at bounding box center [281, 275] width 22 height 3
type input "Button 2: Rotate"
type textarea "Rotate"
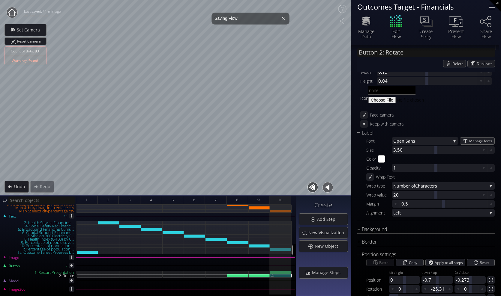
scroll to position [125, 0]
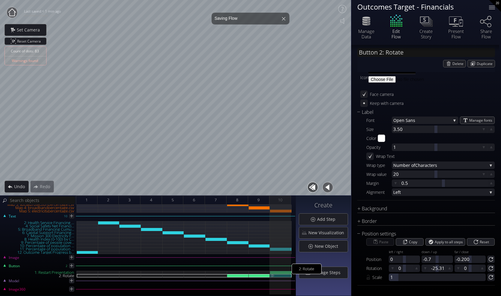
click at [276, 277] on div "2: Rotate" at bounding box center [281, 275] width 22 height 3
click at [276, 272] on div "1: Restart Presentation" at bounding box center [281, 272] width 22 height 3
type input "Button 1: Restart Presentation"
type textarea "Restart Presentation"
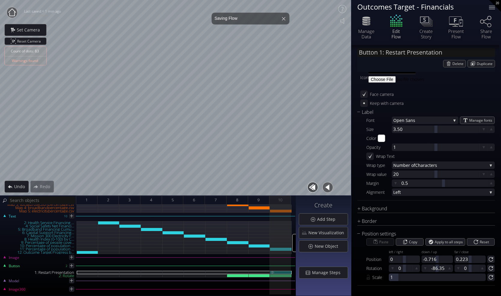
scroll to position [104, 0]
click at [280, 277] on div "2: Rotate" at bounding box center [281, 275] width 22 height 3
type input "Button 2: Rotate"
type textarea "Rotate"
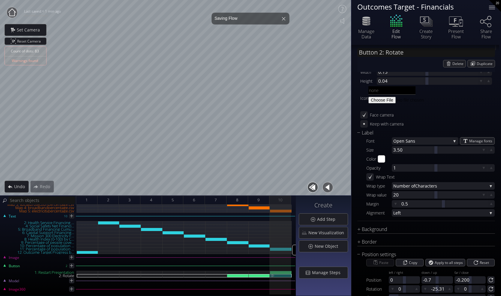
scroll to position [125, 0]
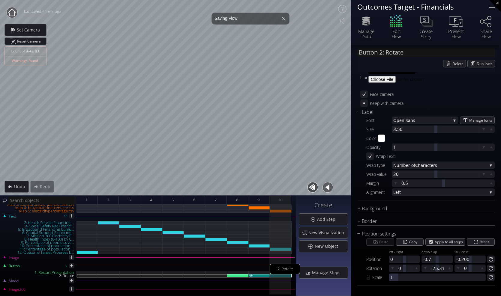
click at [262, 275] on div "2: Rotate" at bounding box center [259, 275] width 22 height 3
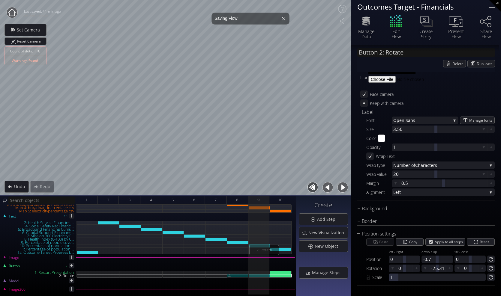
click at [240, 277] on div "2: Rotate" at bounding box center [238, 275] width 22 height 3
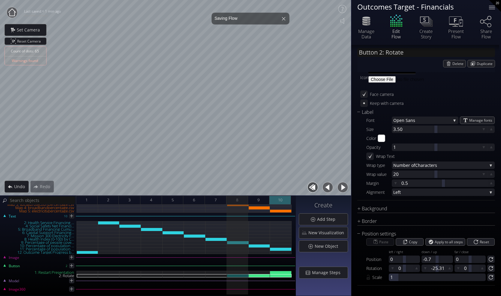
click at [281, 197] on span "10" at bounding box center [280, 199] width 4 height 7
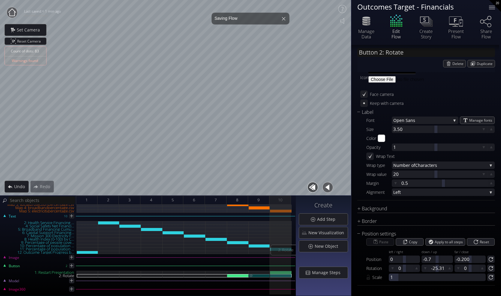
click at [259, 276] on div "2: Rotate" at bounding box center [259, 275] width 22 height 3
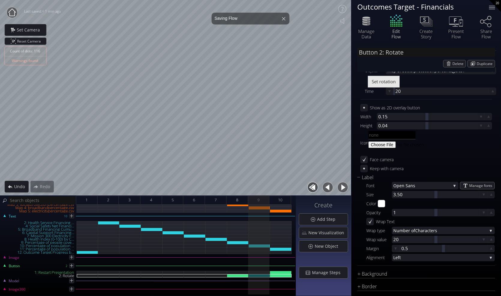
scroll to position [0, 0]
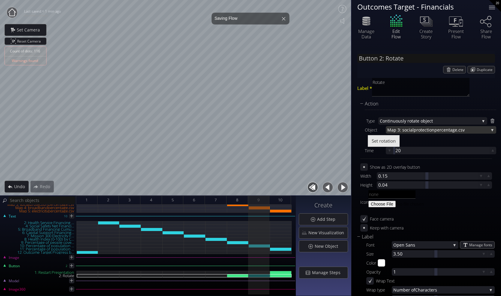
click at [433, 129] on span "Map 3: socialprotectionperc" at bounding box center [415, 129] width 56 height 7
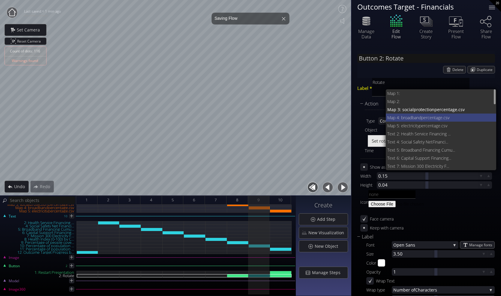
click at [432, 117] on span "entage.csv" at bounding box center [460, 118] width 62 height 8
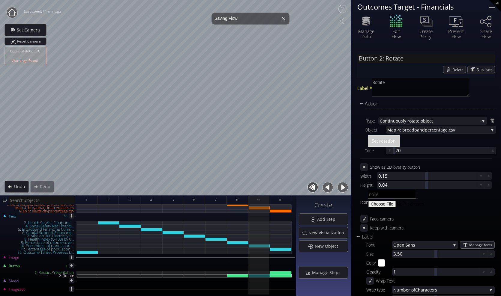
click at [397, 140] on button "Set rotation" at bounding box center [383, 141] width 32 height 12
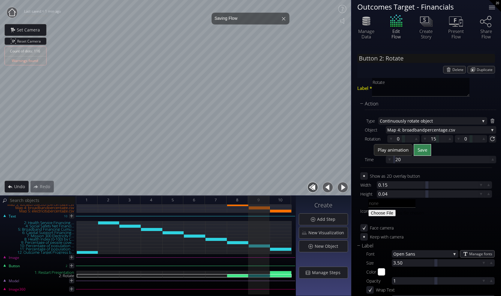
click at [423, 150] on span "Save" at bounding box center [422, 150] width 10 height 6
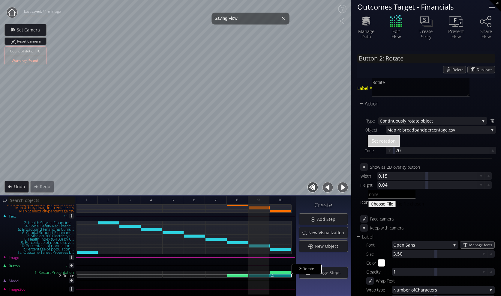
click at [283, 276] on div "2: Rotate" at bounding box center [281, 275] width 22 height 3
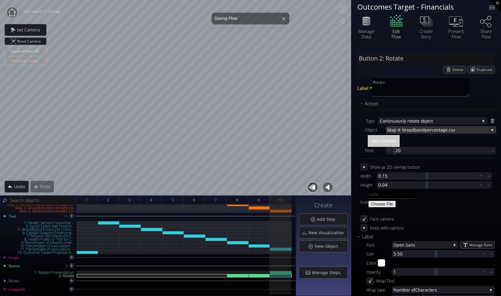
click at [420, 129] on span "Map 4: broadbandperc" at bounding box center [410, 129] width 46 height 7
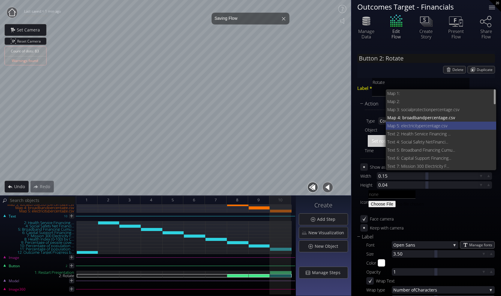
click at [421, 123] on span "Map 5: electricityperc" at bounding box center [407, 126] width 40 height 8
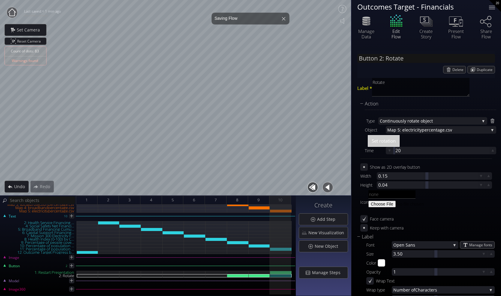
click at [395, 141] on span "Set rotation" at bounding box center [383, 141] width 24 height 6
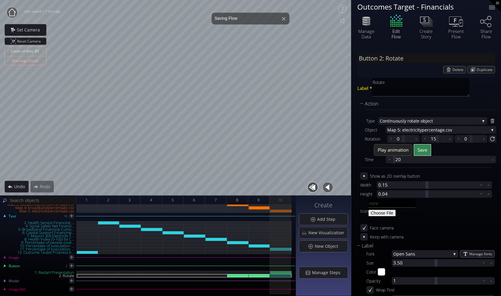
click at [423, 146] on button "Save" at bounding box center [421, 150] width 17 height 12
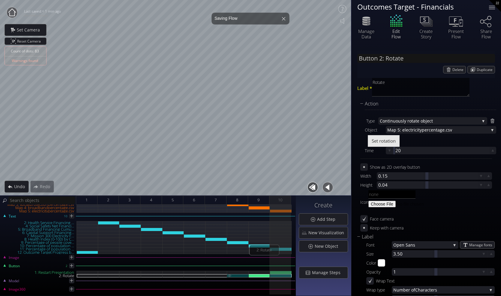
click at [238, 277] on div "2: Rotate" at bounding box center [238, 275] width 22 height 3
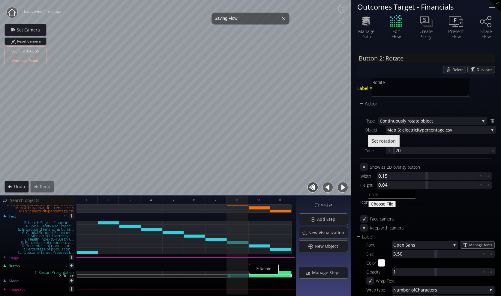
click at [241, 276] on div "2: Rotate" at bounding box center [238, 275] width 22 height 3
click at [436, 131] on span "entage.csv" at bounding box center [459, 129] width 58 height 7
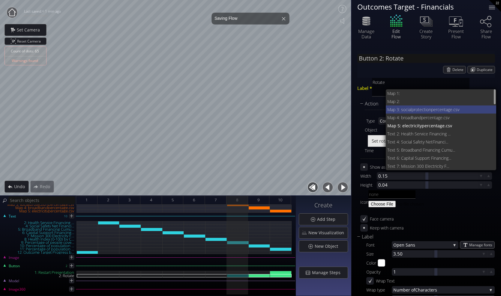
click at [431, 110] on span "Map 3: socialprotectionperc" at bounding box center [413, 110] width 52 height 8
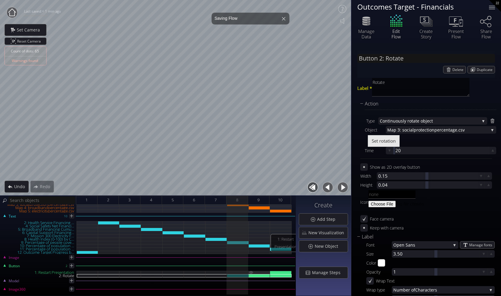
click at [262, 274] on div "1: Restart Presentation" at bounding box center [259, 272] width 22 height 3
type input "Button 1: Restart Presentation"
type textarea "Restart Presentation"
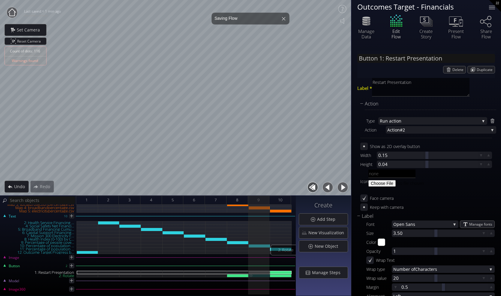
click at [263, 277] on div "2: Rotate" at bounding box center [259, 275] width 22 height 3
type input "Button 2: Rotate"
type textarea "Rotate"
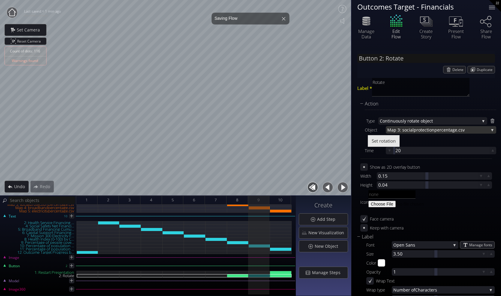
click at [460, 129] on span "entage.csv" at bounding box center [465, 129] width 45 height 7
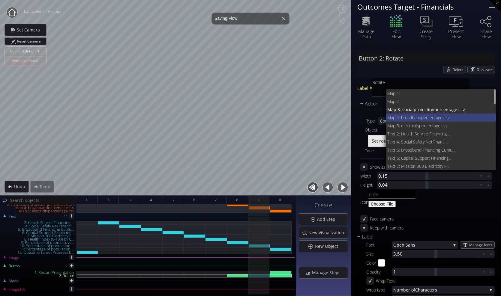
click at [438, 117] on span "entage.csv" at bounding box center [460, 118] width 62 height 8
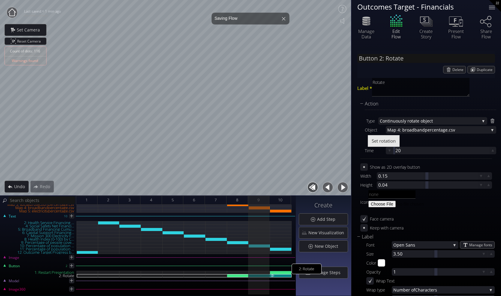
click at [281, 277] on div "2: Rotate" at bounding box center [281, 275] width 22 height 3
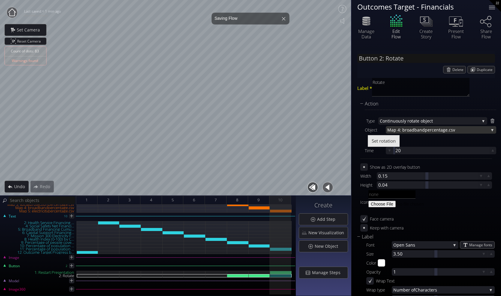
click at [450, 129] on span "entage.csv" at bounding box center [460, 129] width 55 height 7
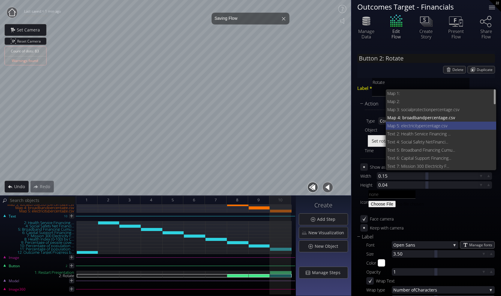
click at [432, 126] on span "entage.csv" at bounding box center [459, 126] width 64 height 8
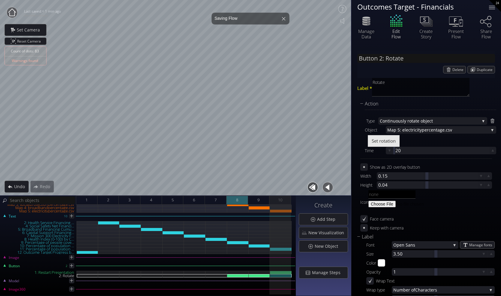
click at [241, 200] on div "8" at bounding box center [237, 200] width 22 height 9
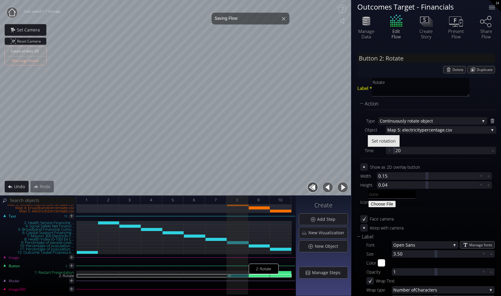
click at [240, 276] on div "2: Rotate" at bounding box center [238, 275] width 22 height 3
click at [418, 127] on span "Map 5: electricityperc" at bounding box center [408, 129] width 43 height 7
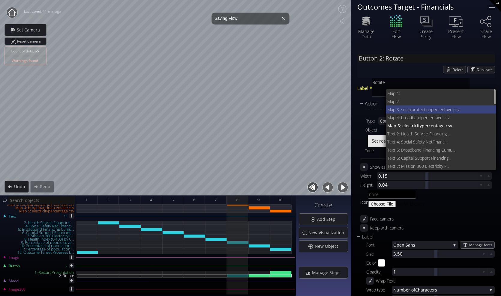
click at [424, 109] on span "Map 3: socialprotectionperc" at bounding box center [413, 110] width 52 height 8
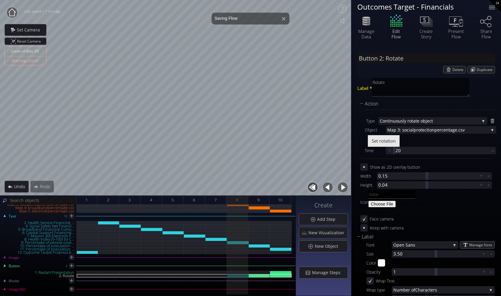
click at [424, 138] on div "Set rotation" at bounding box center [431, 141] width 128 height 12
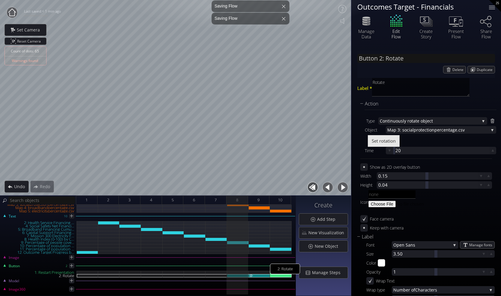
click at [256, 275] on div "2: Rotate" at bounding box center [259, 275] width 22 height 3
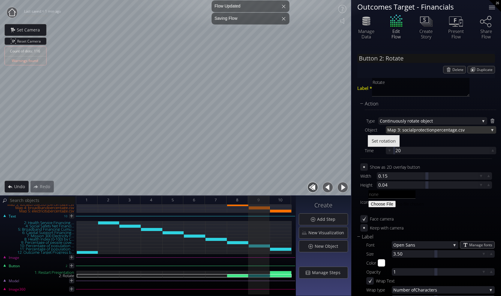
click at [435, 130] on span "Map 3: socialprotectionperc" at bounding box center [415, 129] width 56 height 7
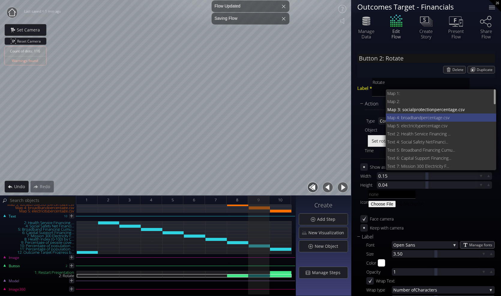
click at [428, 118] on span "Map 4: broadbandperc" at bounding box center [408, 118] width 42 height 8
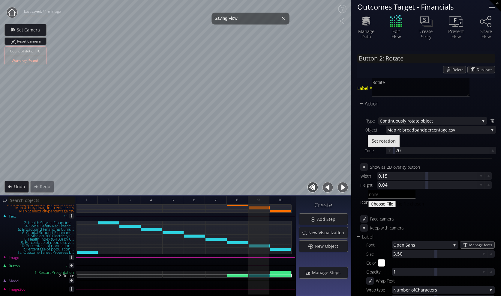
click at [425, 209] on div at bounding box center [409, 206] width 82 height 12
click at [275, 276] on div "2: Rotate" at bounding box center [281, 275] width 22 height 3
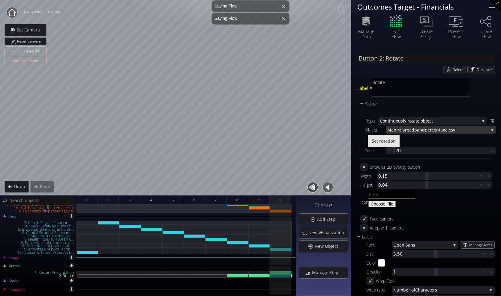
click at [428, 129] on span "Map 4: broadbandperc" at bounding box center [410, 129] width 46 height 7
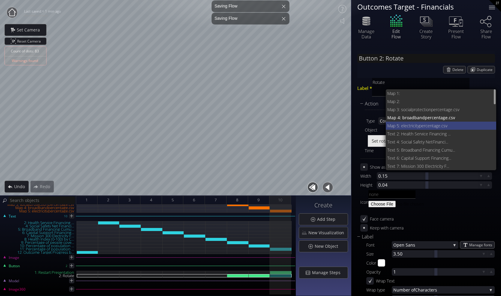
click at [422, 125] on span "Map 5: electricityperc" at bounding box center [407, 126] width 40 height 8
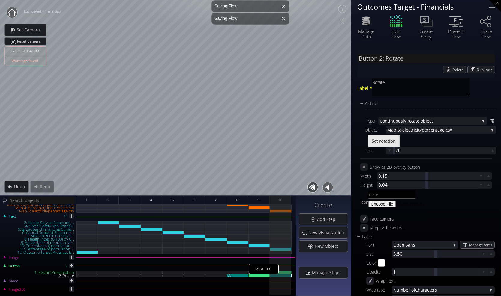
click at [241, 276] on div "2: Rotate" at bounding box center [238, 275] width 22 height 3
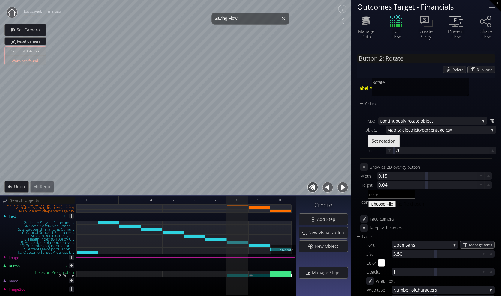
click at [260, 276] on div "2: Rotate" at bounding box center [259, 275] width 22 height 3
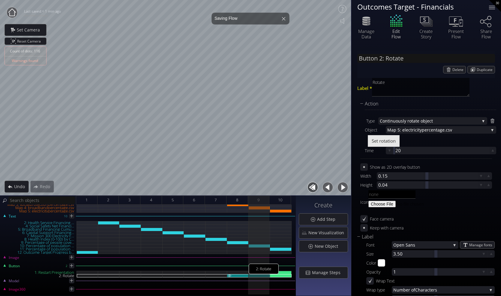
click at [238, 276] on div "2: Rotate" at bounding box center [238, 275] width 22 height 3
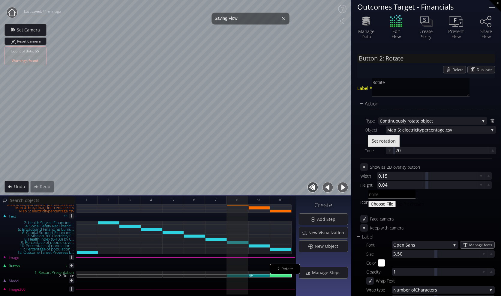
click at [259, 275] on div "2: Rotate" at bounding box center [259, 275] width 22 height 3
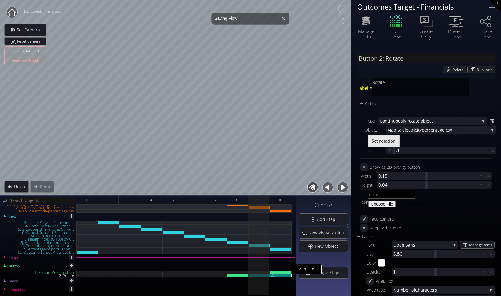
click at [280, 276] on div "2: Rotate" at bounding box center [281, 275] width 22 height 3
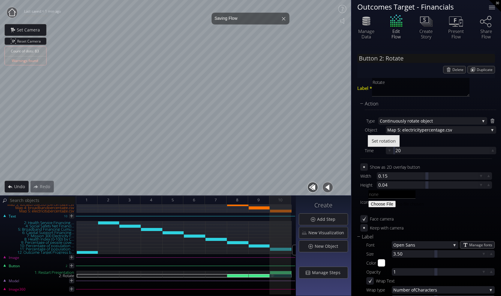
click at [273, 275] on img at bounding box center [272, 275] width 5 height 3
click at [253, 275] on img at bounding box center [250, 275] width 5 height 3
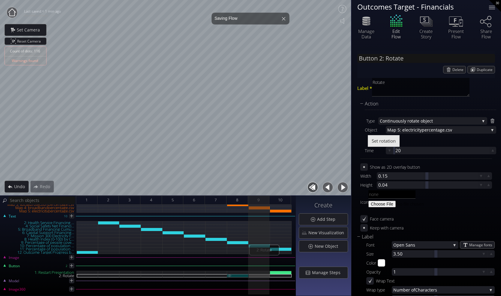
click at [236, 275] on div "2: Rotate" at bounding box center [238, 275] width 22 height 3
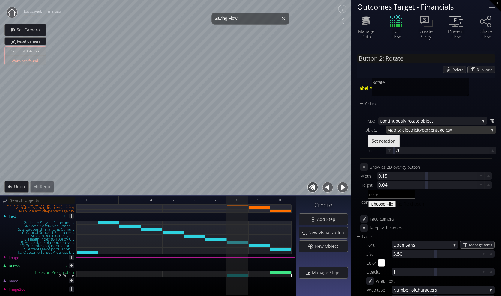
click at [432, 129] on span "entage.csv" at bounding box center [459, 129] width 58 height 7
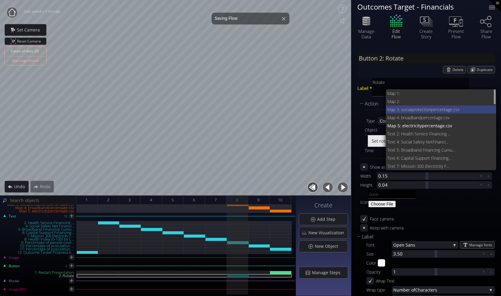
click at [428, 111] on span "Map 3: socialprotectionperc" at bounding box center [413, 110] width 52 height 8
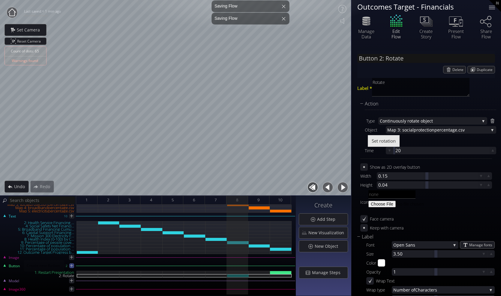
click at [71, 266] on icon at bounding box center [71, 265] width 3 height 3
type input "Button 4: Button 4"
type textarea "Button 4"
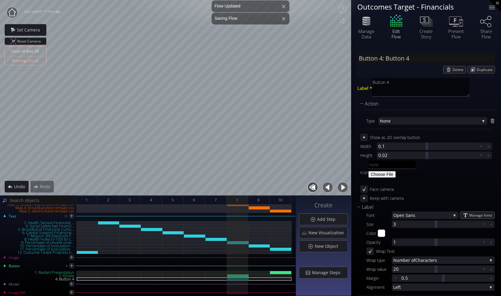
drag, startPoint x: 396, startPoint y: 86, endPoint x: 358, endPoint y: 82, distance: 38.5
click at [358, 82] on div "Label * Button 4" at bounding box center [426, 88] width 138 height 21
type input "Button 4: R"
type textarea "R"
type input "Button 4: Ro"
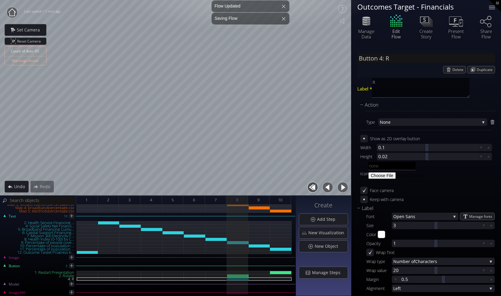
type textarea "Ro"
type input "Button 4: Rot"
type textarea "Rot"
type input "Button 4: Rota"
type textarea "Rota"
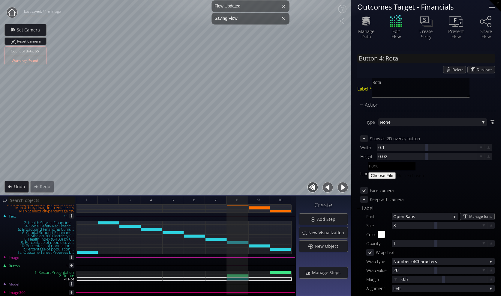
type input "Button 4: Rotat"
type textarea "Rotate"
type input "Button 4: Rotate"
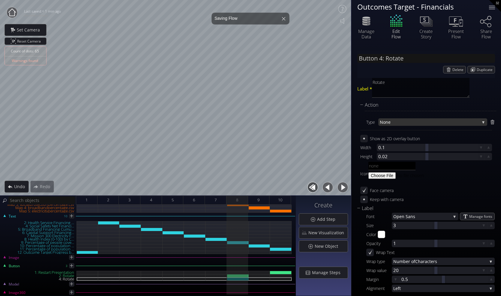
type textarea "Rotate"
click at [430, 123] on span "None" at bounding box center [429, 121] width 100 height 7
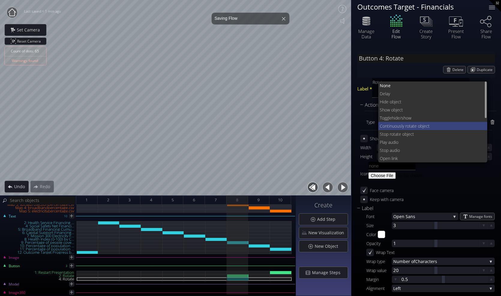
click at [412, 127] on span "ate object" at bounding box center [446, 126] width 72 height 8
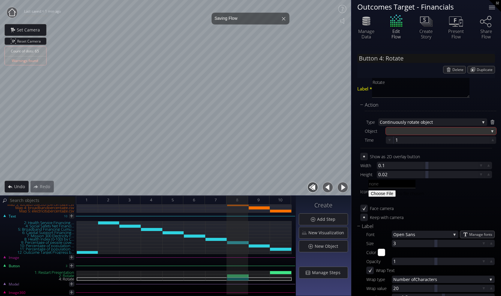
click at [410, 129] on div at bounding box center [437, 130] width 101 height 7
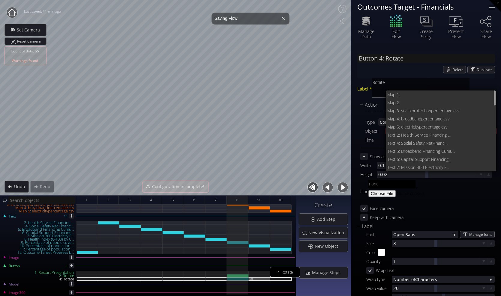
click at [252, 278] on img at bounding box center [250, 279] width 5 height 3
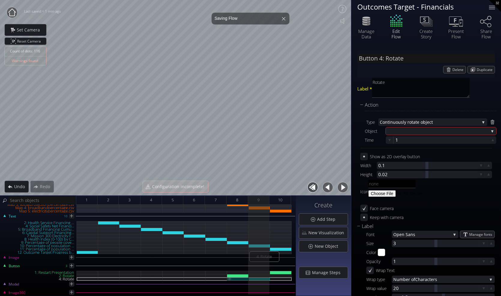
click at [229, 279] on img at bounding box center [229, 279] width 5 height 3
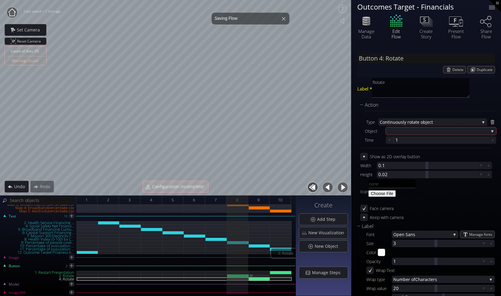
click at [256, 277] on div "2: Rotate" at bounding box center [259, 275] width 22 height 3
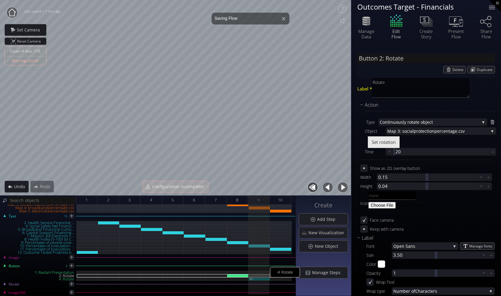
click at [257, 279] on div "4: Rotate" at bounding box center [259, 279] width 22 height 3
type input "Button 4: Rotate"
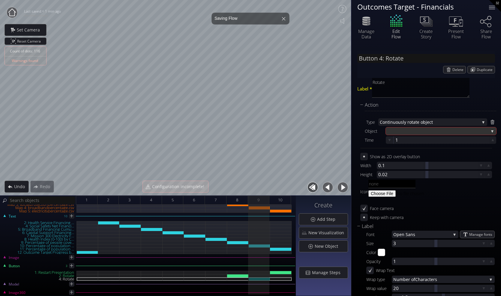
click at [438, 132] on div at bounding box center [437, 130] width 101 height 7
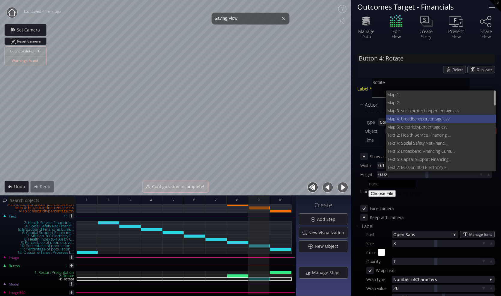
click at [430, 119] on span "entage.csv" at bounding box center [460, 119] width 62 height 8
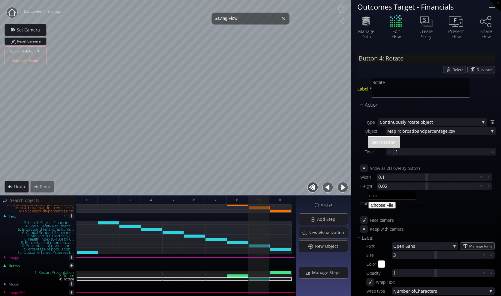
click at [390, 140] on span "Set rotation" at bounding box center [383, 142] width 24 height 6
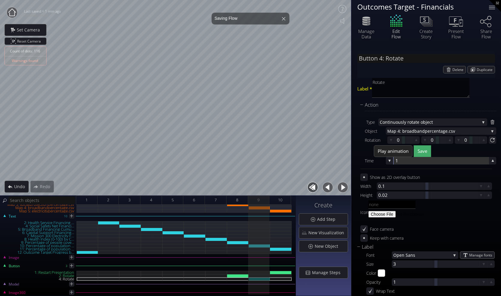
click at [400, 160] on div at bounding box center [440, 160] width 95 height 7
type input "20"
click at [424, 151] on span "Save" at bounding box center [422, 151] width 10 height 6
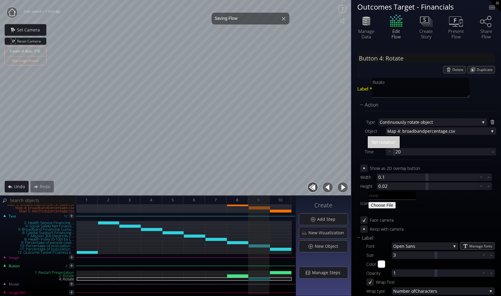
click at [397, 142] on button "Set rotation" at bounding box center [383, 142] width 32 height 12
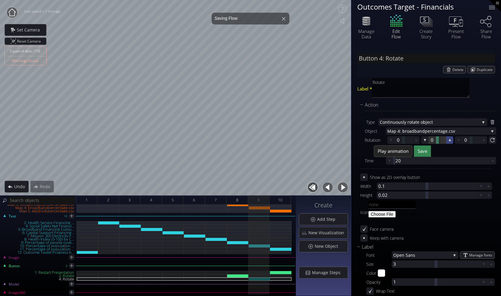
click at [447, 140] on icon at bounding box center [450, 140] width 6 height 6
click at [425, 150] on span "Save" at bounding box center [422, 151] width 10 height 6
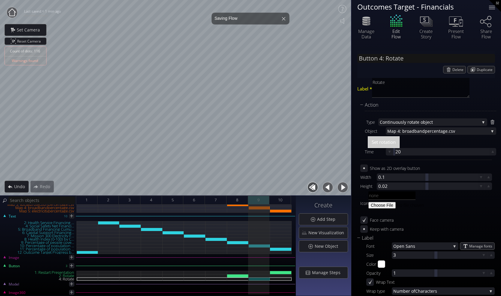
click at [259, 198] on span "9" at bounding box center [258, 199] width 2 height 7
click at [244, 277] on div "2: Rotate" at bounding box center [238, 275] width 22 height 3
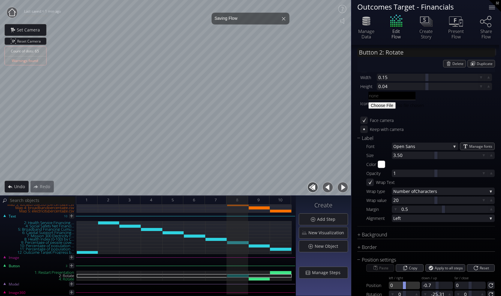
scroll to position [126, 0]
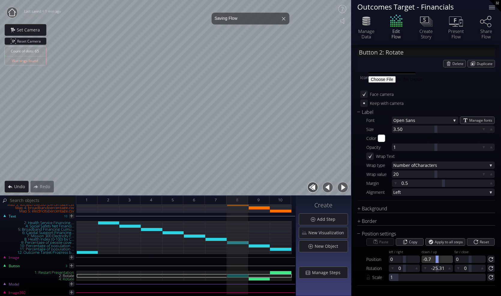
click at [426, 260] on div at bounding box center [436, 259] width 31 height 7
click at [438, 268] on div at bounding box center [437, 268] width 16 height 7
click at [262, 280] on div "4: Rotate" at bounding box center [259, 279] width 22 height 3
type input "Button 4: Rotate"
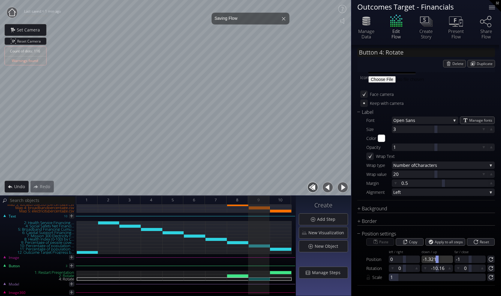
click at [428, 260] on div at bounding box center [436, 259] width 31 height 7
type input "-0.7"
click at [436, 269] on div at bounding box center [436, 268] width 3 height 7
paste input "25.31"
type input "-25.31"
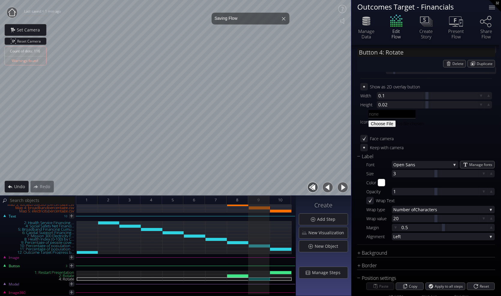
scroll to position [36, 0]
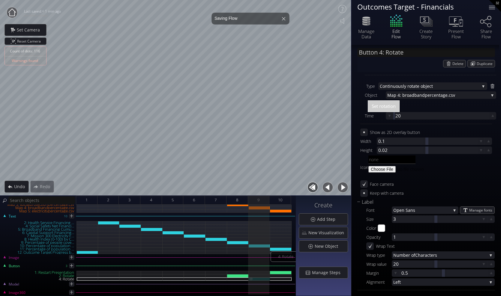
click at [266, 280] on div "4: Rotate" at bounding box center [259, 279] width 22 height 3
click at [238, 276] on div "2: Rotate" at bounding box center [238, 275] width 22 height 3
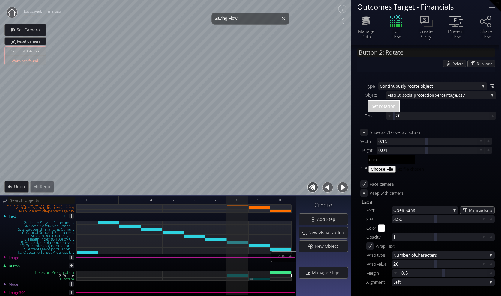
click at [264, 278] on div "4: Rotate" at bounding box center [259, 279] width 22 height 3
type input "Button 4: Rotate"
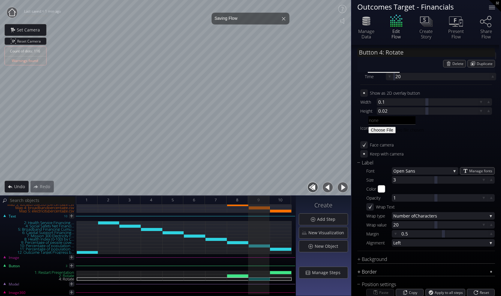
scroll to position [126, 0]
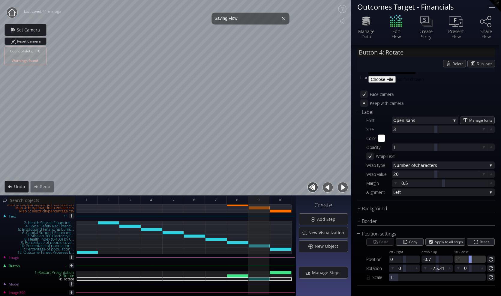
click at [459, 259] on div at bounding box center [469, 259] width 31 height 7
type input "0"
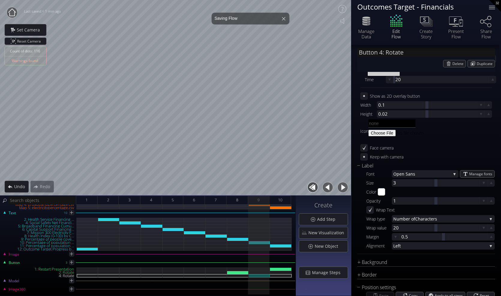
scroll to position [66, 0]
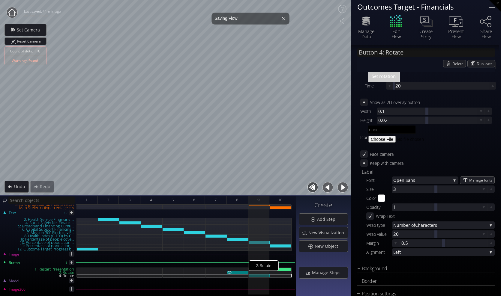
click at [240, 271] on div "2: Rotate" at bounding box center [238, 272] width 22 height 3
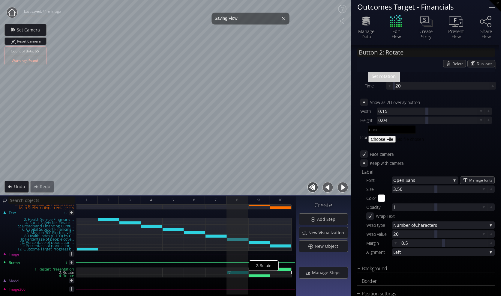
click at [239, 272] on div "2: Rotate" at bounding box center [238, 272] width 22 height 3
click at [257, 275] on div "4: Rotate" at bounding box center [259, 275] width 22 height 3
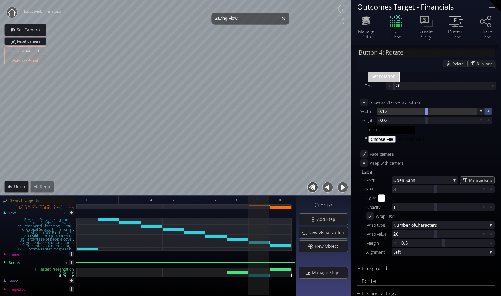
click at [487, 112] on icon at bounding box center [488, 111] width 5 height 5
click at [487, 121] on icon at bounding box center [488, 120] width 6 height 6
click at [490, 189] on icon at bounding box center [491, 189] width 6 height 6
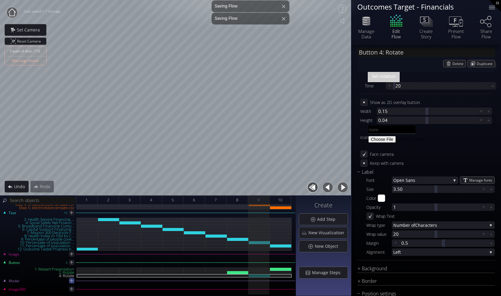
click at [73, 281] on icon at bounding box center [72, 281] width 6 height 6
type input "Model 1:"
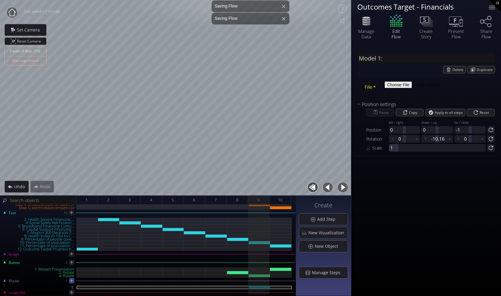
scroll to position [0, 0]
click at [459, 66] on span "Delete" at bounding box center [458, 69] width 13 height 7
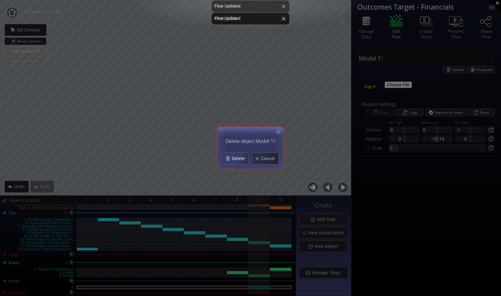
click at [225, 156] on div "Delete" at bounding box center [235, 158] width 26 height 11
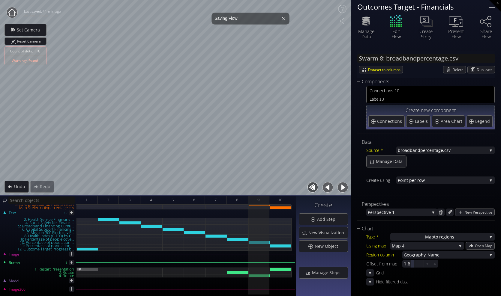
drag, startPoint x: 72, startPoint y: 262, endPoint x: 88, endPoint y: 270, distance: 17.8
click at [72, 262] on icon at bounding box center [71, 262] width 3 height 3
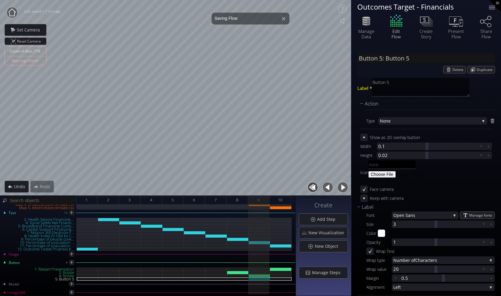
drag, startPoint x: 399, startPoint y: 85, endPoint x: 360, endPoint y: 83, distance: 38.7
click at [360, 83] on div "Label * Button 5" at bounding box center [426, 88] width 138 height 21
type input "Button 5: R"
type textarea "Ro"
type input "Button 5: Rot"
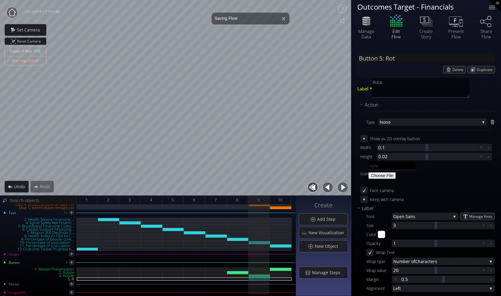
type textarea "Rotate"
type input "Button 5: Rotate"
type textarea "Rotate"
click at [448, 103] on div "Action" at bounding box center [422, 104] width 124 height 7
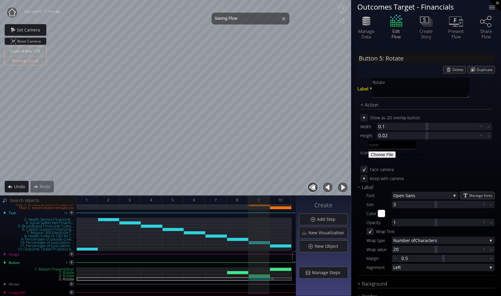
click at [272, 279] on img at bounding box center [272, 279] width 5 height 3
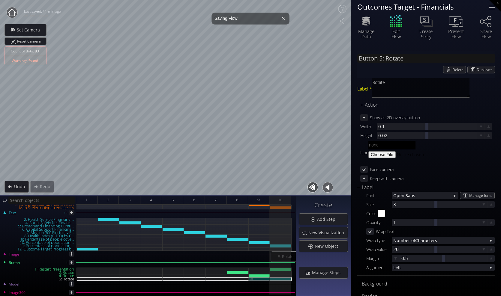
click at [252, 278] on img at bounding box center [250, 279] width 5 height 3
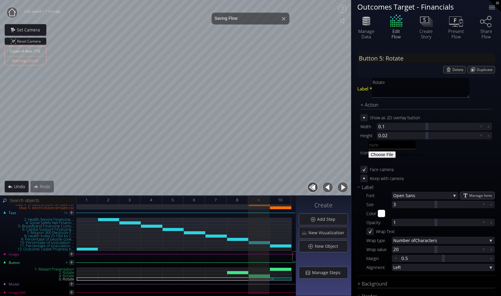
click at [285, 279] on div "5: Rotate" at bounding box center [281, 279] width 22 height 3
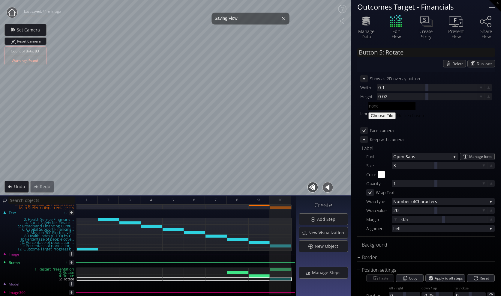
scroll to position [75, 0]
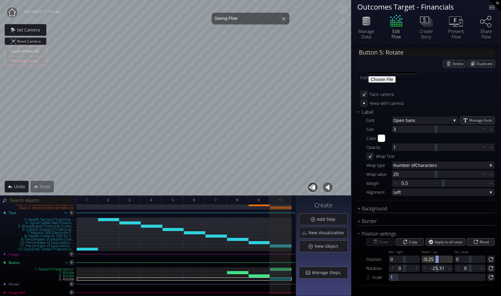
click at [427, 258] on div at bounding box center [436, 259] width 31 height 7
type input "-0.7"
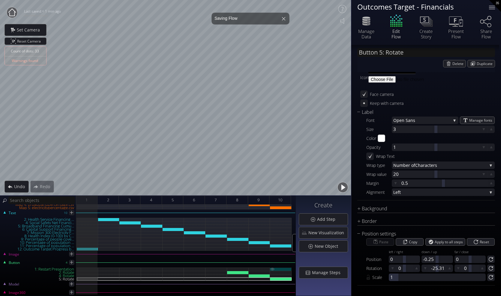
click at [284, 269] on div "1: Restart Presentation" at bounding box center [281, 269] width 22 height 3
type input "Button 1: Restart Presentation"
type textarea "Restart Presentation"
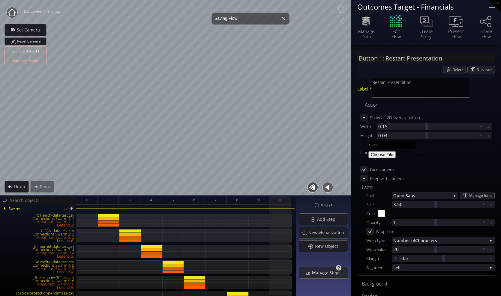
scroll to position [172, 0]
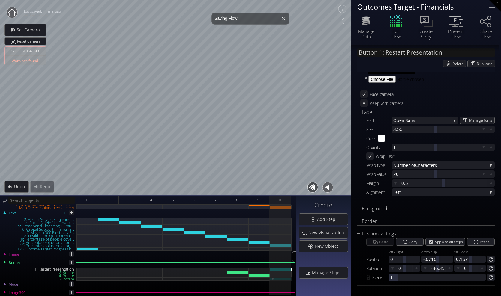
click at [280, 278] on div "5: Rotate" at bounding box center [281, 279] width 22 height 3
type input "Button 5: Rotate"
type textarea "Rotate"
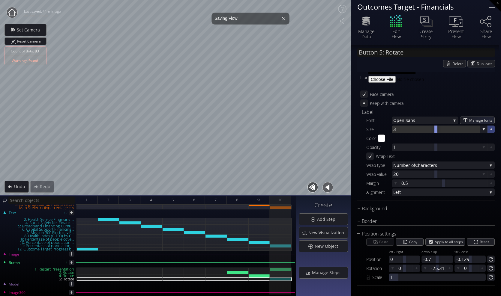
click at [488, 129] on icon at bounding box center [491, 129] width 6 height 6
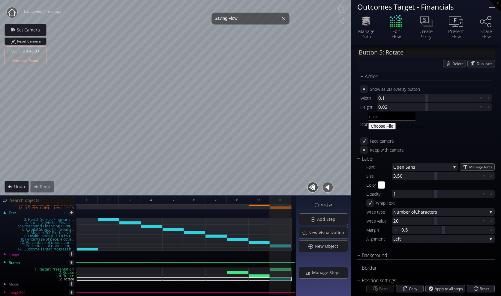
scroll to position [15, 0]
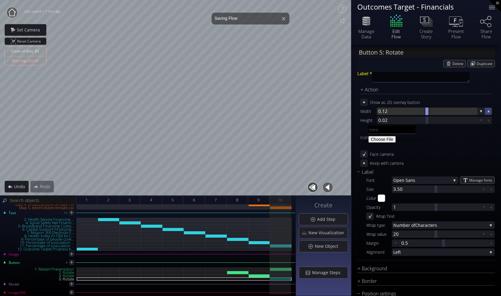
click at [487, 109] on icon at bounding box center [488, 111] width 5 height 5
click at [487, 120] on icon at bounding box center [488, 120] width 6 height 6
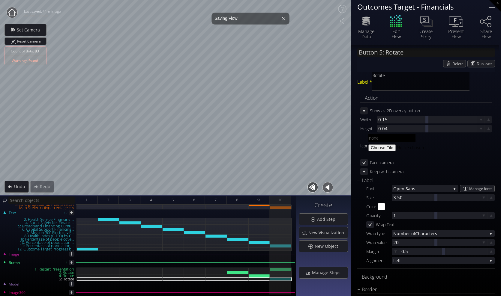
scroll to position [0, 0]
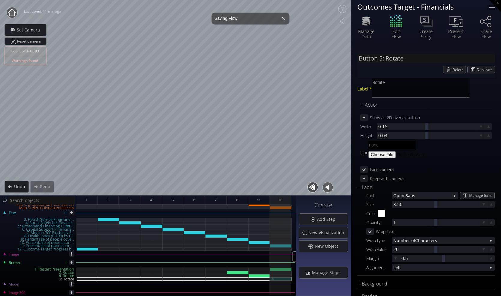
click at [286, 279] on div "5: Rotate" at bounding box center [281, 279] width 22 height 3
click at [368, 105] on div "Action" at bounding box center [422, 104] width 124 height 7
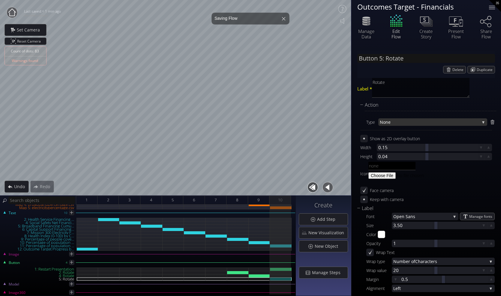
click at [397, 120] on span "None" at bounding box center [429, 121] width 100 height 7
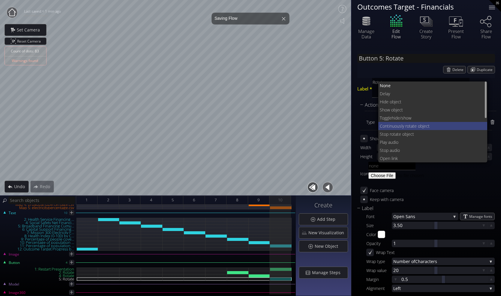
click at [403, 125] on span "Continuously rot" at bounding box center [394, 126] width 31 height 8
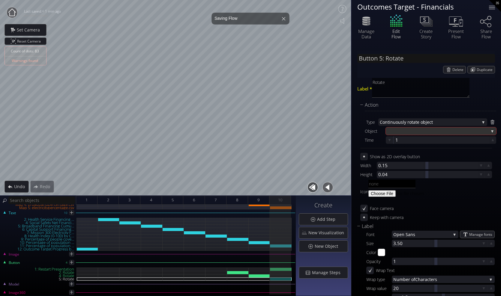
click at [416, 130] on div at bounding box center [437, 130] width 101 height 7
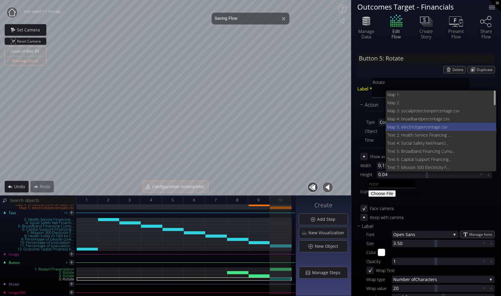
click at [424, 126] on span "Map 5: electricityperc" at bounding box center [407, 127] width 40 height 8
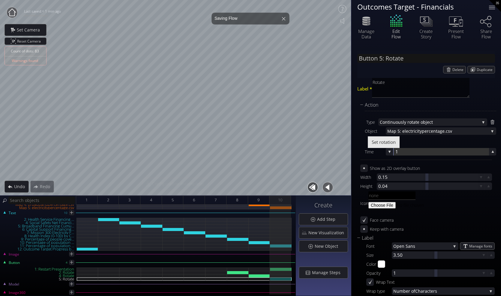
click at [399, 153] on div at bounding box center [440, 151] width 95 height 7
type input "20"
click at [388, 144] on span "Set rotation" at bounding box center [383, 142] width 24 height 6
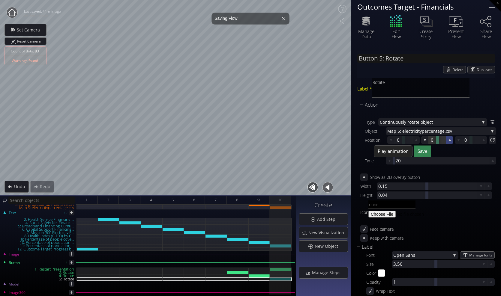
click at [447, 141] on icon at bounding box center [450, 140] width 6 height 6
click at [400, 151] on span "Play animation" at bounding box center [392, 151] width 31 height 6
click at [419, 151] on span "Save" at bounding box center [422, 151] width 10 height 6
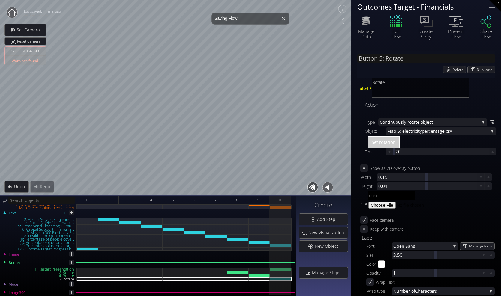
click at [486, 23] on icon at bounding box center [486, 20] width 18 height 15
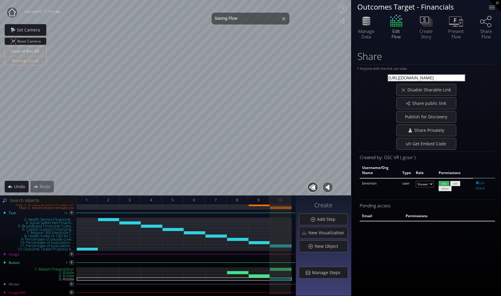
drag, startPoint x: 460, startPoint y: 78, endPoint x: 372, endPoint y: 76, distance: 87.9
click at [372, 76] on div "[URL][DOMAIN_NAME]" at bounding box center [426, 78] width 138 height 8
